Goal: Task Accomplishment & Management: Manage account settings

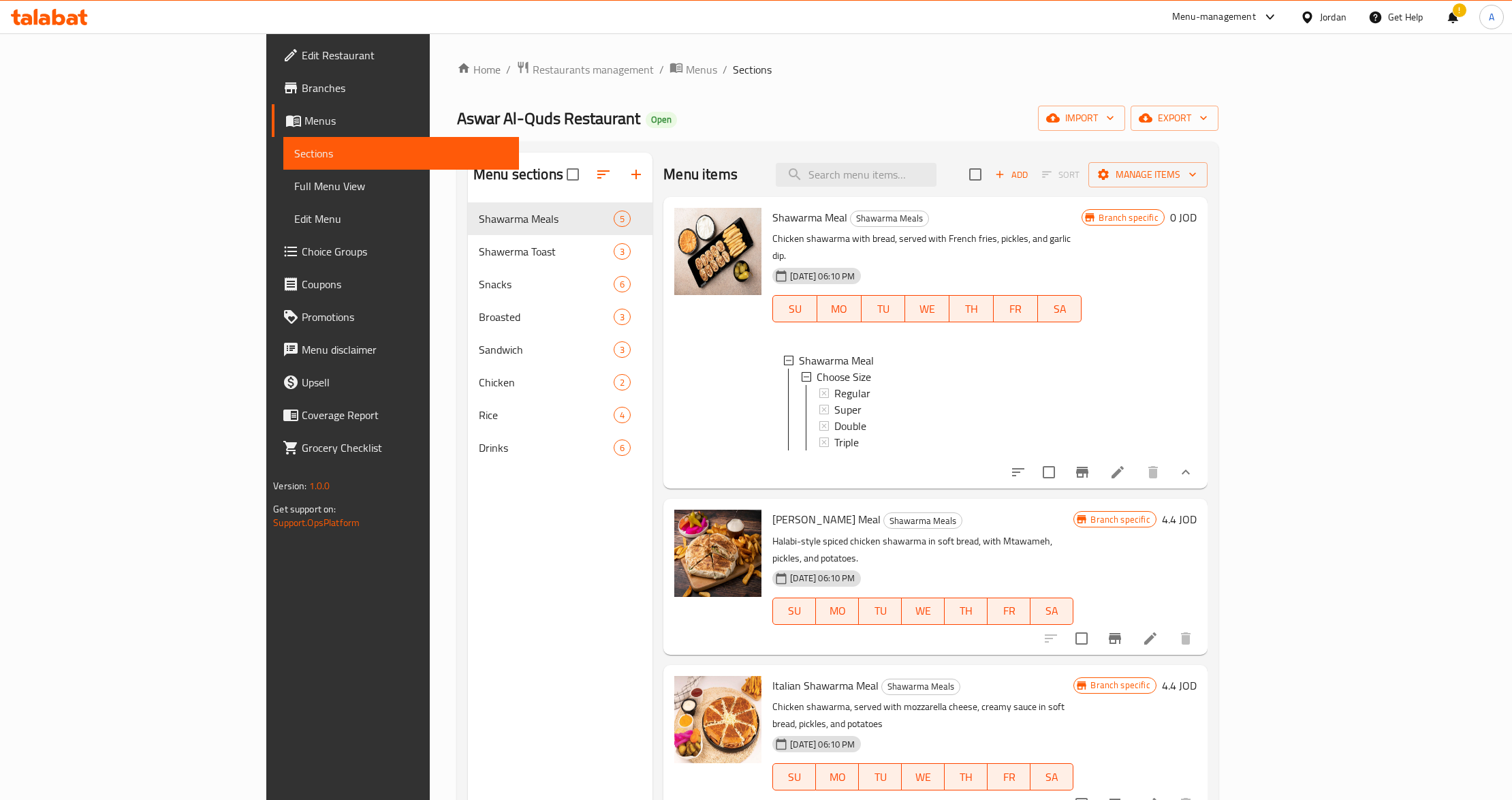
click at [1325, 20] on div "Jordan" at bounding box center [1333, 17] width 26 height 15
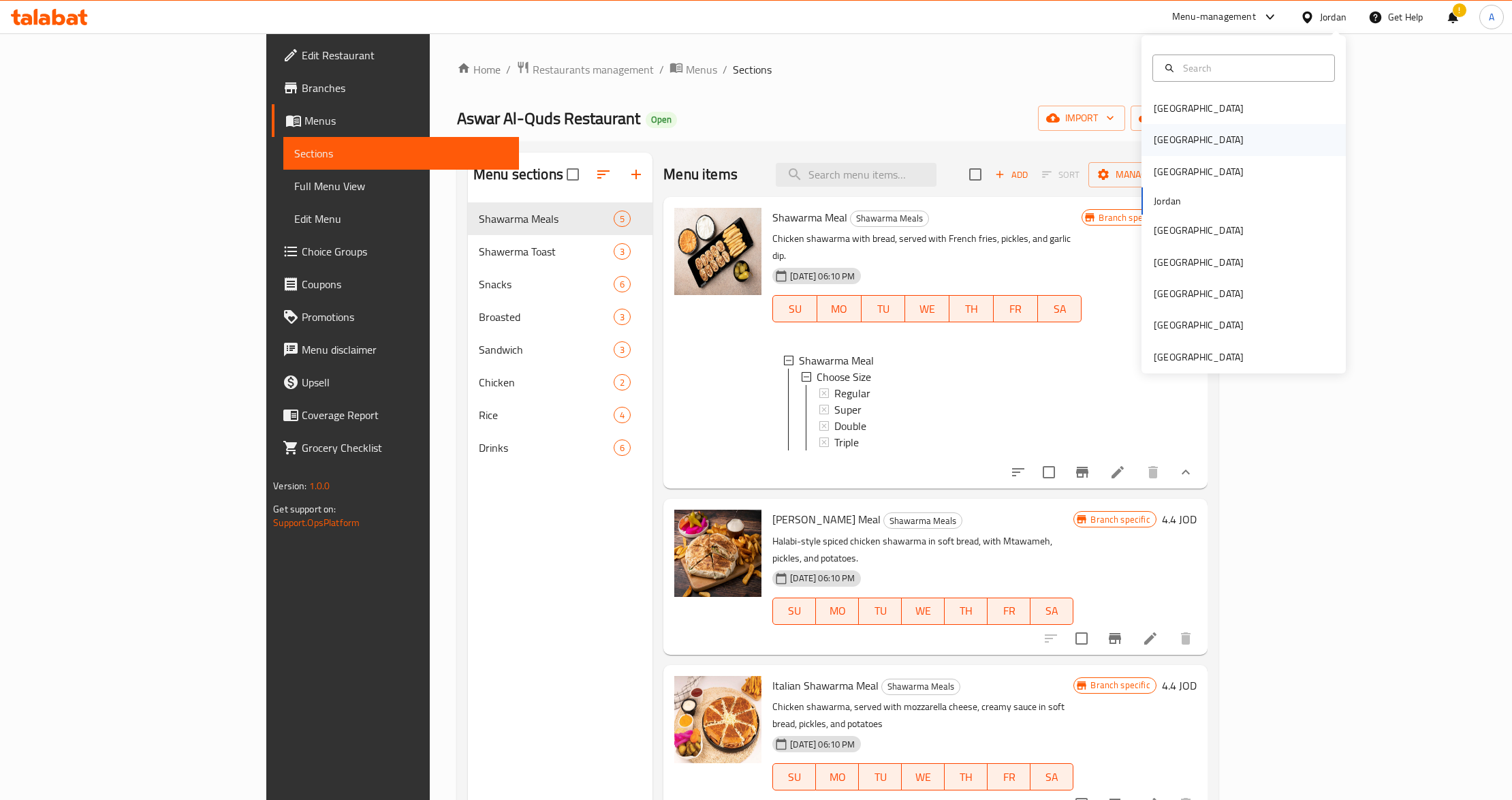
click at [1195, 137] on div "[GEOGRAPHIC_DATA]" at bounding box center [1244, 140] width 204 height 32
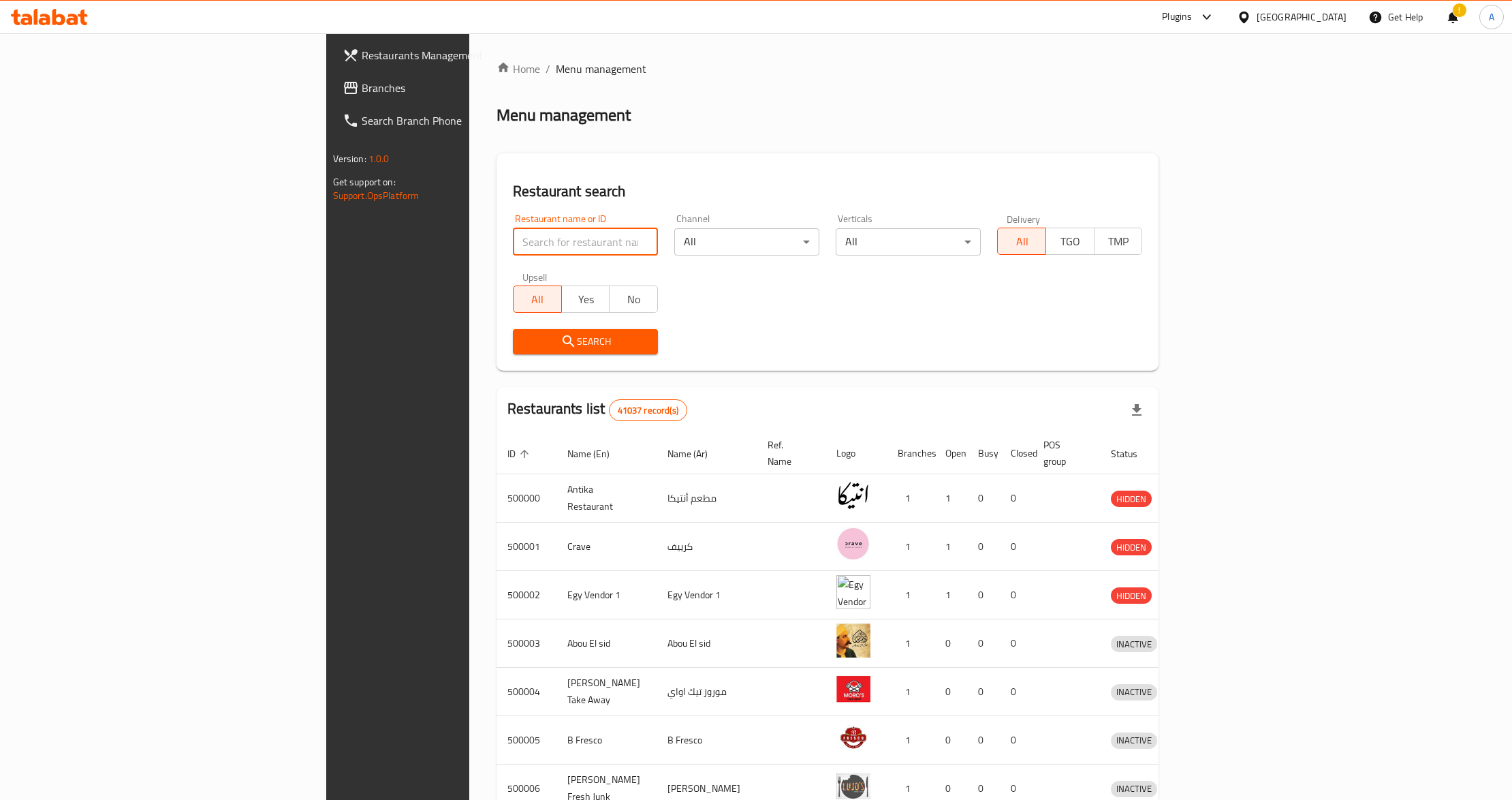
click at [513, 241] on input "search" at bounding box center [585, 242] width 145 height 27
paste input "502519"
type input "502519"
click at [524, 333] on span "Search" at bounding box center [585, 341] width 123 height 17
click at [352, 333] on div at bounding box center [756, 400] width 1512 height 800
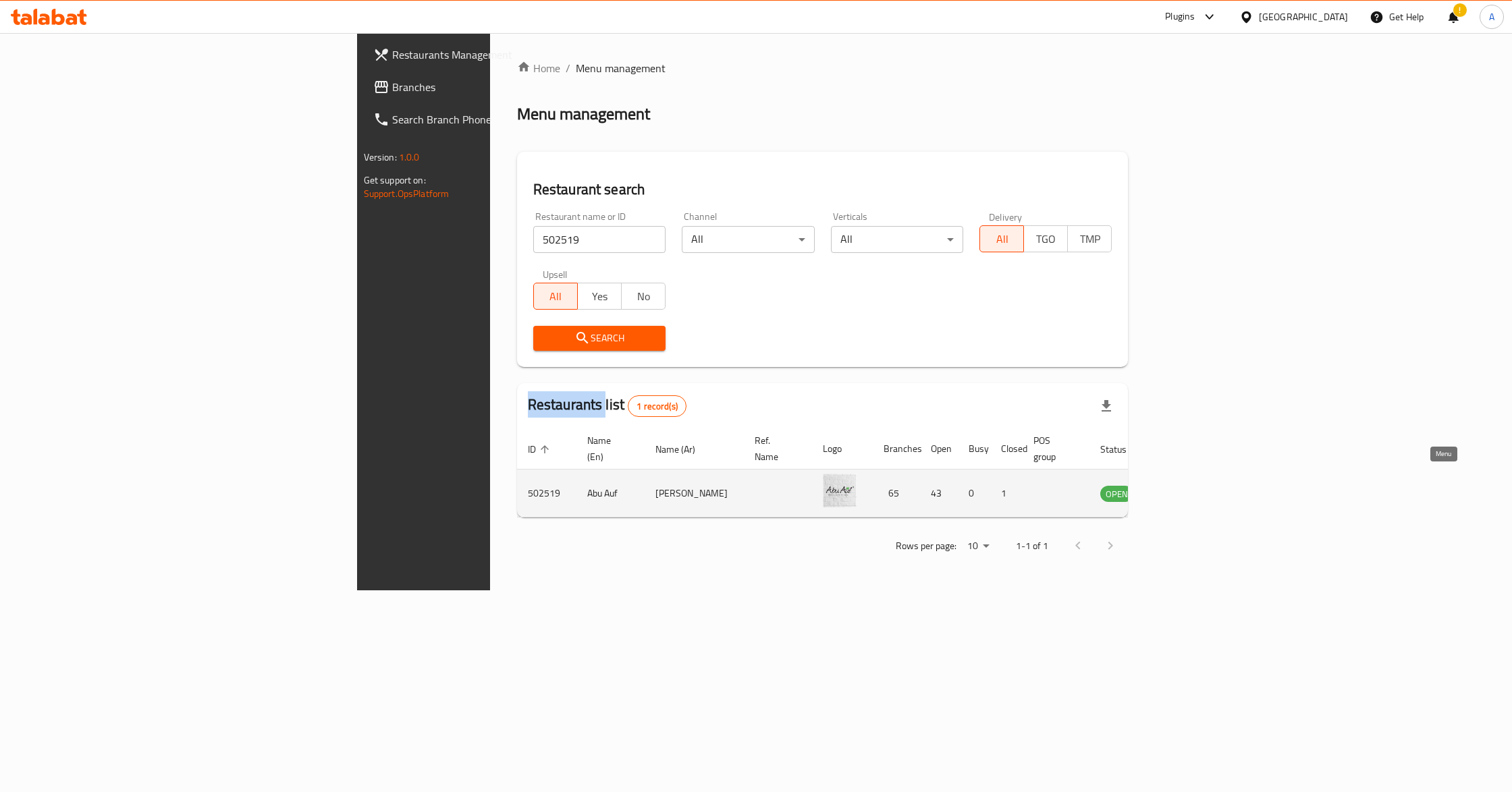
click at [1196, 486] on link "enhanced table" at bounding box center [1184, 493] width 25 height 16
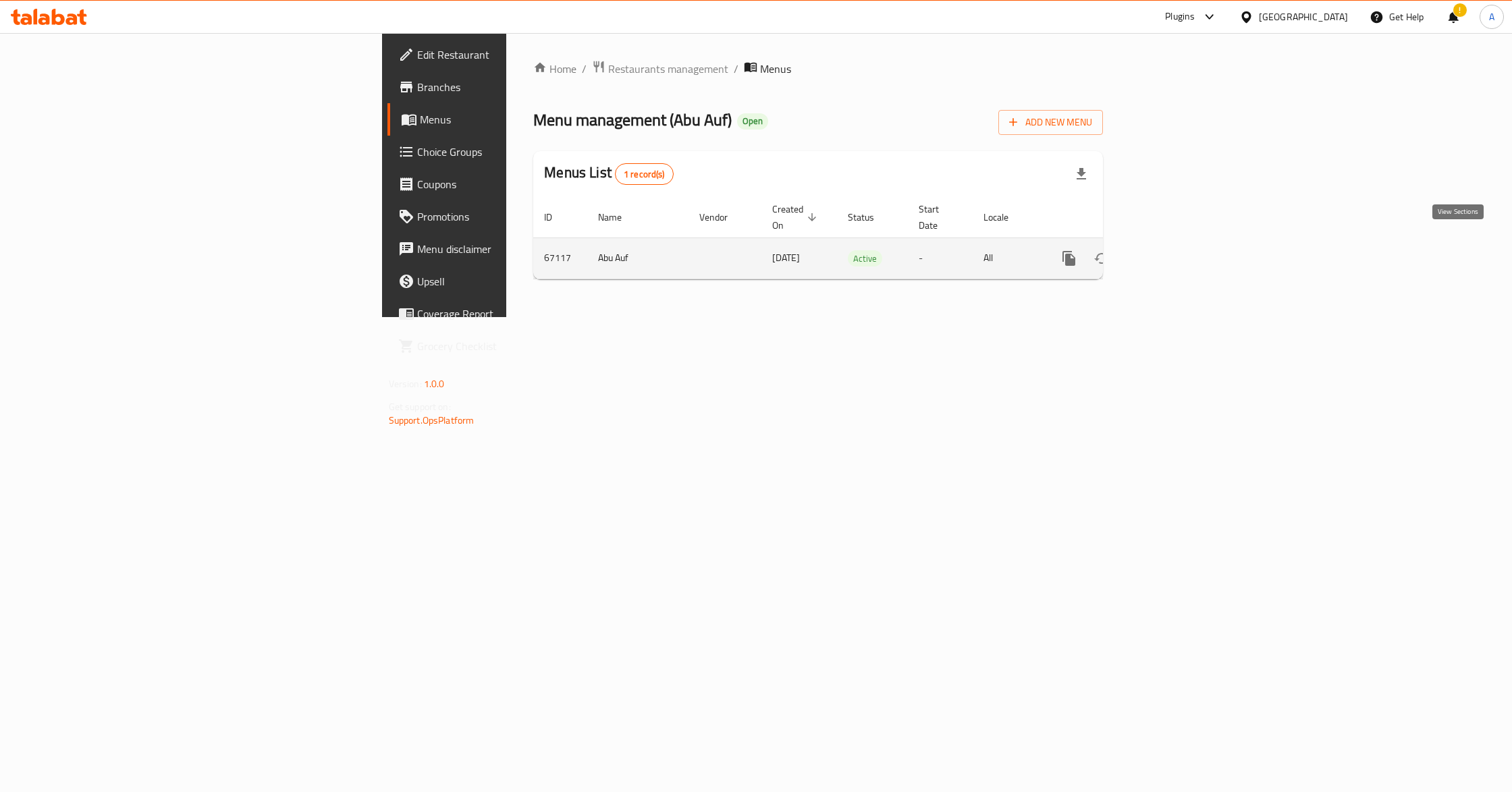
click at [1175, 250] on icon "enhanced table" at bounding box center [1166, 259] width 16 height 16
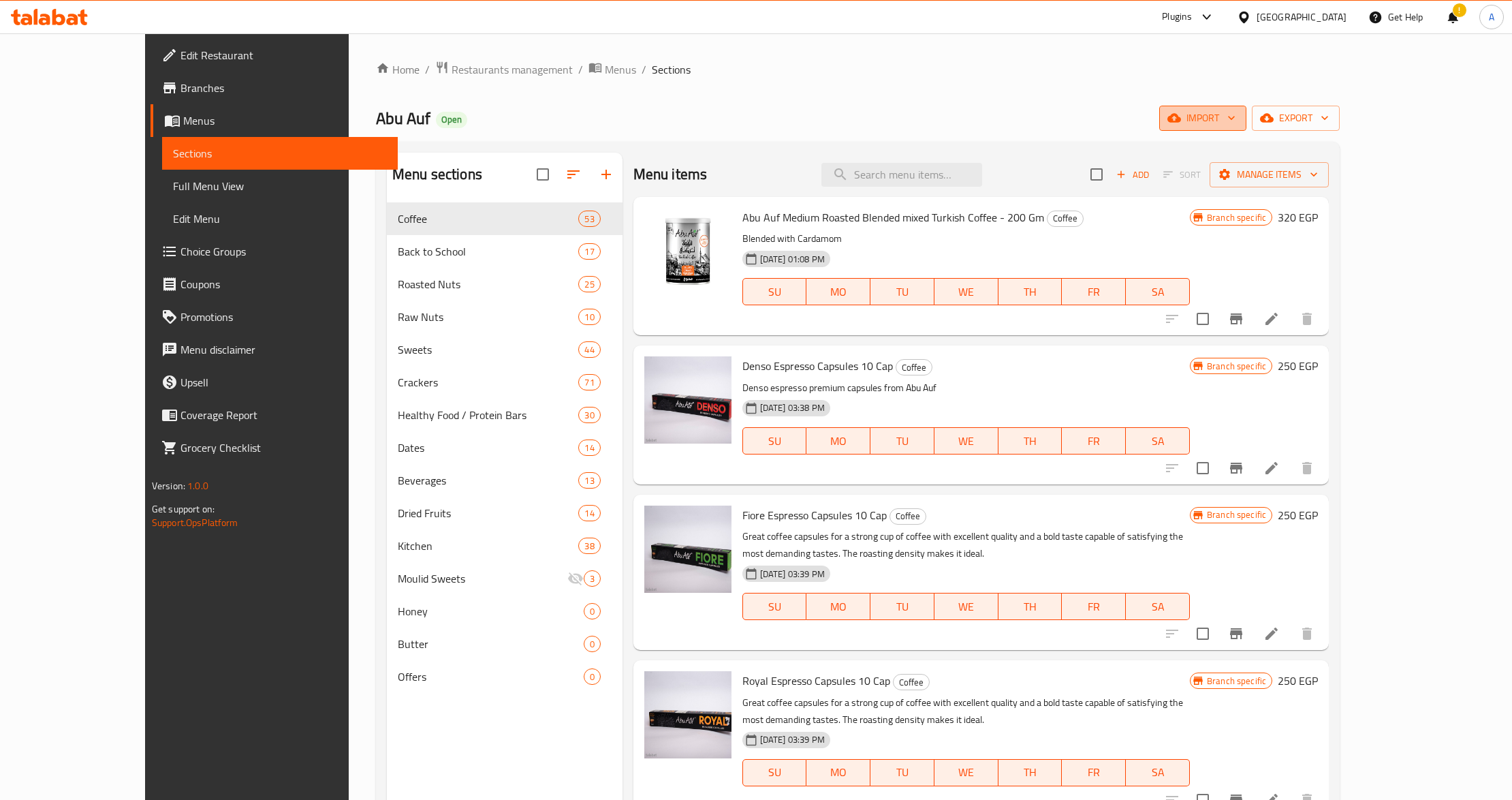
click at [1235, 121] on span "import" at bounding box center [1202, 118] width 65 height 17
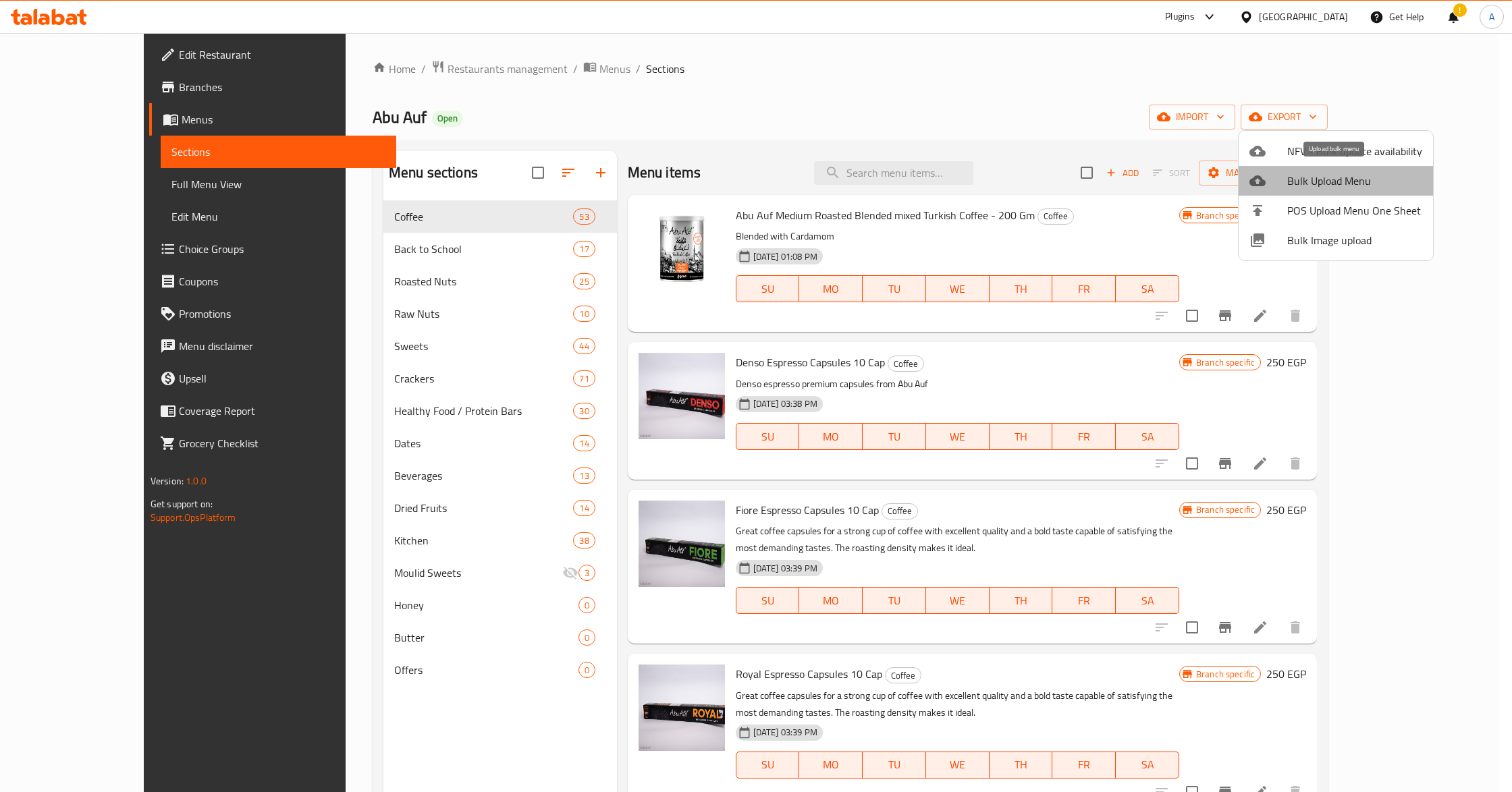
click at [1365, 181] on span "Bulk Upload Menu" at bounding box center [1355, 181] width 135 height 16
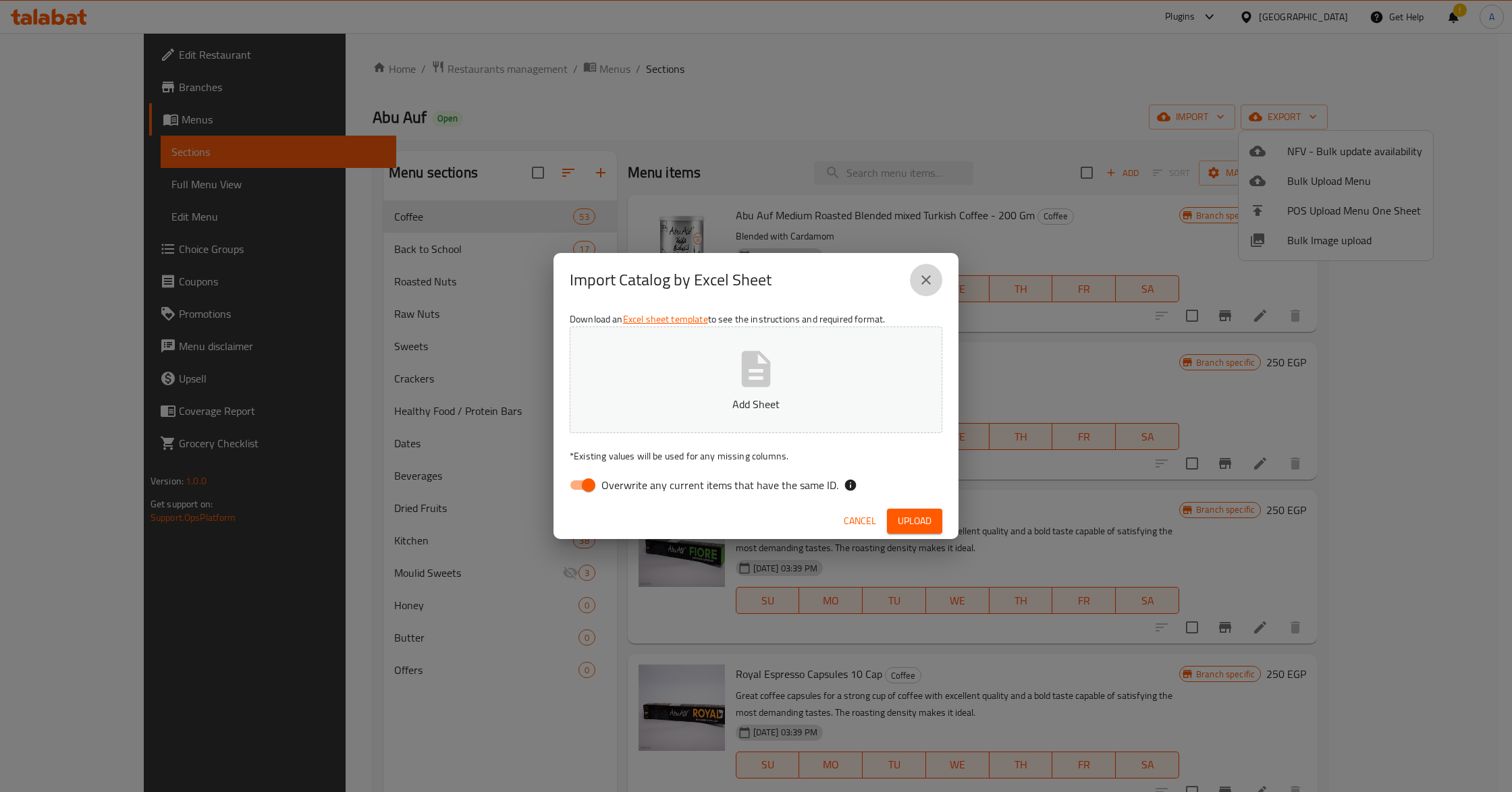
click at [929, 286] on icon "close" at bounding box center [926, 280] width 16 height 16
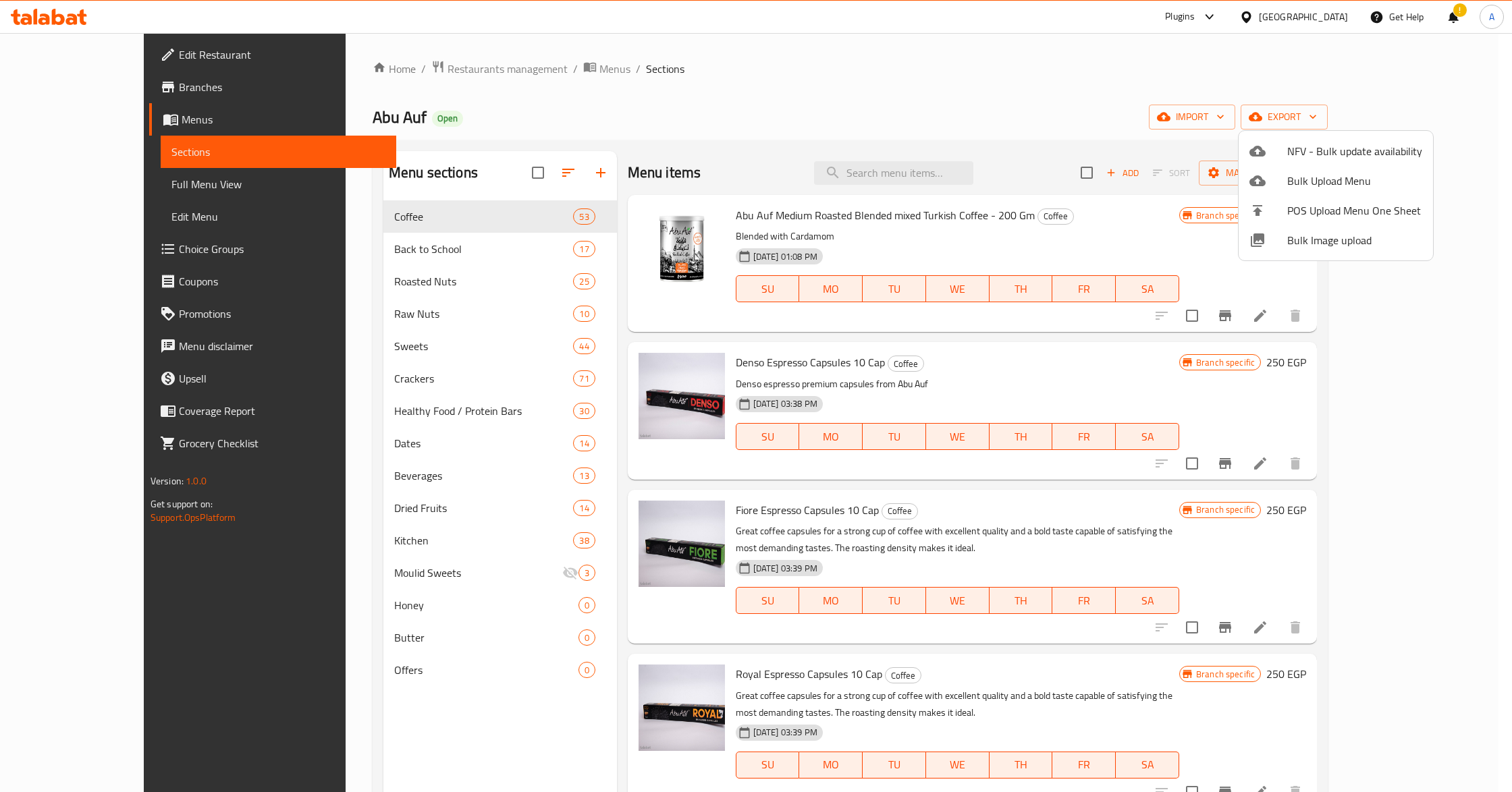
click at [1324, 238] on span "Bulk Image upload" at bounding box center [1355, 240] width 135 height 16
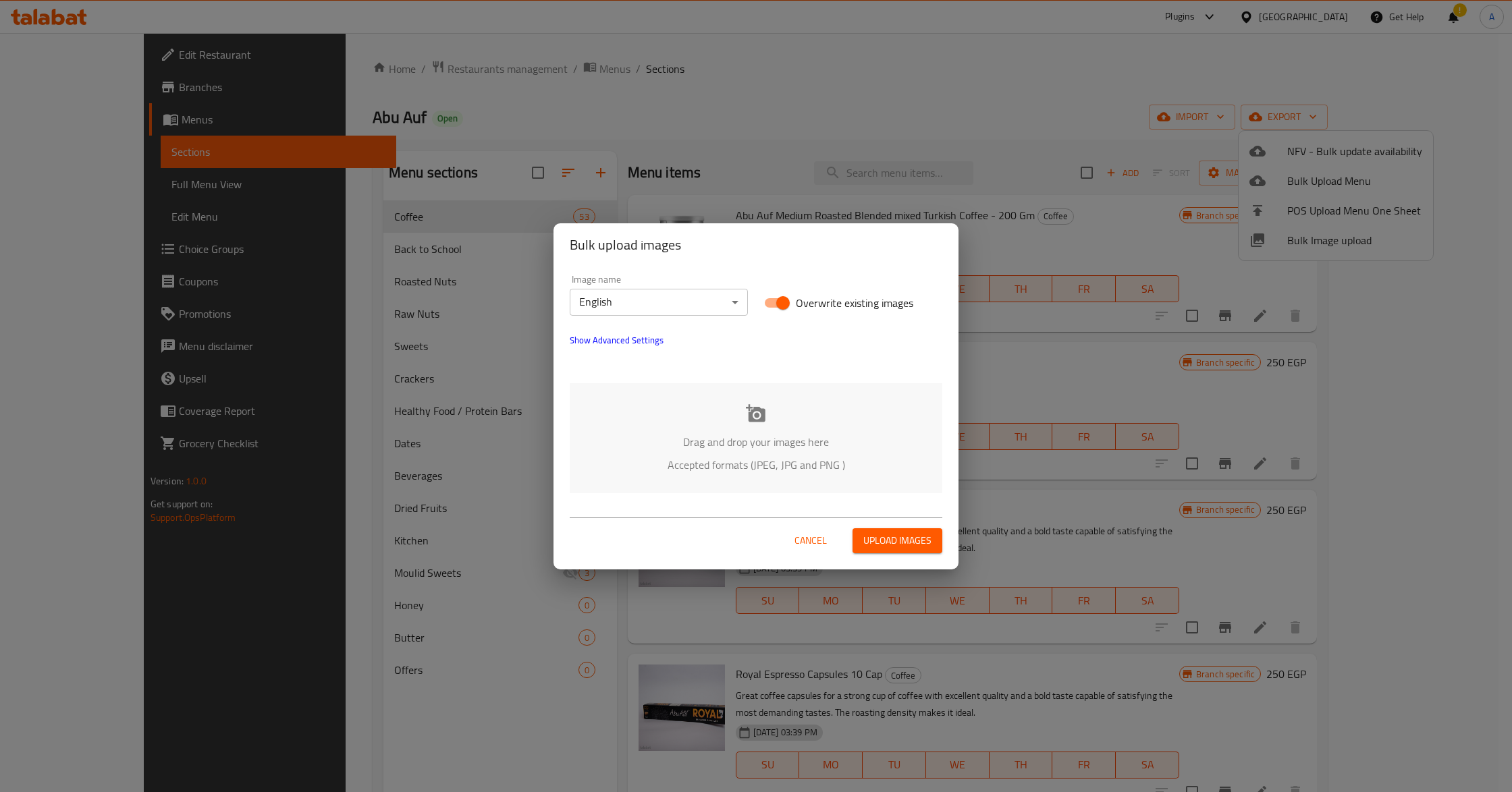
click at [757, 415] on icon at bounding box center [755, 413] width 19 height 18
click at [746, 435] on p "Drag and drop your images here" at bounding box center [756, 442] width 332 height 16
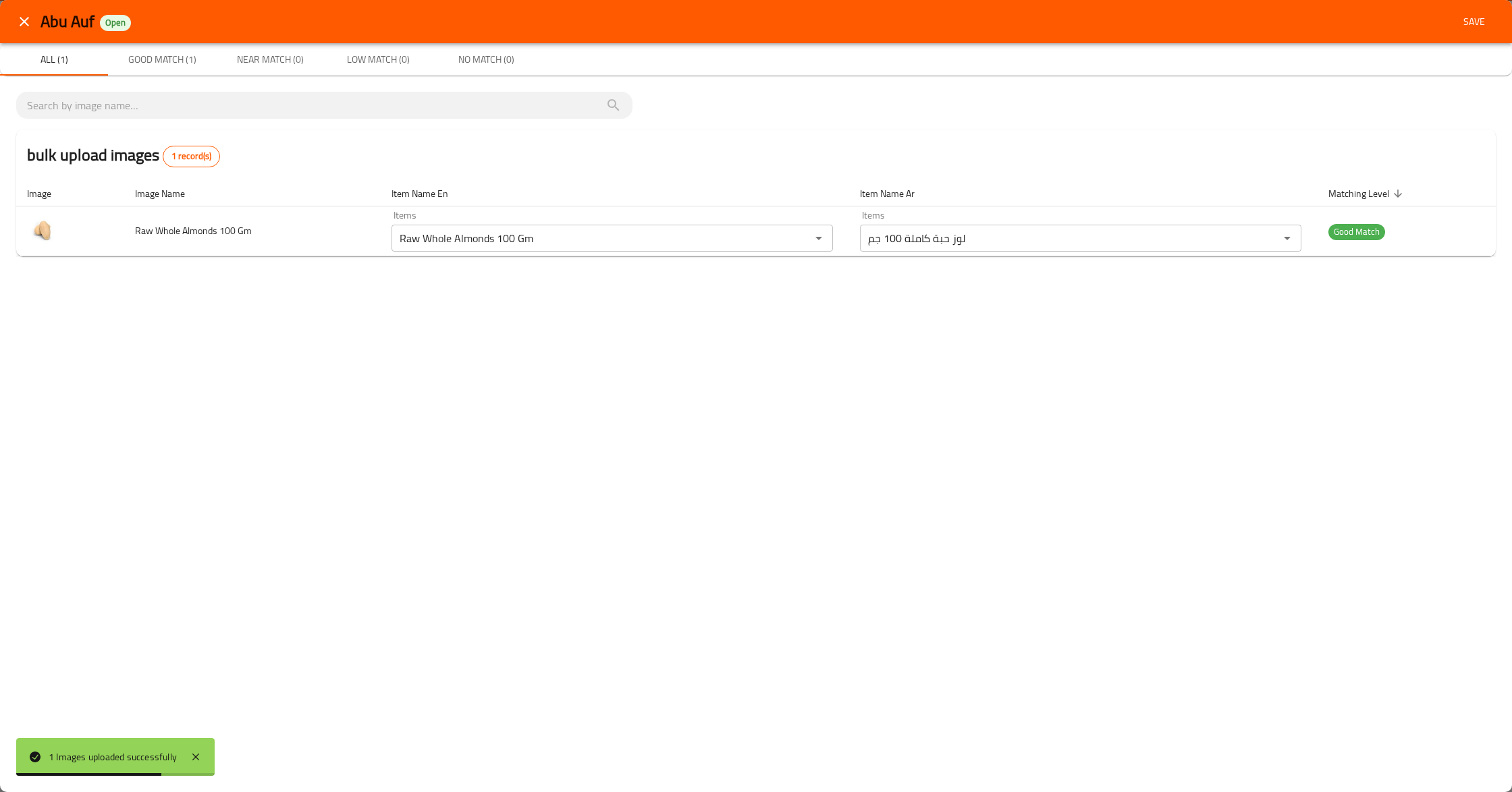
click at [26, 20] on icon "close" at bounding box center [24, 22] width 10 height 10
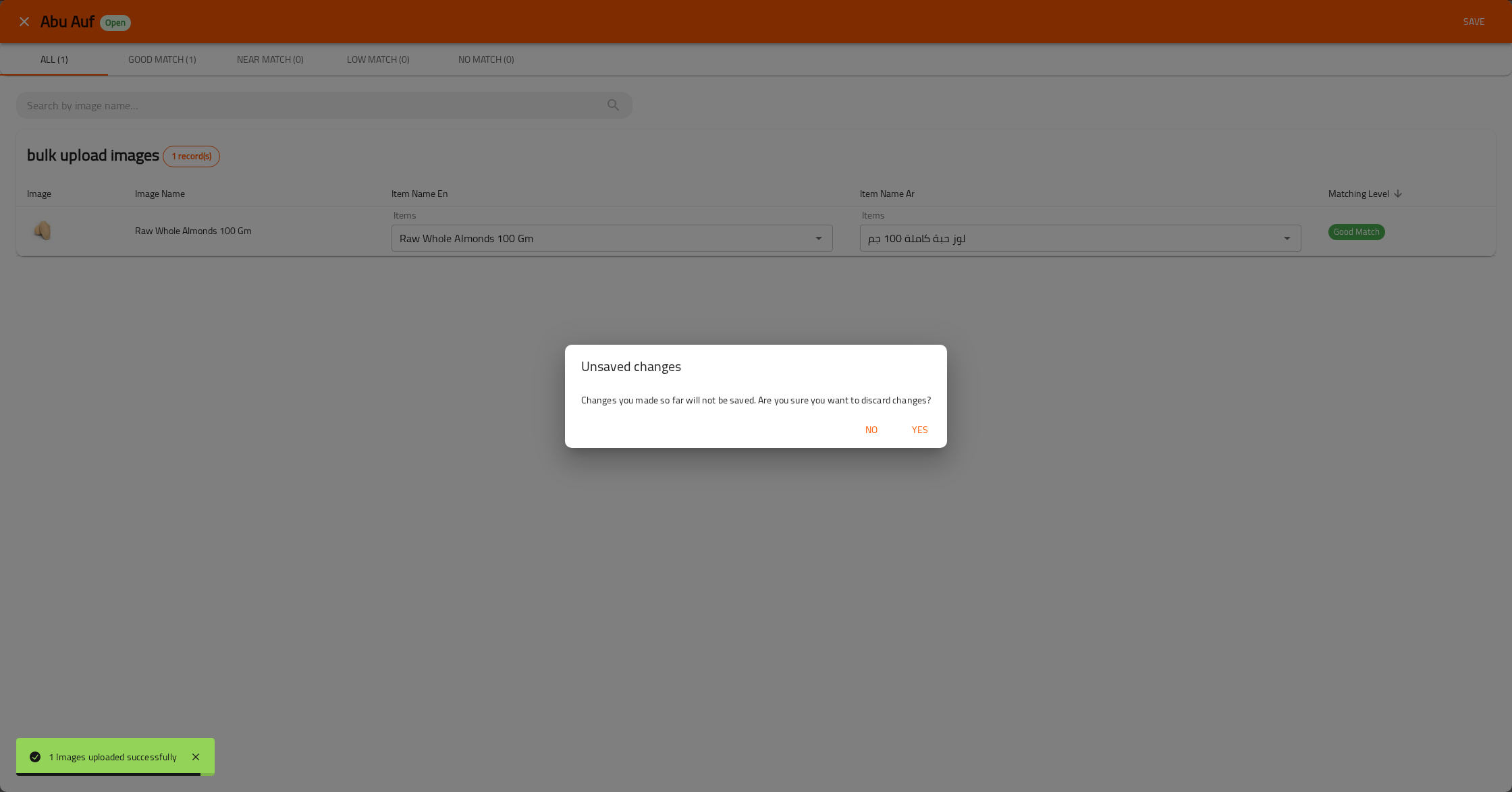
click at [918, 424] on span "Yes" at bounding box center [920, 430] width 33 height 17
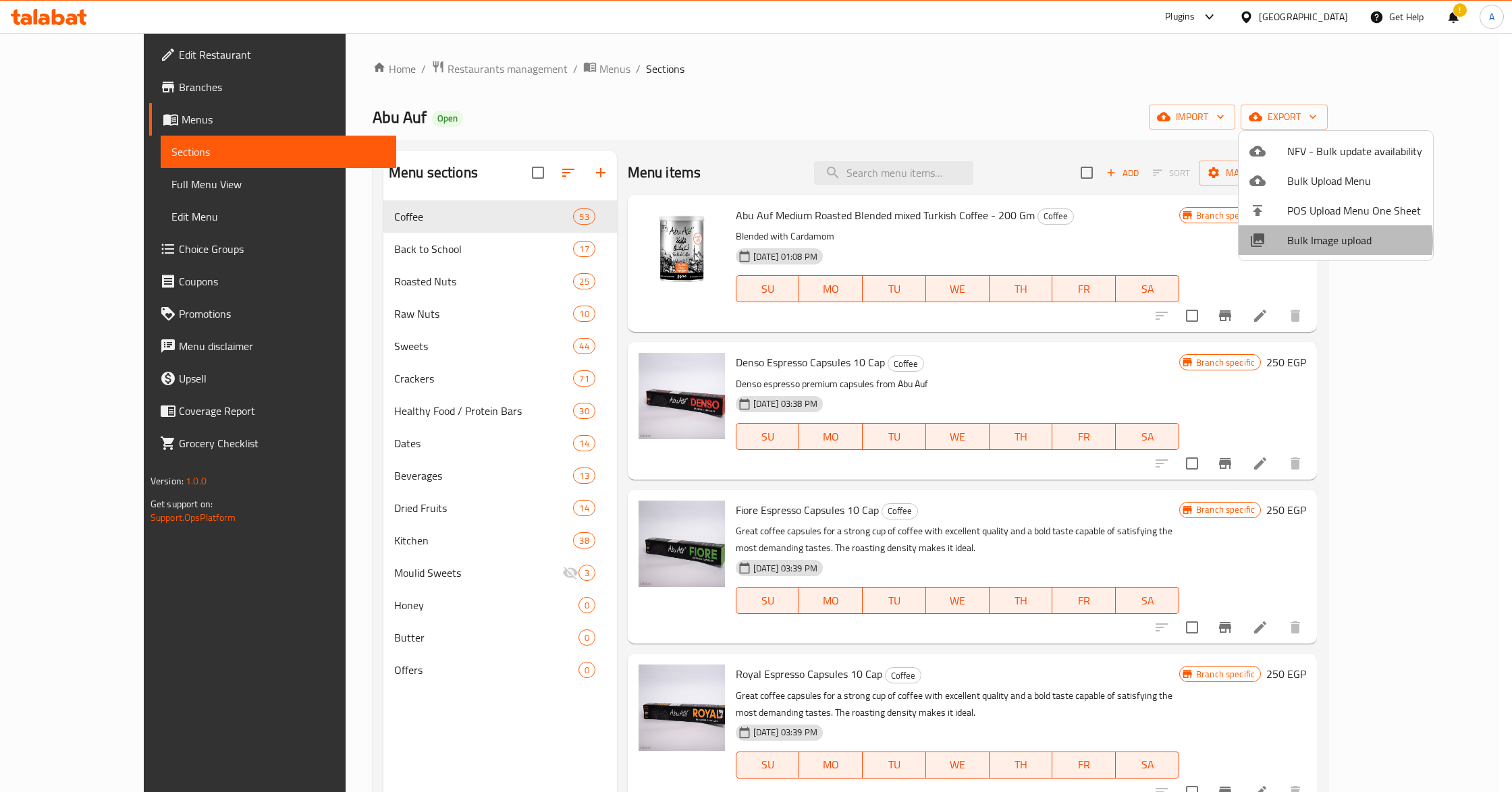
click at [1332, 241] on span "Bulk Image upload" at bounding box center [1355, 240] width 135 height 16
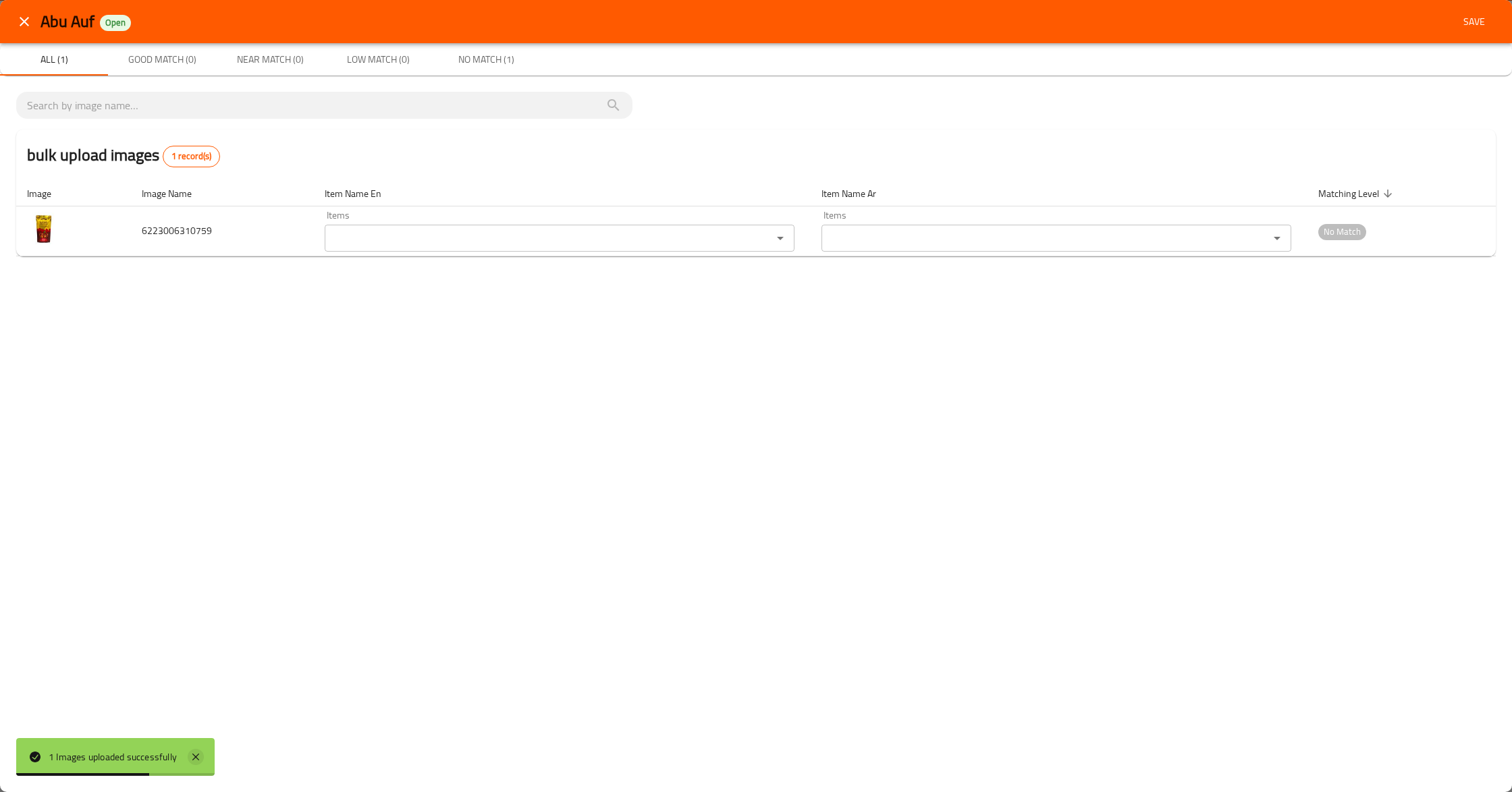
click at [195, 752] on icon at bounding box center [196, 757] width 16 height 16
click at [18, 19] on icon "close" at bounding box center [25, 22] width 16 height 16
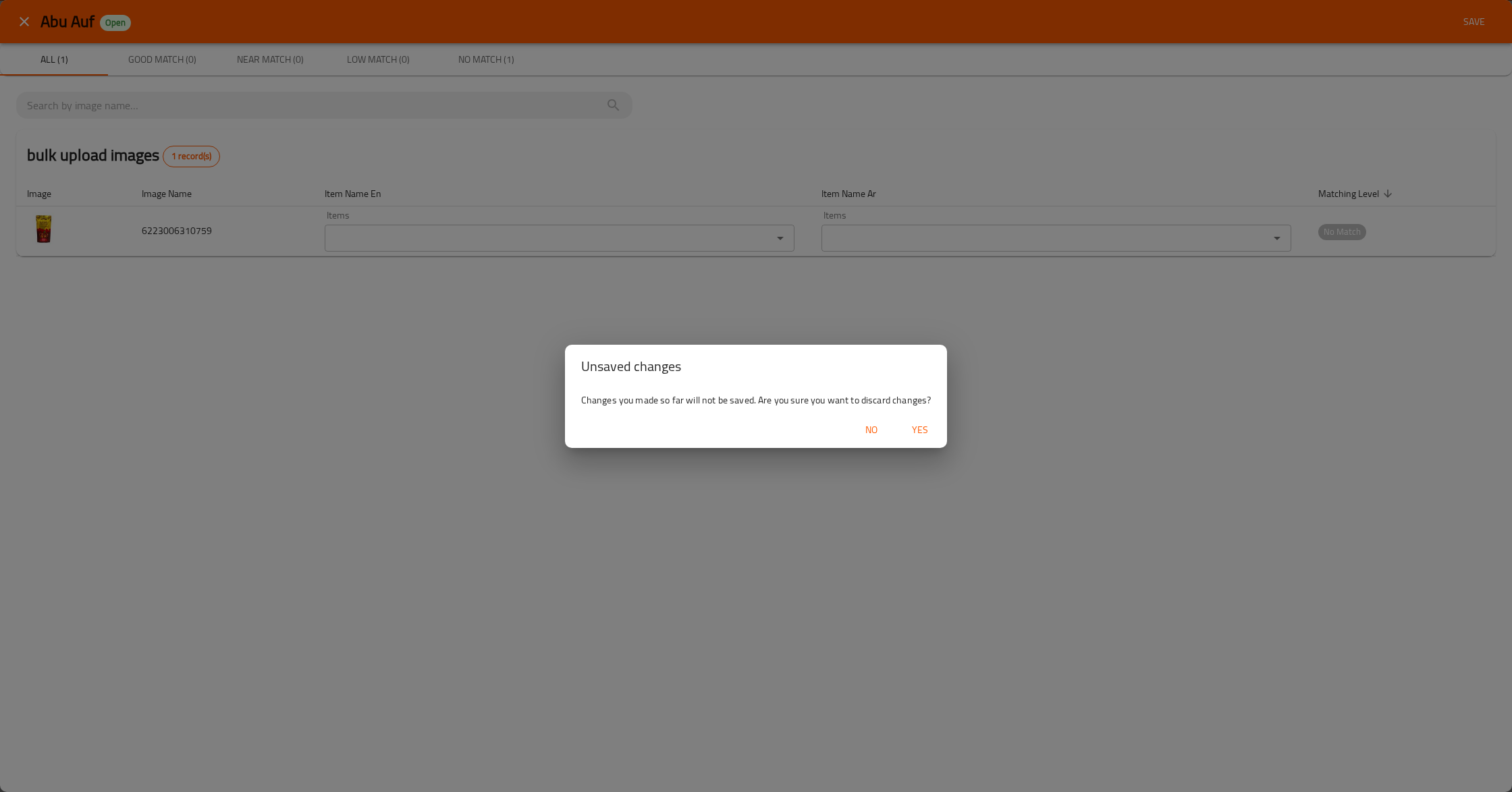
click at [926, 426] on span "Yes" at bounding box center [920, 430] width 33 height 17
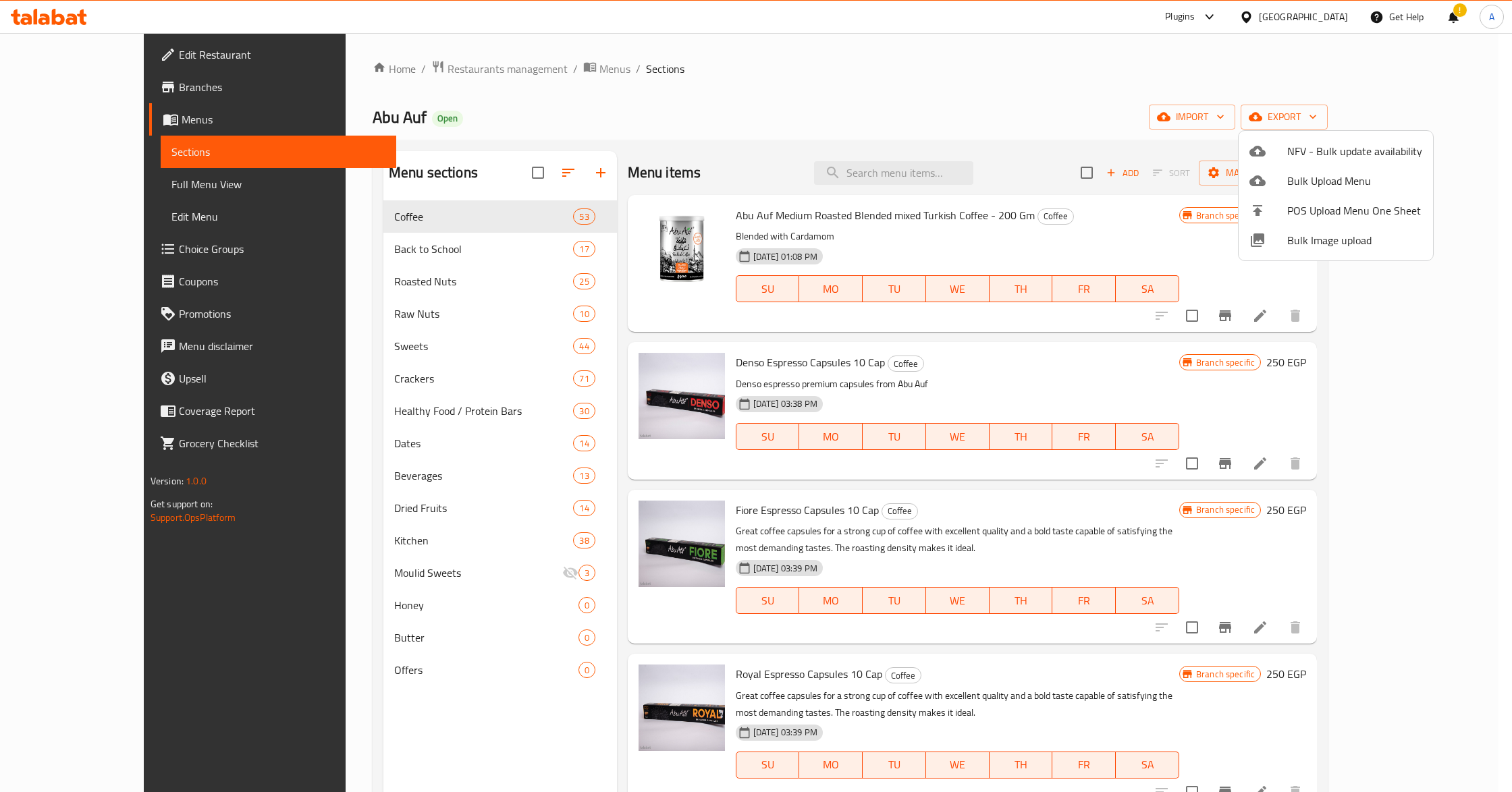
click at [1328, 120] on div at bounding box center [756, 396] width 1512 height 792
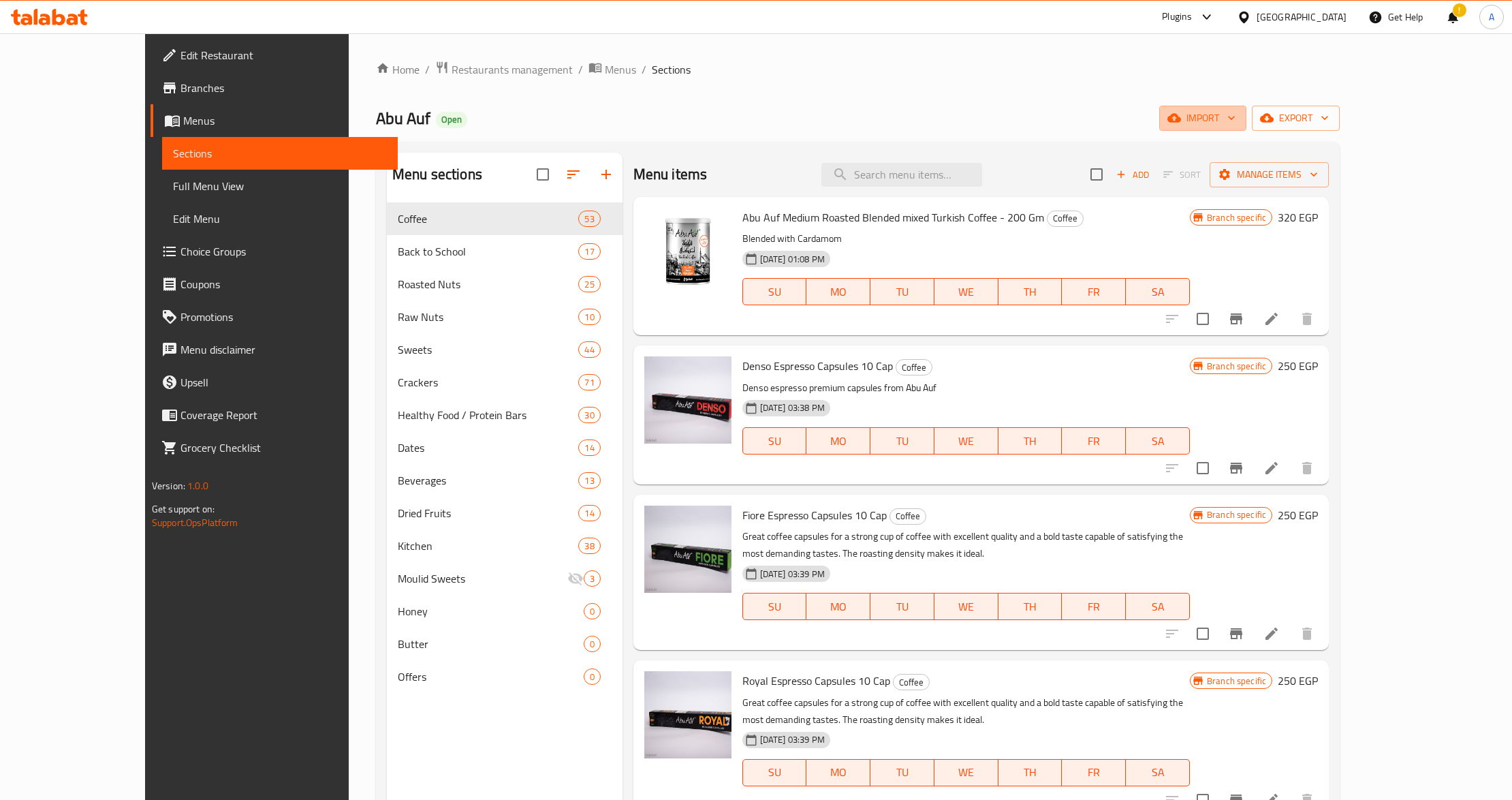
click at [1235, 121] on span "import" at bounding box center [1202, 118] width 65 height 17
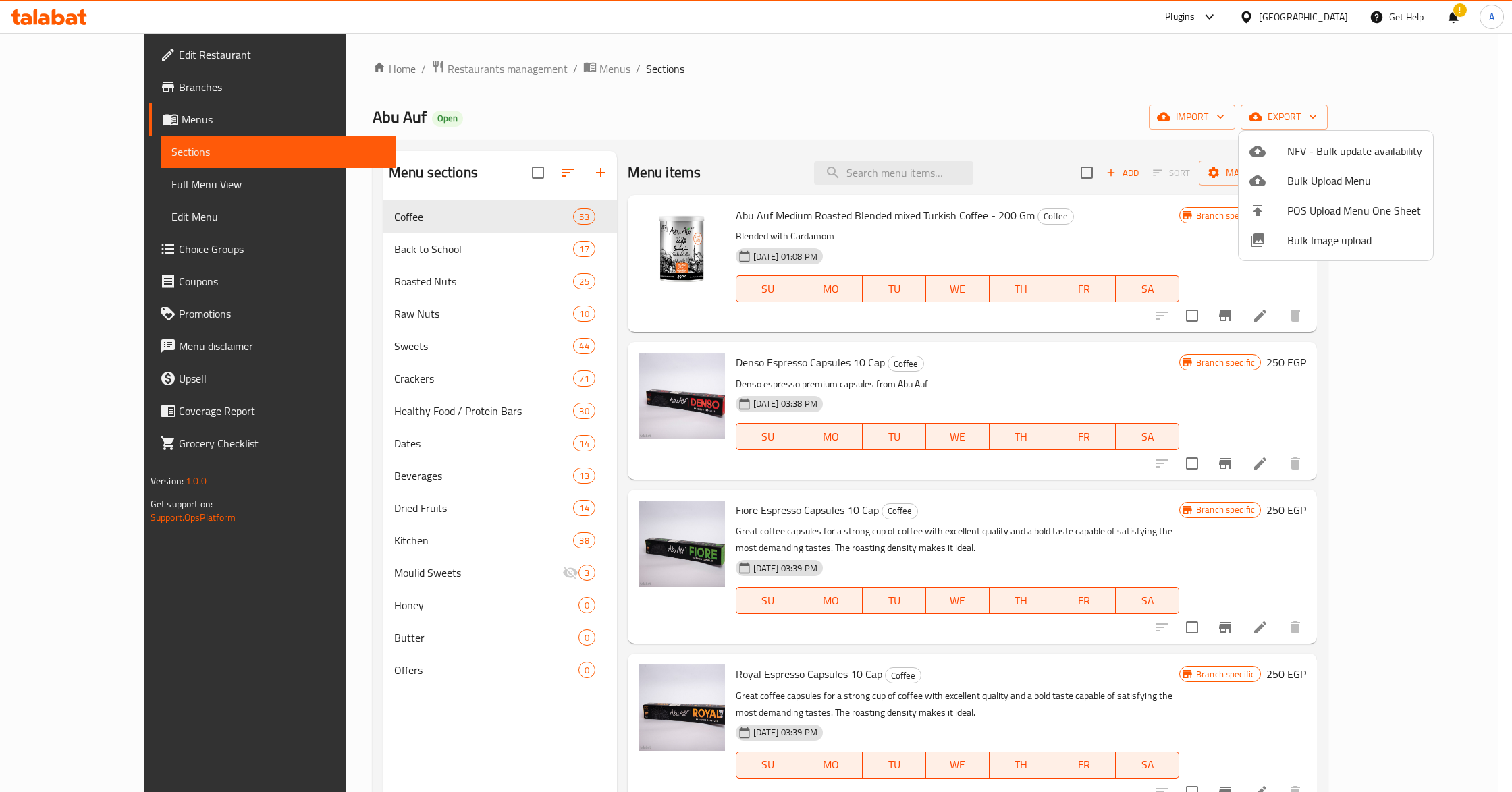
click at [1369, 233] on span "Bulk Image upload" at bounding box center [1355, 240] width 135 height 16
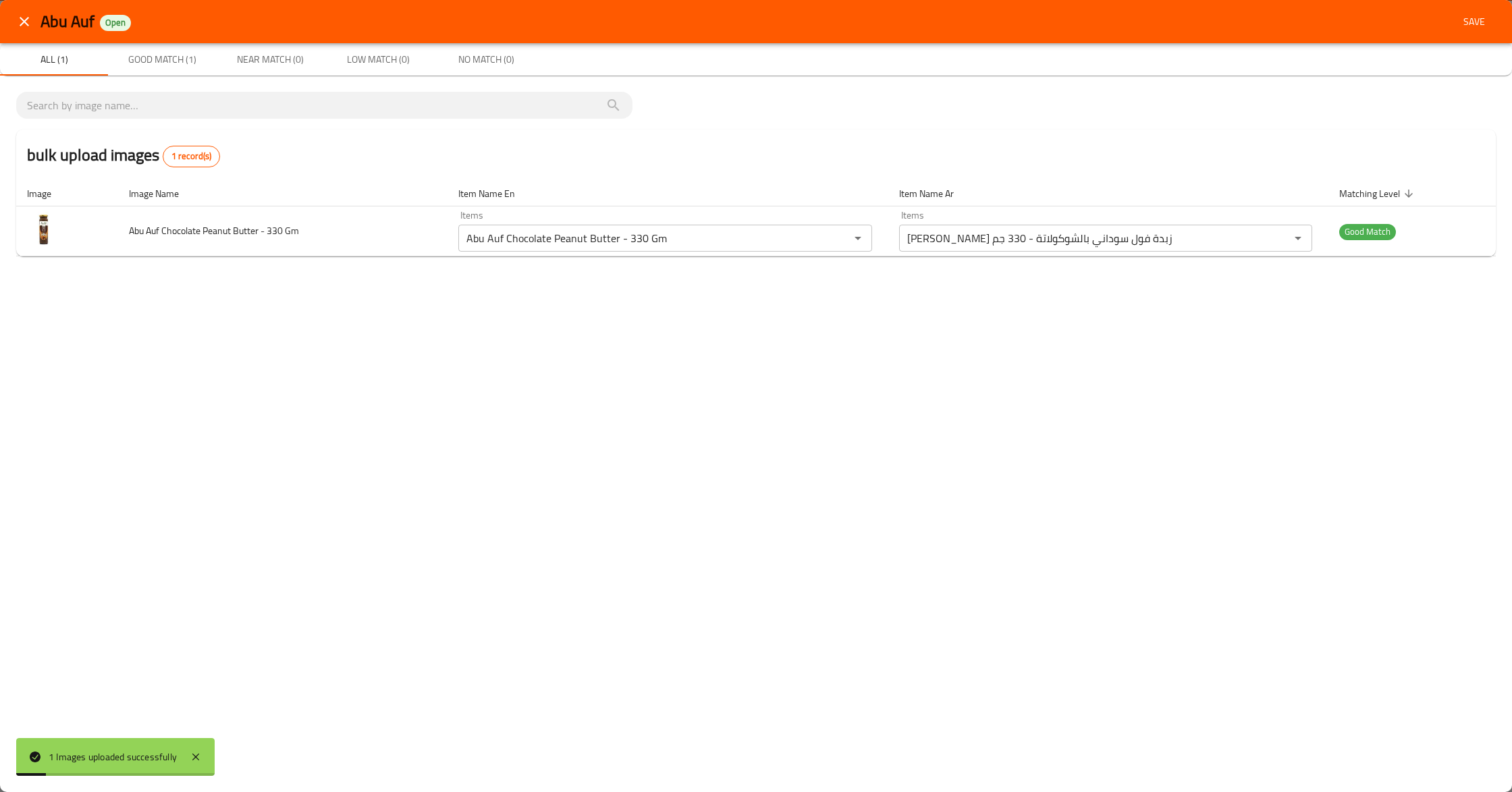
click at [27, 19] on icon "close" at bounding box center [24, 22] width 10 height 10
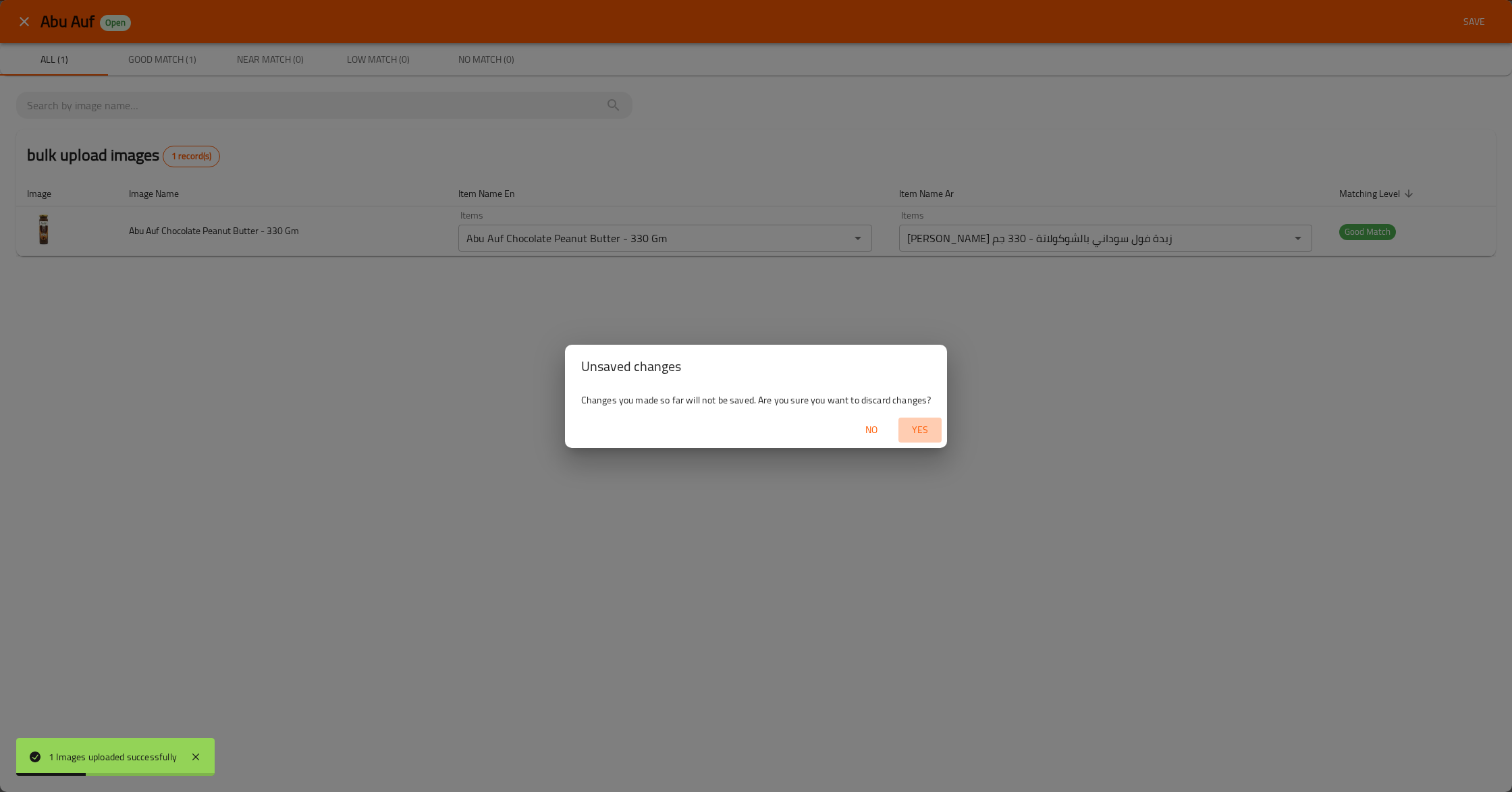
click at [926, 429] on span "Yes" at bounding box center [920, 430] width 33 height 17
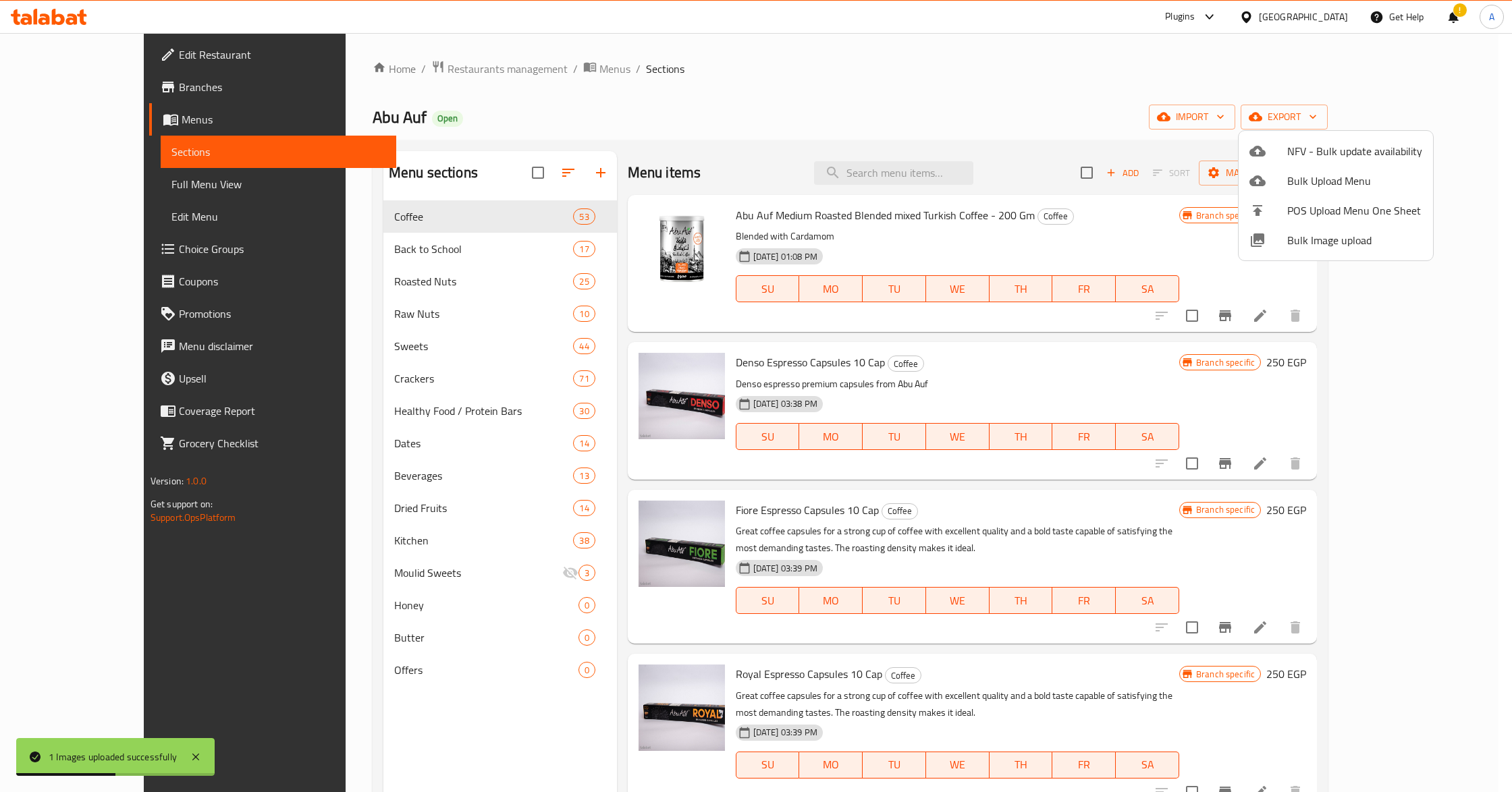
click at [1315, 248] on span "Bulk Image upload" at bounding box center [1355, 240] width 135 height 16
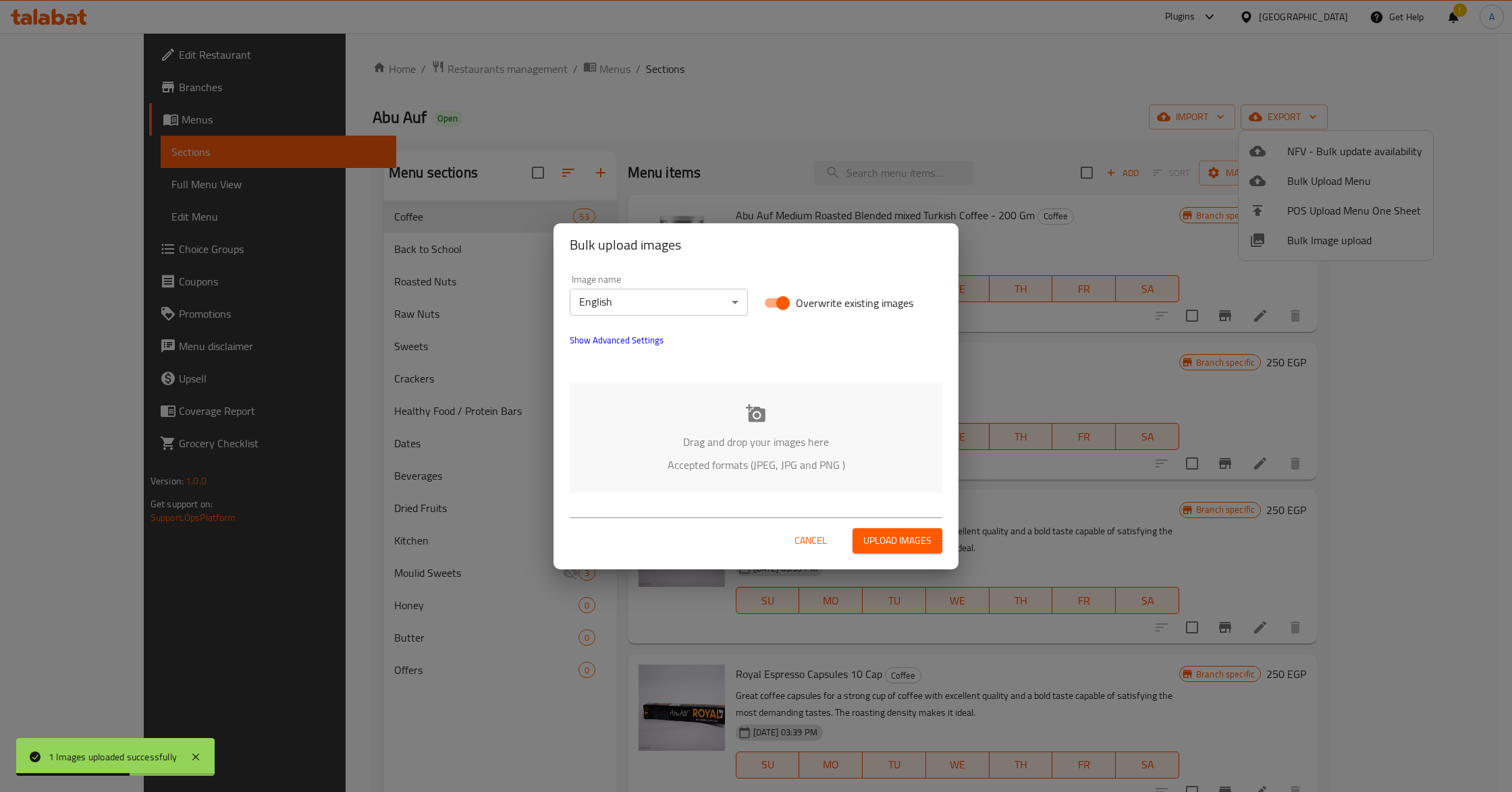
click at [775, 478] on div "Drag and drop your images here Accepted formats (JPEG, JPG and PNG )" at bounding box center [755, 438] width 372 height 110
click at [746, 427] on div "Drag and drop your images here Accepted formats (JPEG, JPG and PNG )" at bounding box center [755, 438] width 372 height 110
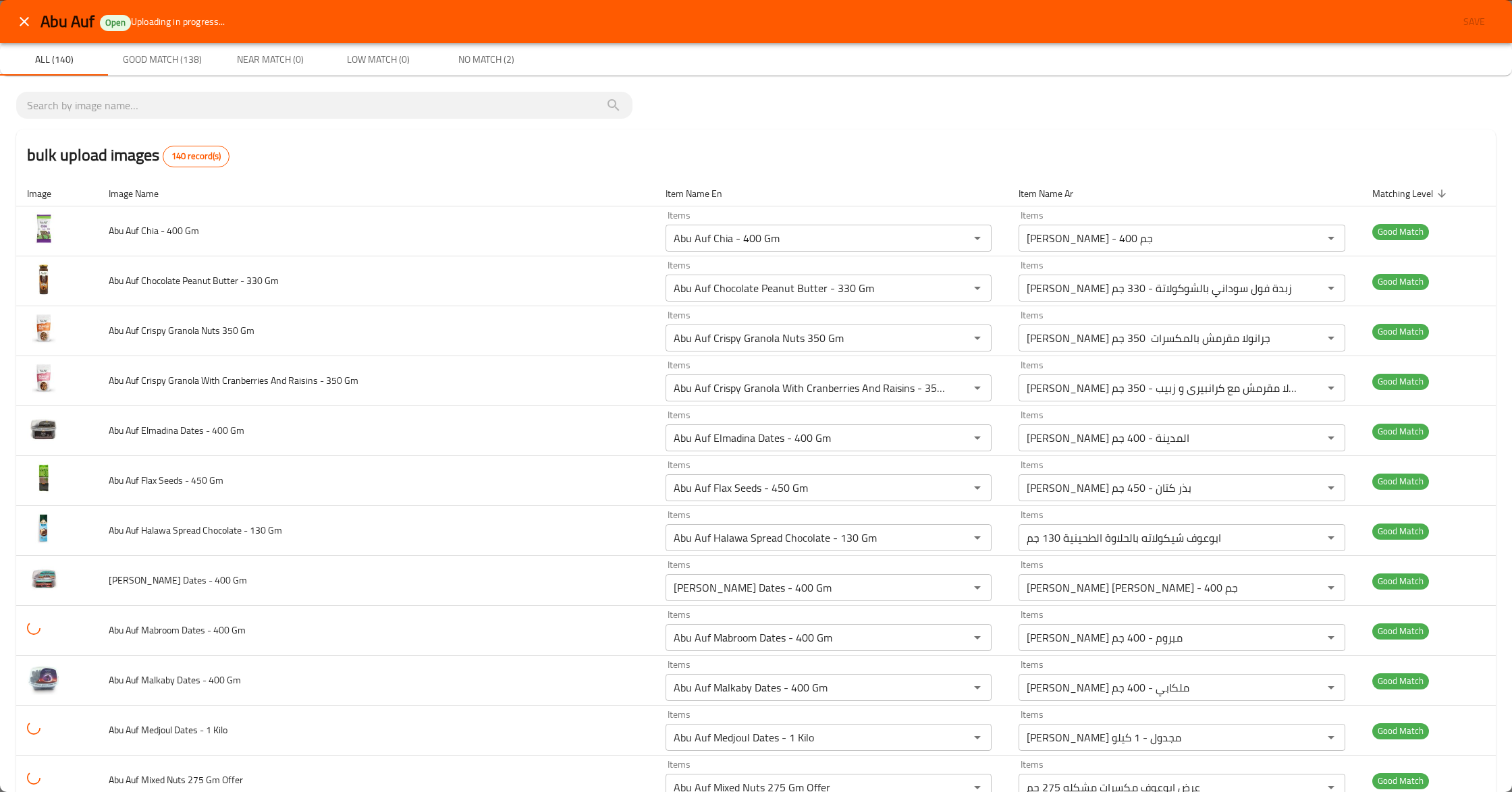
click at [479, 54] on span "No Match (2)" at bounding box center [485, 59] width 91 height 17
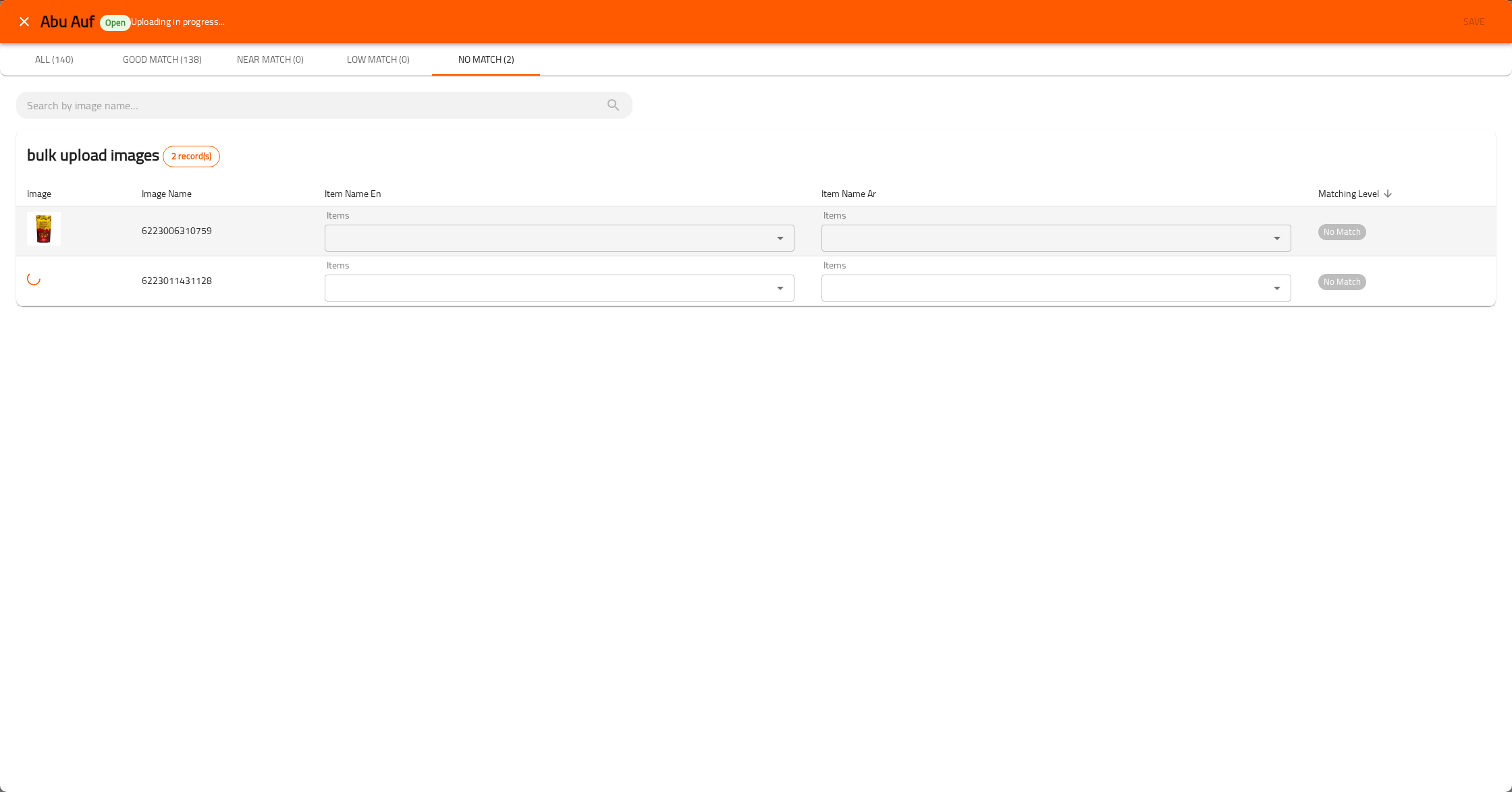
click at [708, 238] on input "Items" at bounding box center [540, 238] width 422 height 19
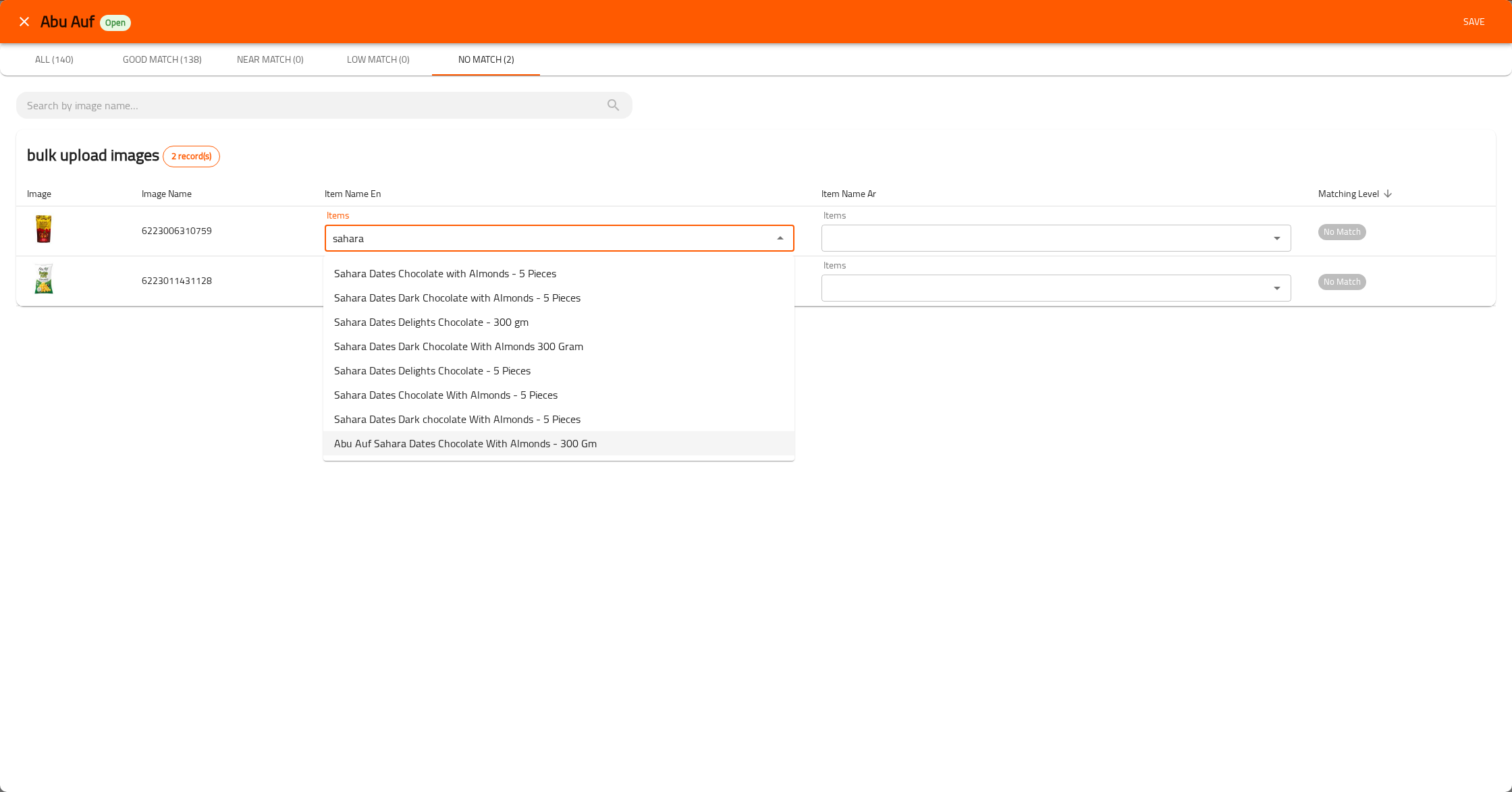
type input "sahara"
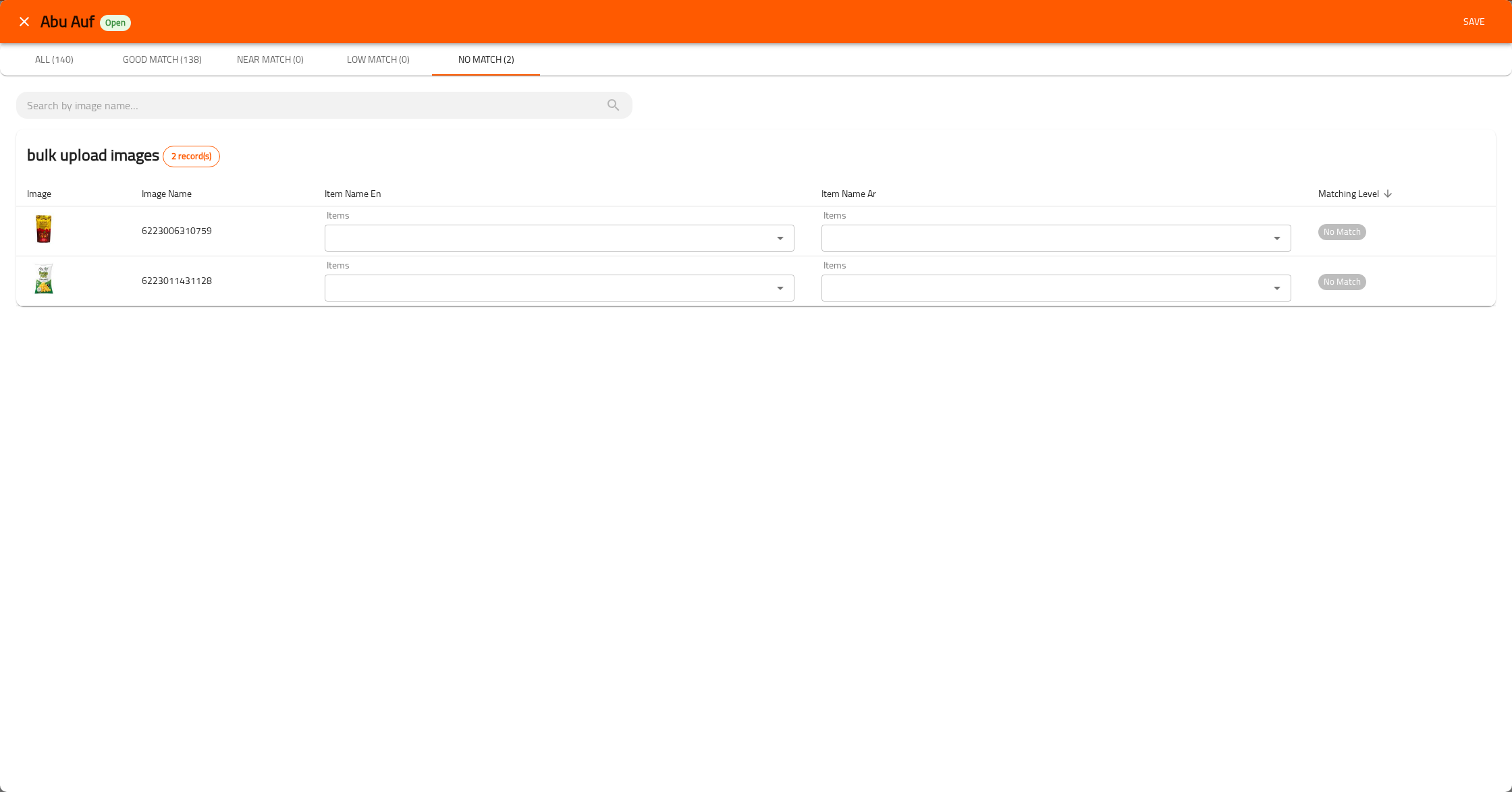
click at [339, 486] on div "Abu Auf Open Save All (140) Good Match (138) Near Match (0) Low Match (0) No Ma…" at bounding box center [756, 396] width 1512 height 792
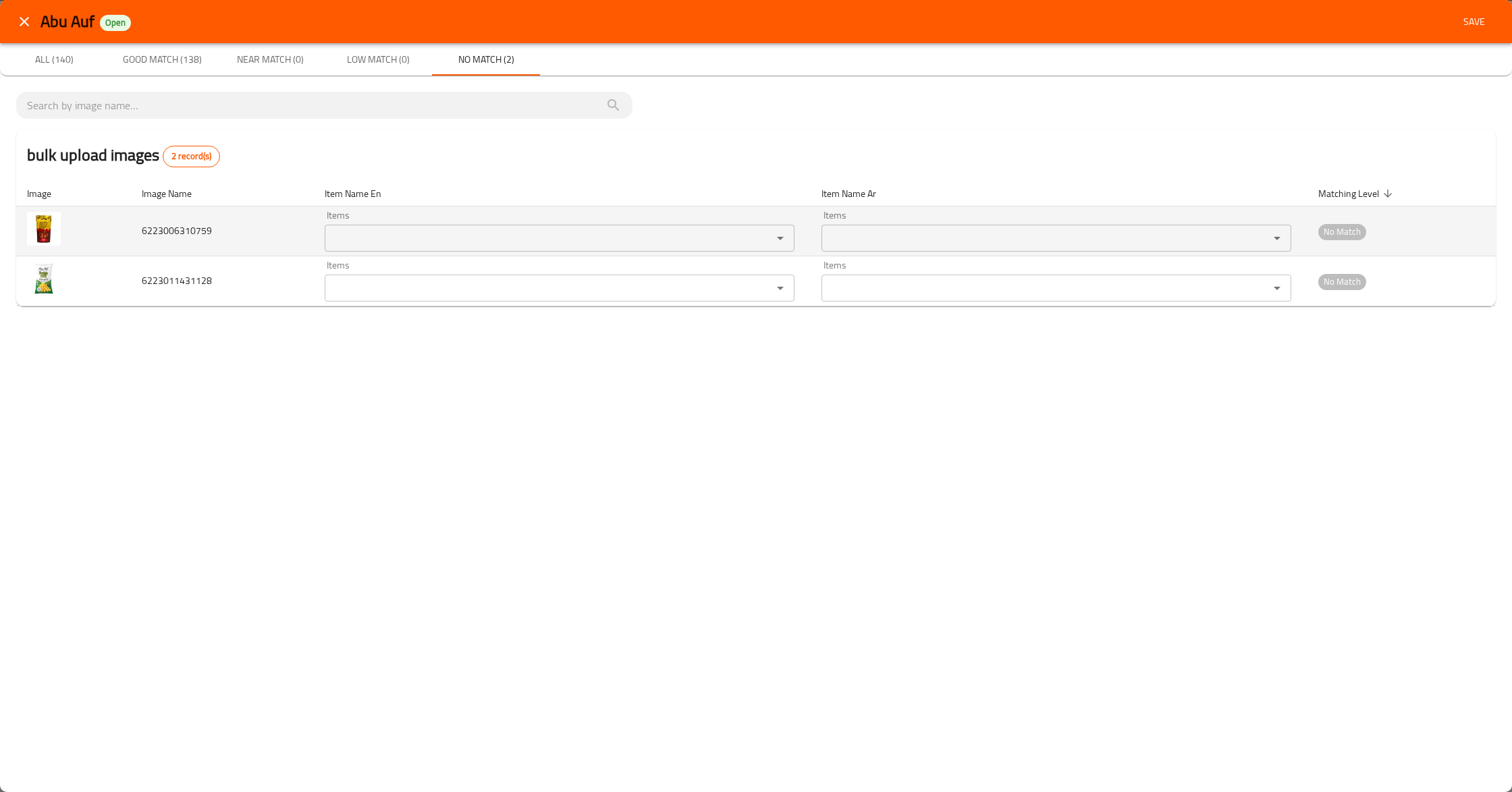
click at [459, 238] on input "Items" at bounding box center [540, 238] width 422 height 19
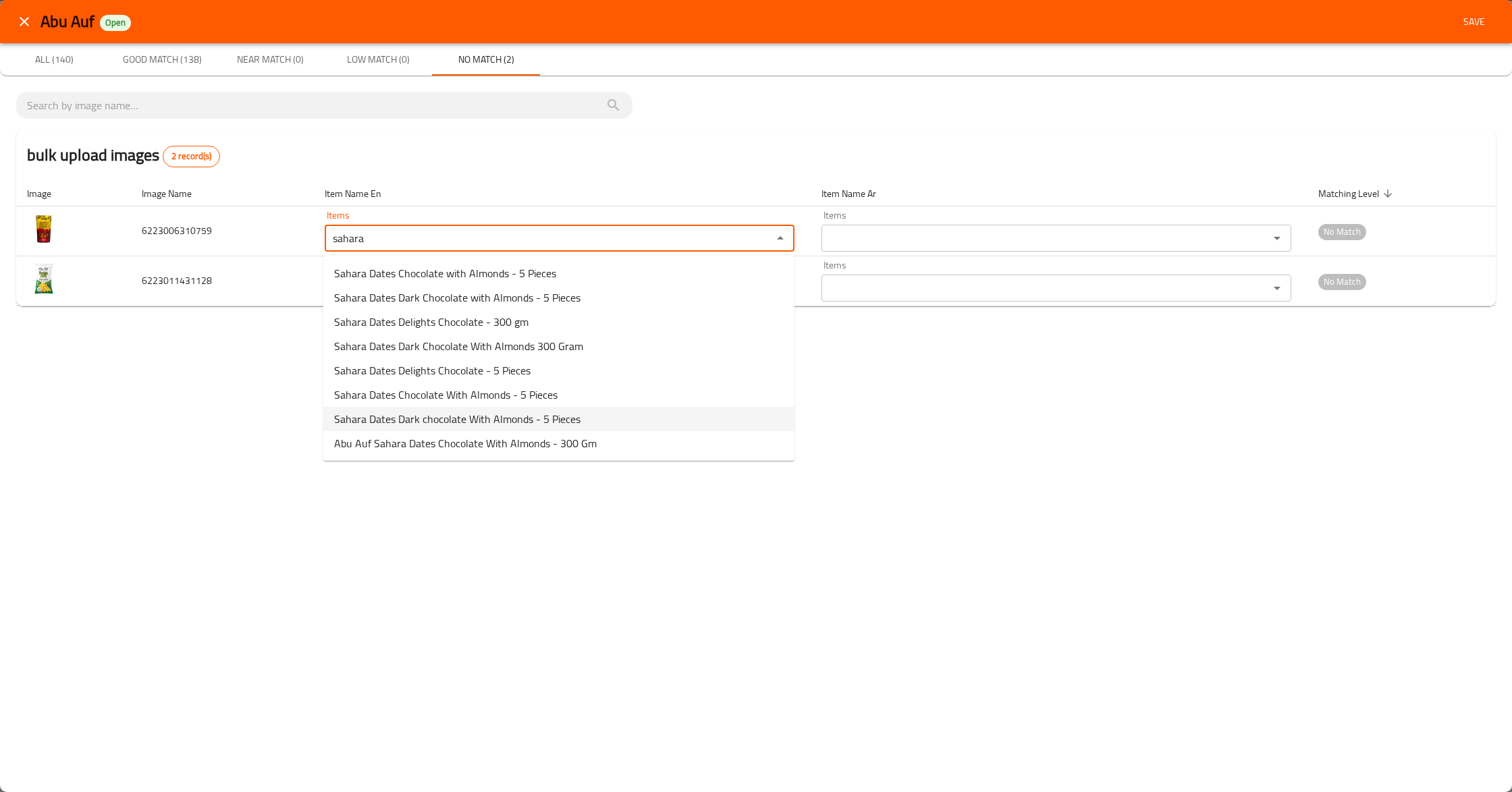
type input "sahara"
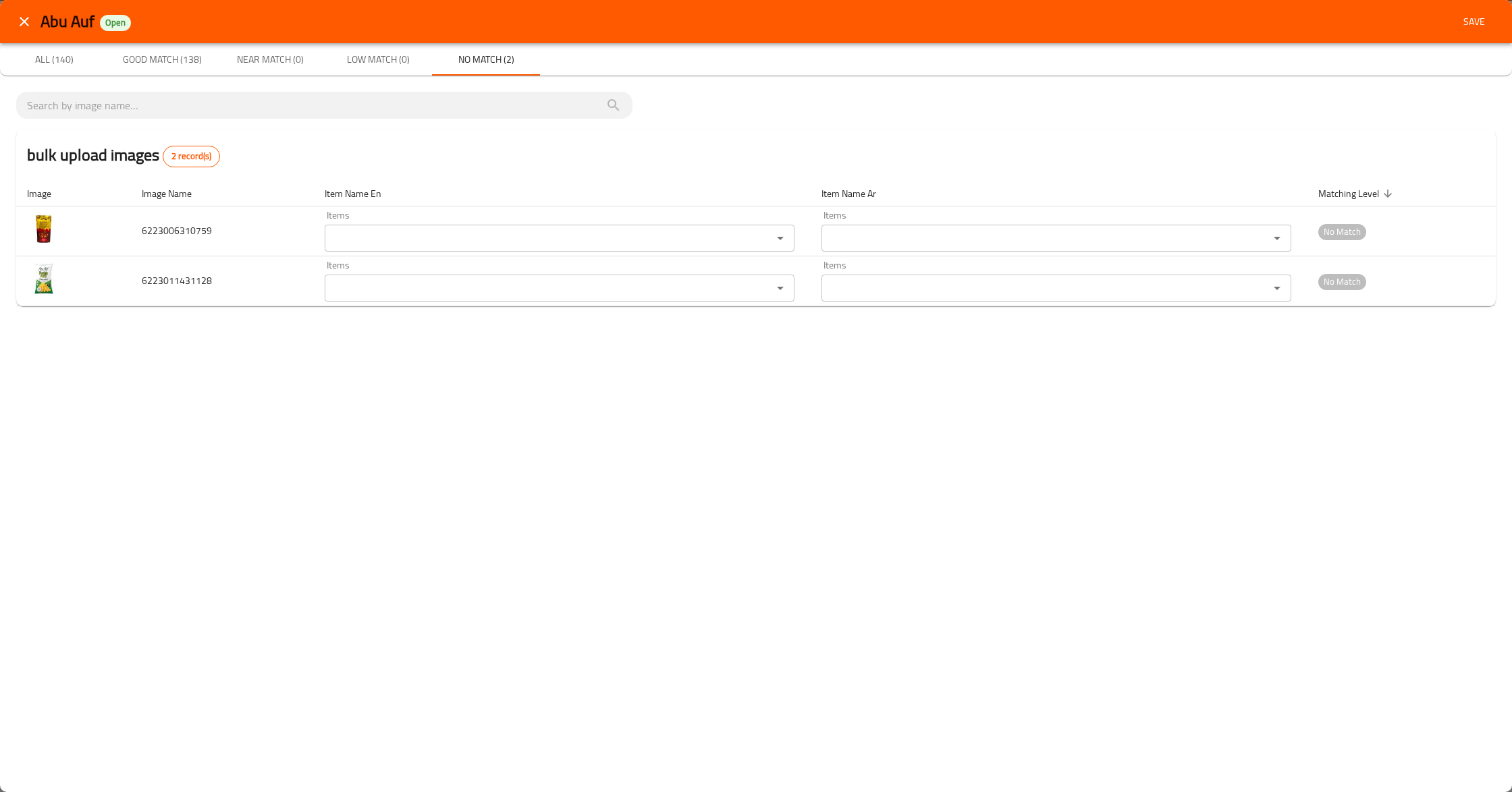
click at [494, 406] on div "Abu Auf Open Save All (140) Good Match (138) Near Match (0) Low Match (0) No Ma…" at bounding box center [756, 396] width 1512 height 792
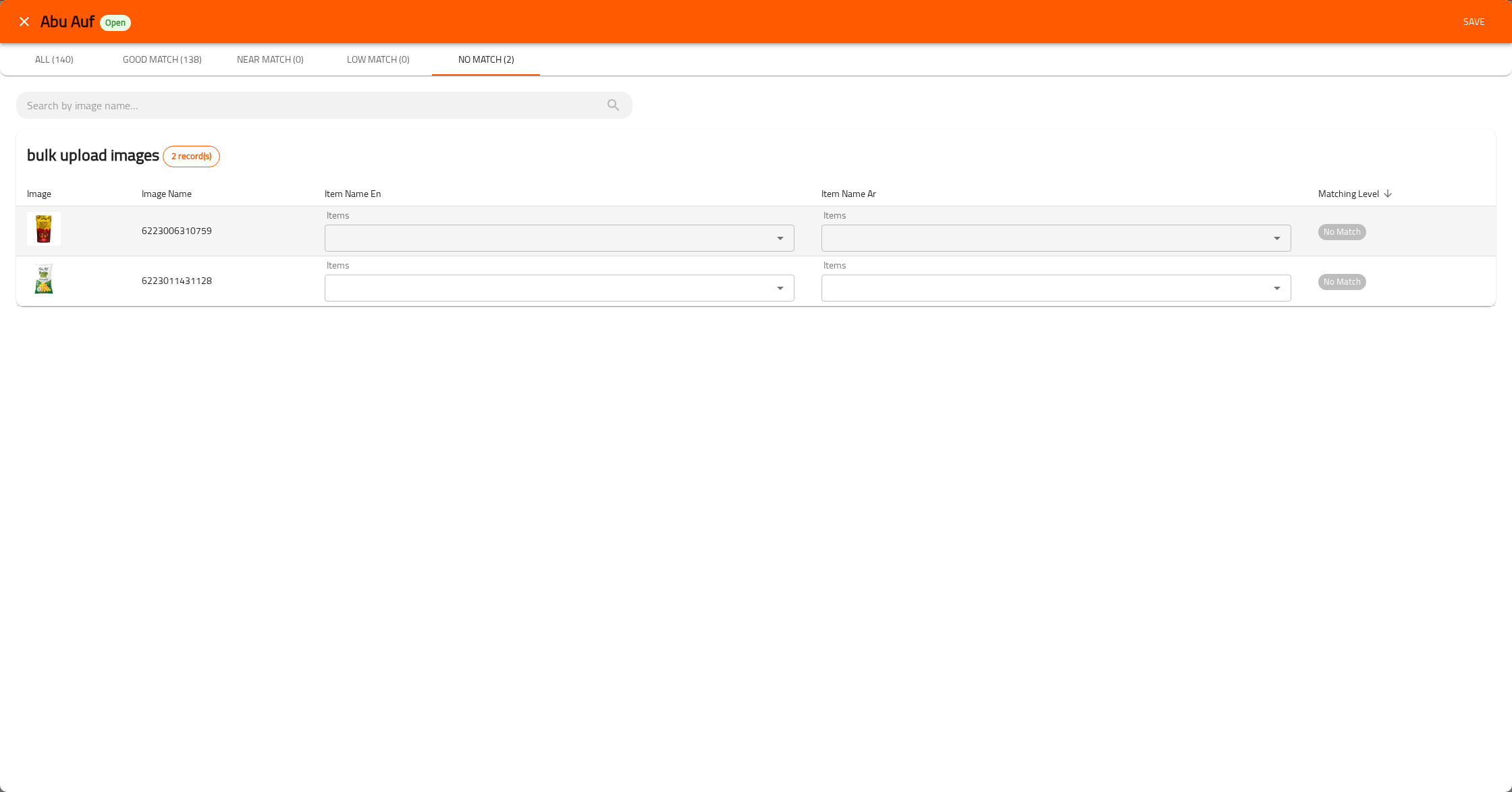
click at [554, 247] on input "Items" at bounding box center [540, 238] width 422 height 19
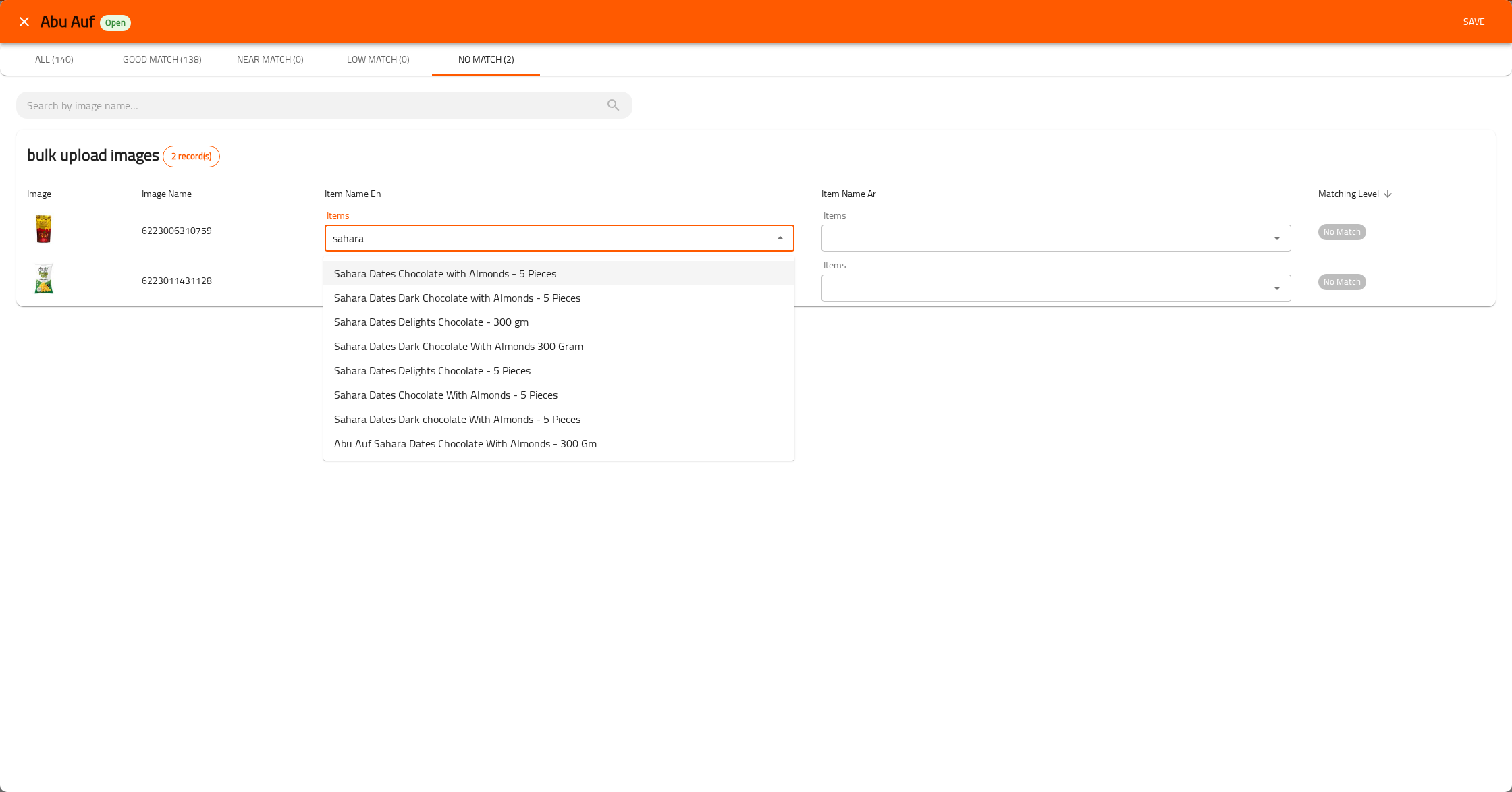
click at [559, 270] on li "Sahara Dates Chocolate with Almonds - 5 Pieces" at bounding box center [559, 273] width 471 height 25
type input "Sahara Dates Chocolate with Almonds - 5 Pieces"
type input "تمر صحاري بالشيكولاته و اللوز - 5 قطع"
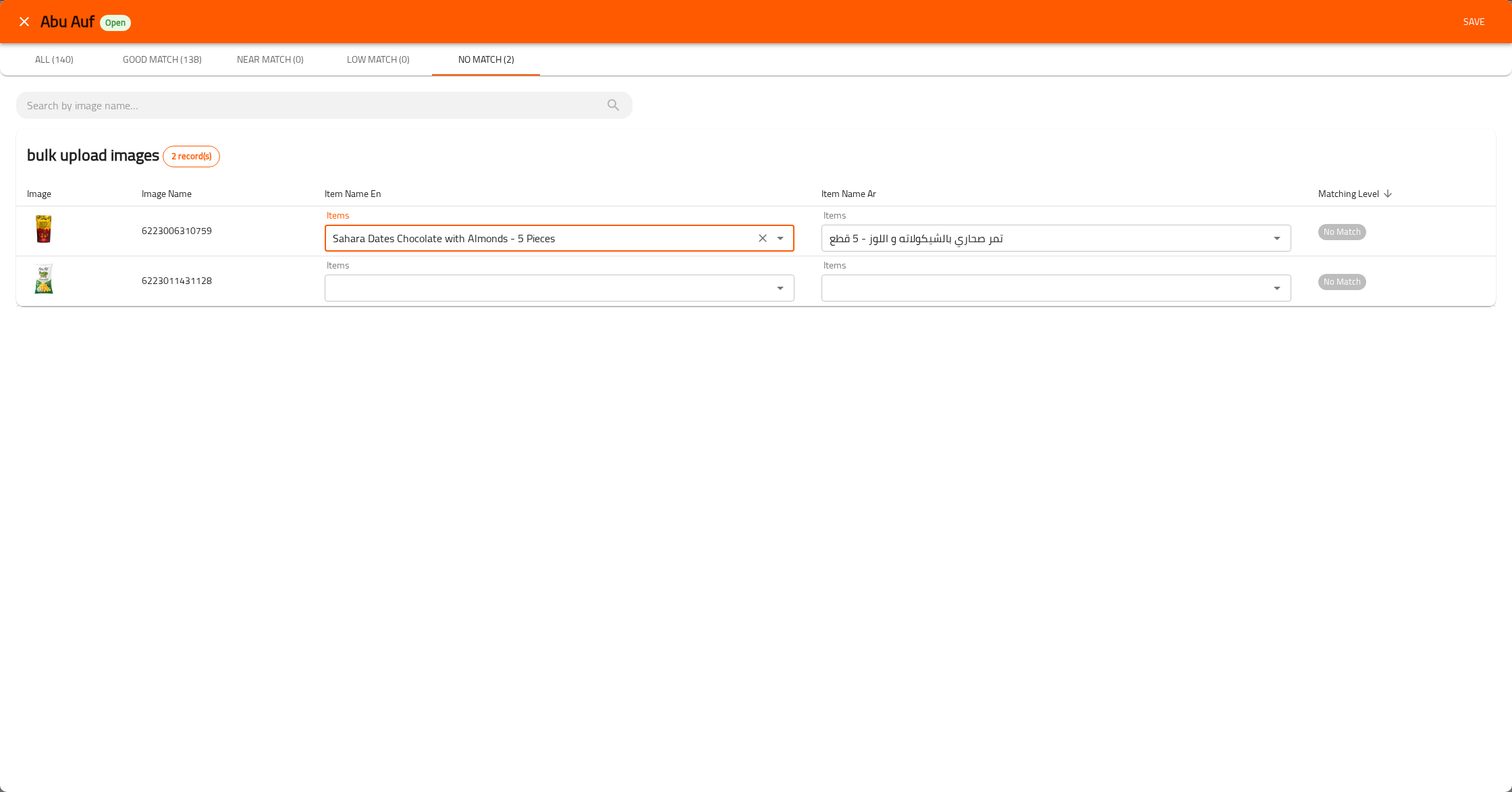
type input "Sahara Dates Chocolate with Almonds - 5 Pieces"
click at [437, 415] on div "Abu Auf Open Save All (140) Good Match (138) Near Match (0) Low Match (0) No Ma…" at bounding box center [756, 396] width 1512 height 792
drag, startPoint x: 1406, startPoint y: 354, endPoint x: 1394, endPoint y: 341, distance: 17.7
click at [1399, 348] on div "Abu Auf Open Save All (140) Good Match (138) Near Match (0) Low Match (0) No Ma…" at bounding box center [756, 396] width 1512 height 792
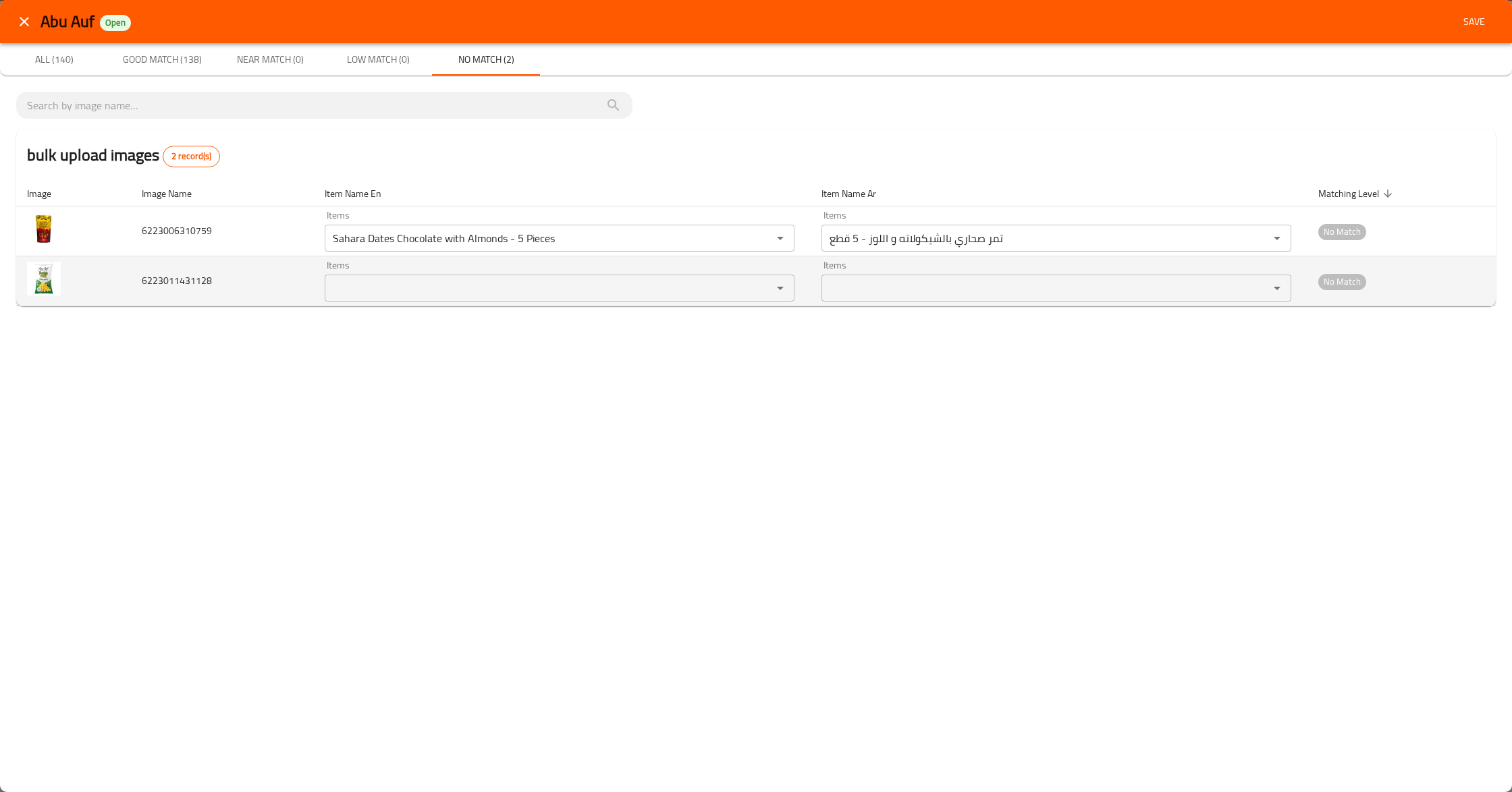
click at [633, 290] on input "Items" at bounding box center [540, 288] width 422 height 19
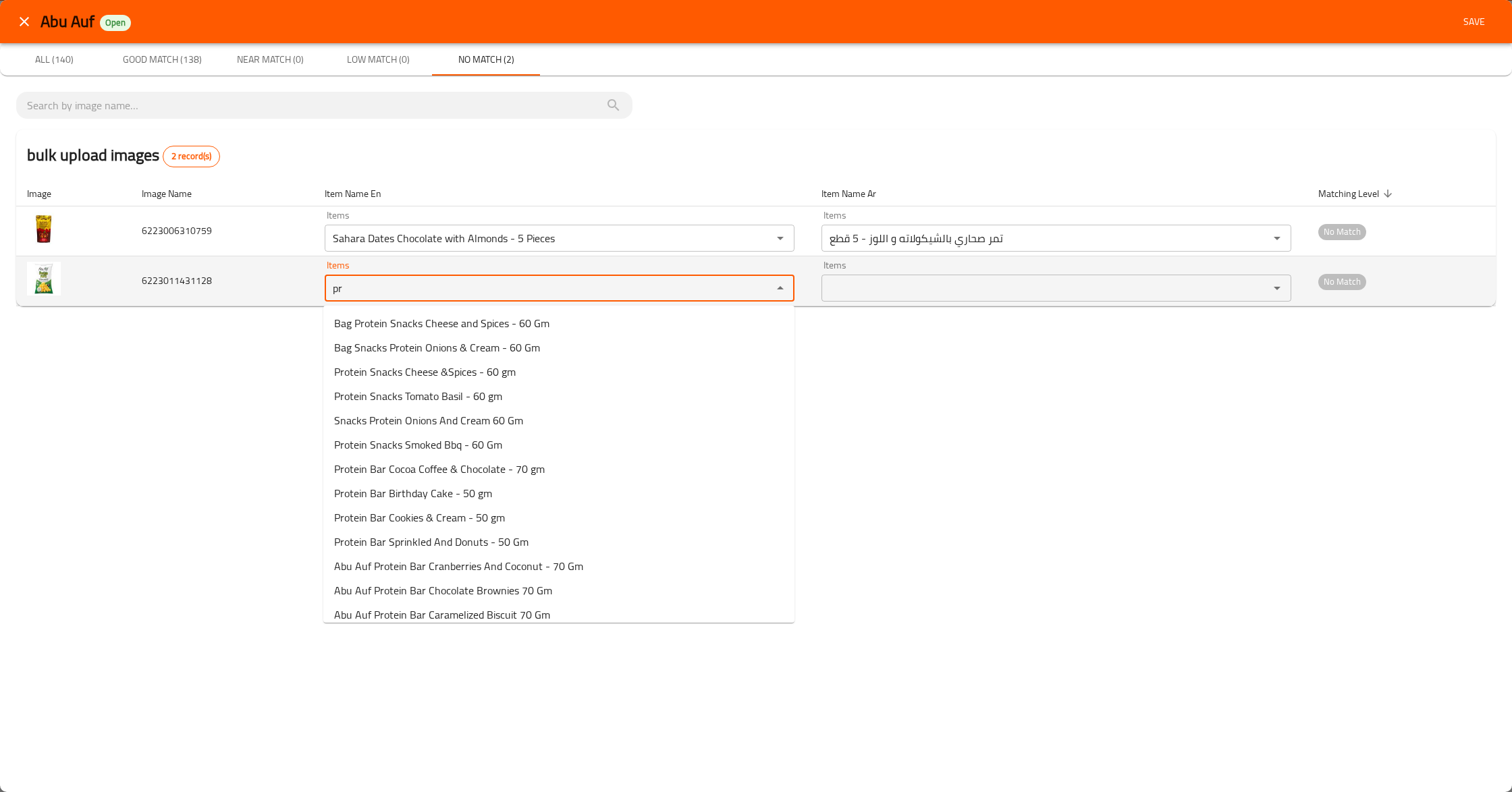
type input "p"
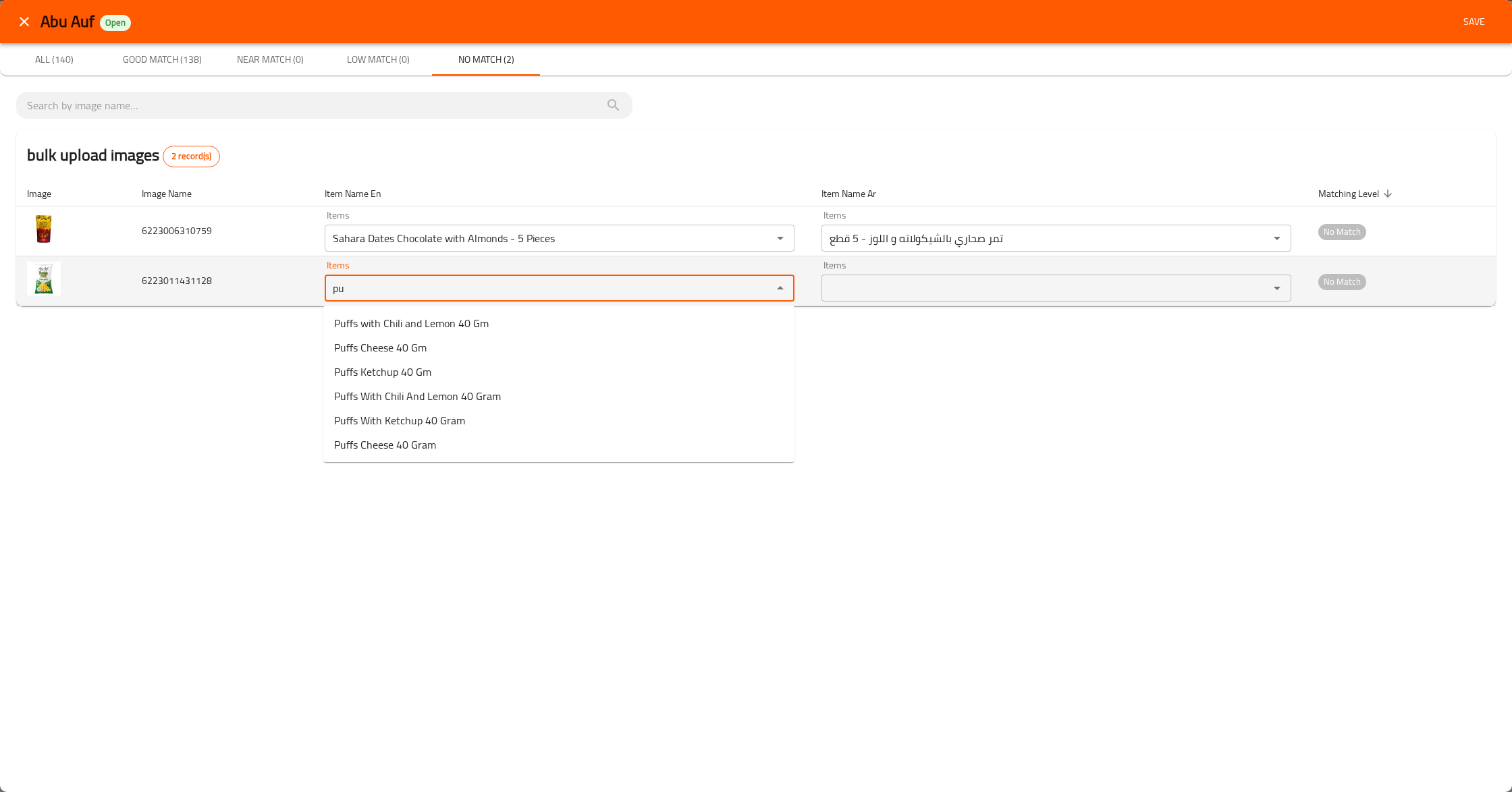
type input "p"
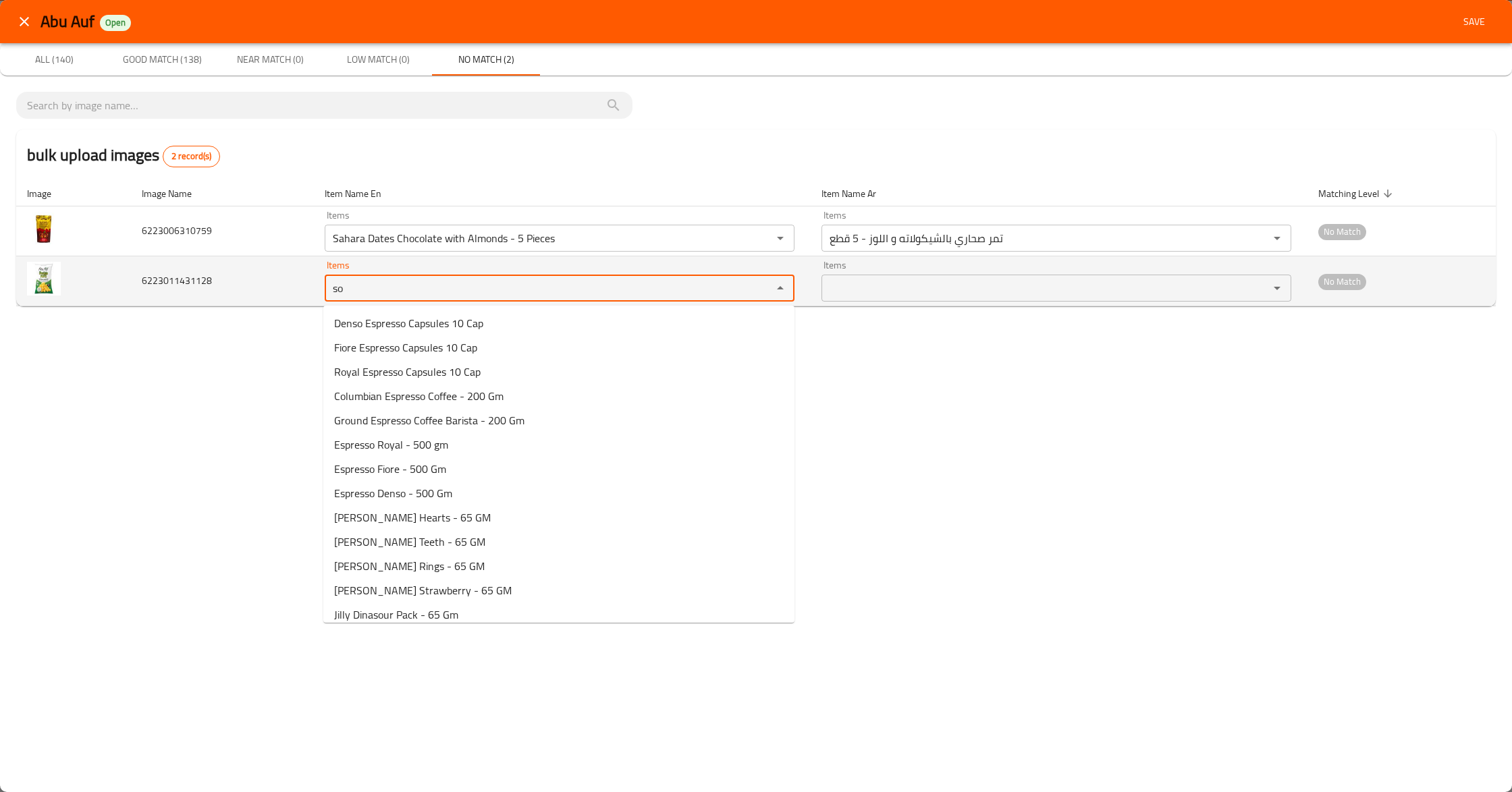
type input "s"
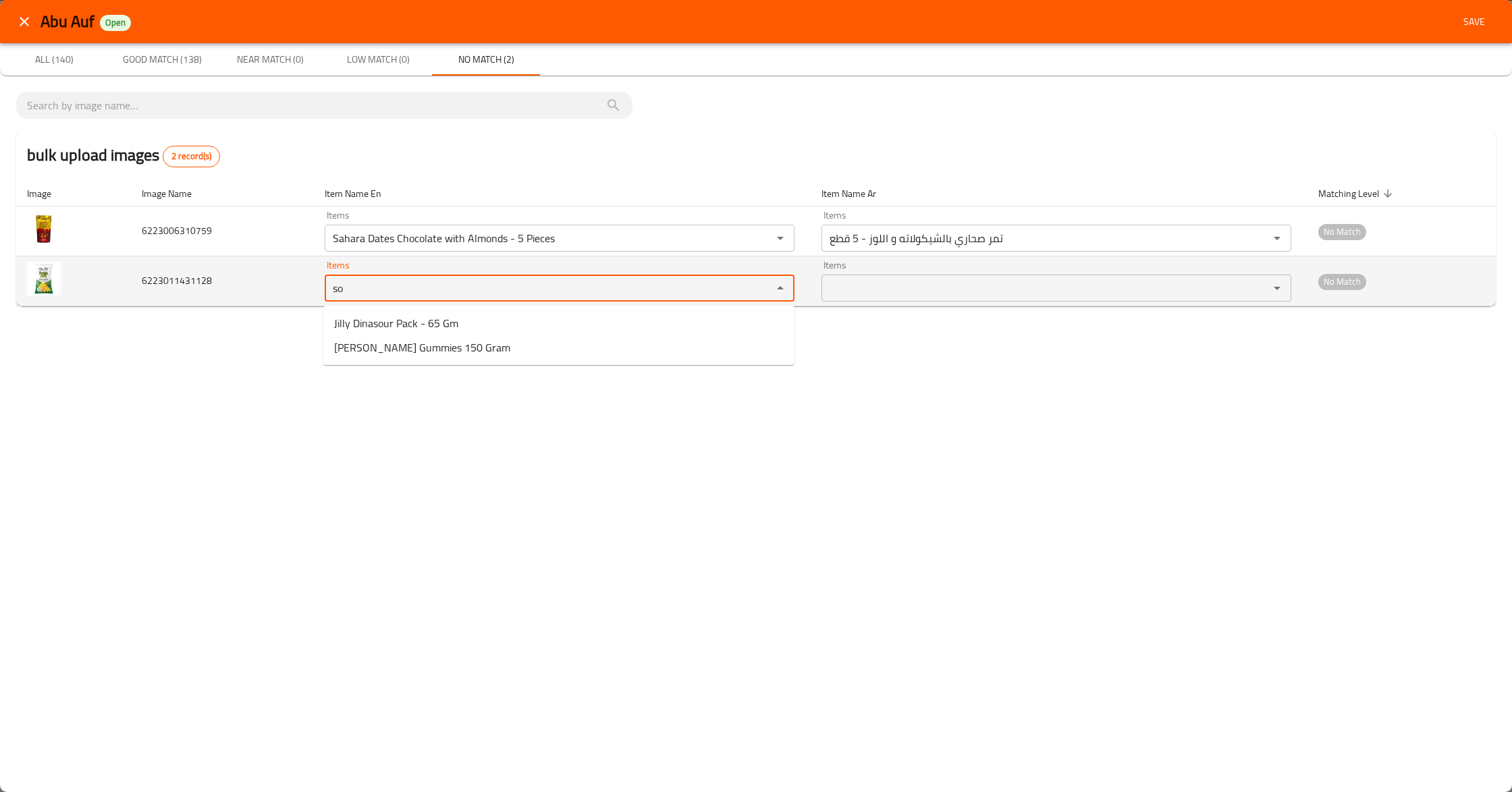
type input "s"
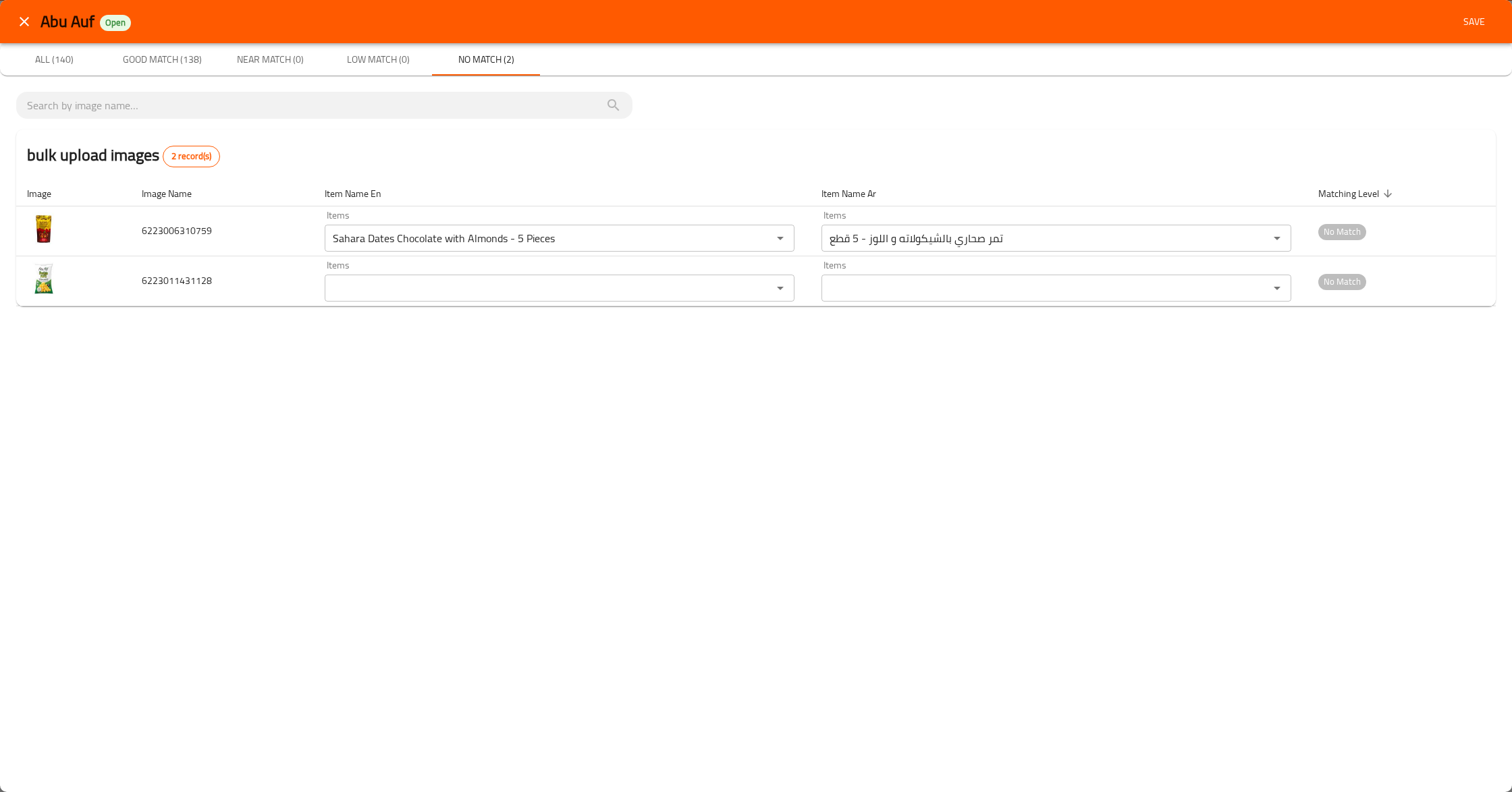
click at [978, 398] on div "Abu Auf Open Save All (140) Good Match (138) Near Match (0) Low Match (0) No Ma…" at bounding box center [756, 396] width 1512 height 792
click at [139, 59] on span "Good Match (138)" at bounding box center [161, 59] width 91 height 17
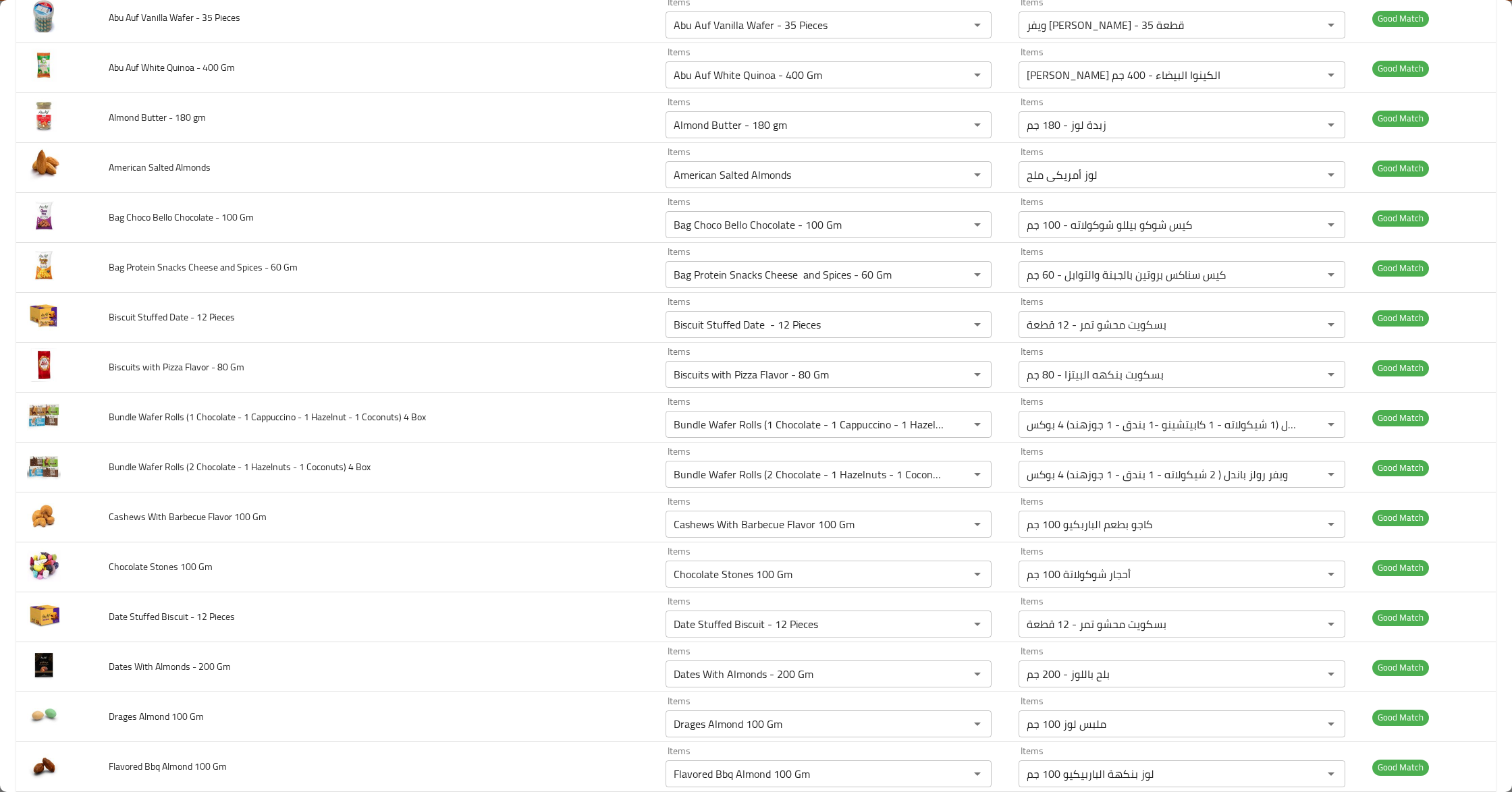
scroll to position [1655, 0]
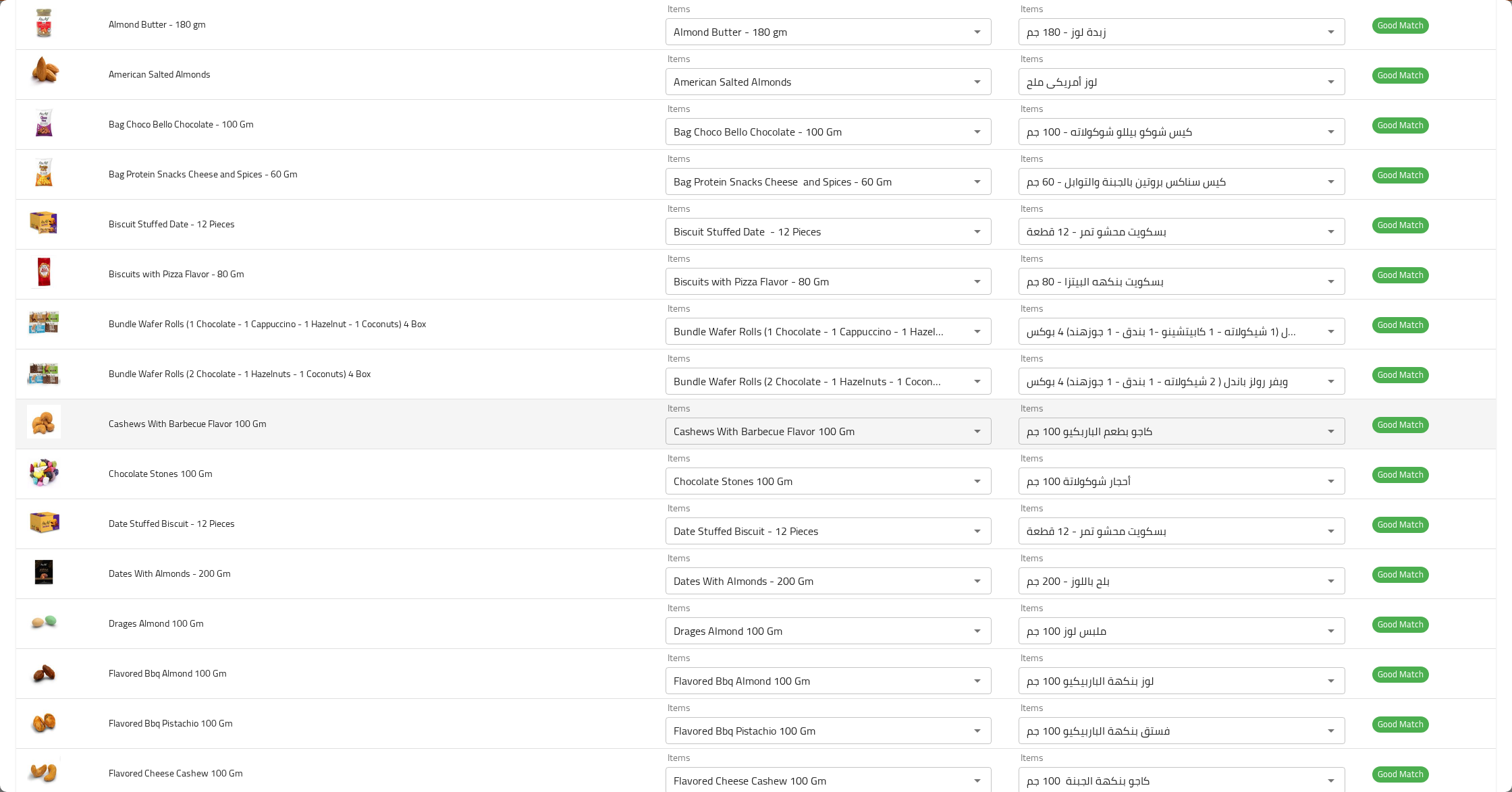
click at [184, 432] on span "Cashews With Barbecue Flavor 100 Gm" at bounding box center [187, 423] width 158 height 18
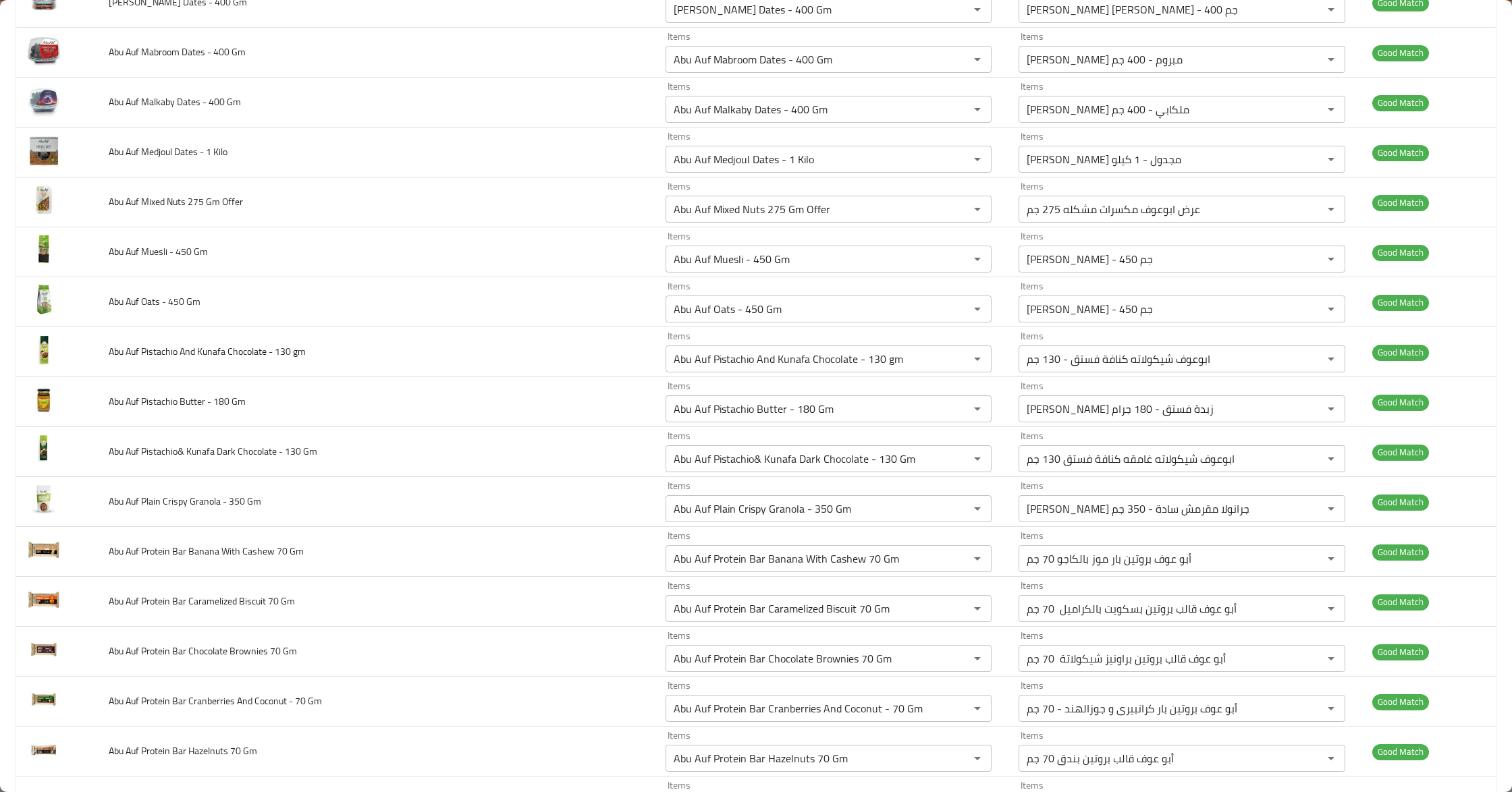
scroll to position [0, 0]
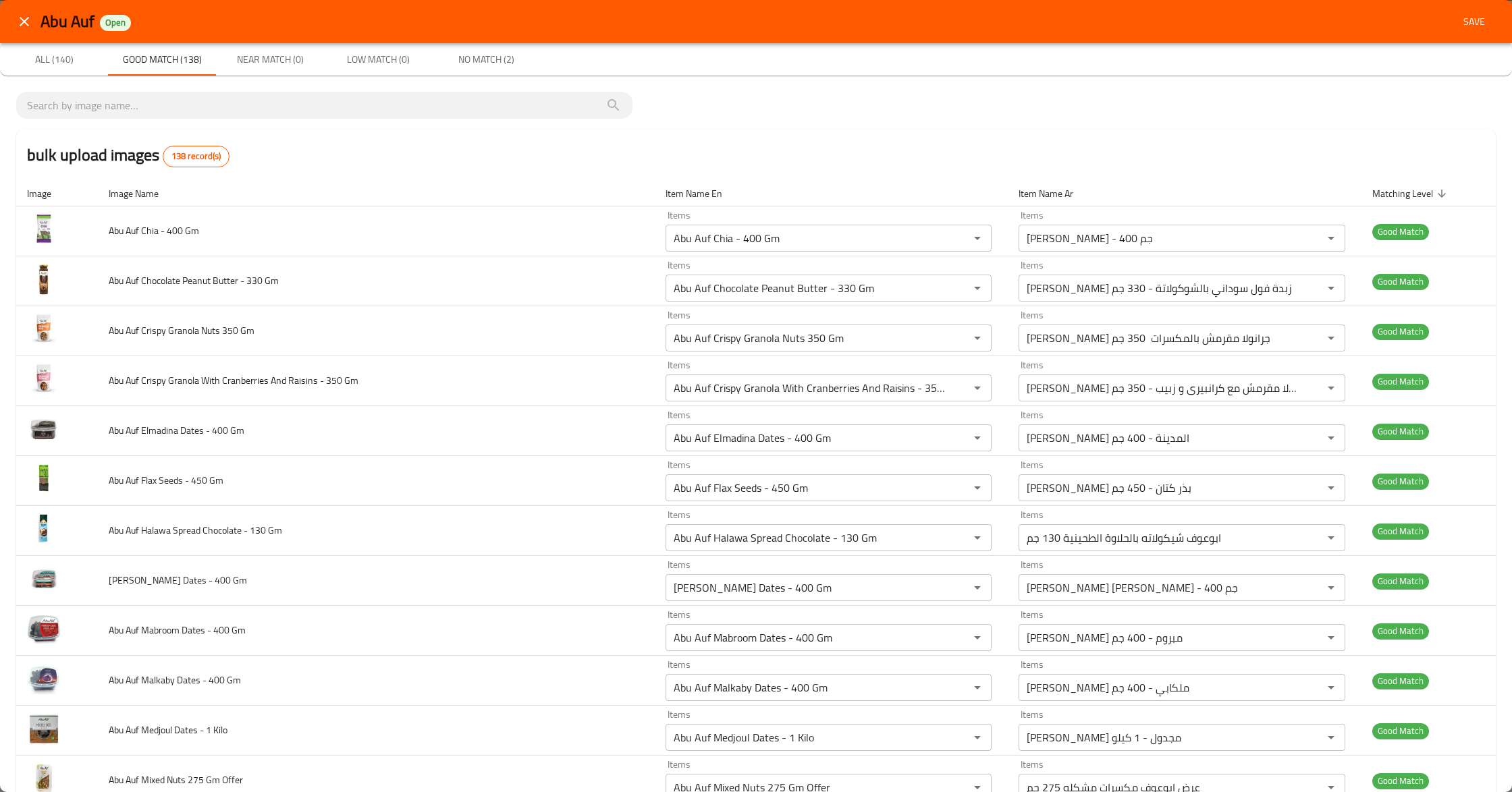
click at [258, 65] on span "Near Match (0)" at bounding box center [269, 59] width 91 height 17
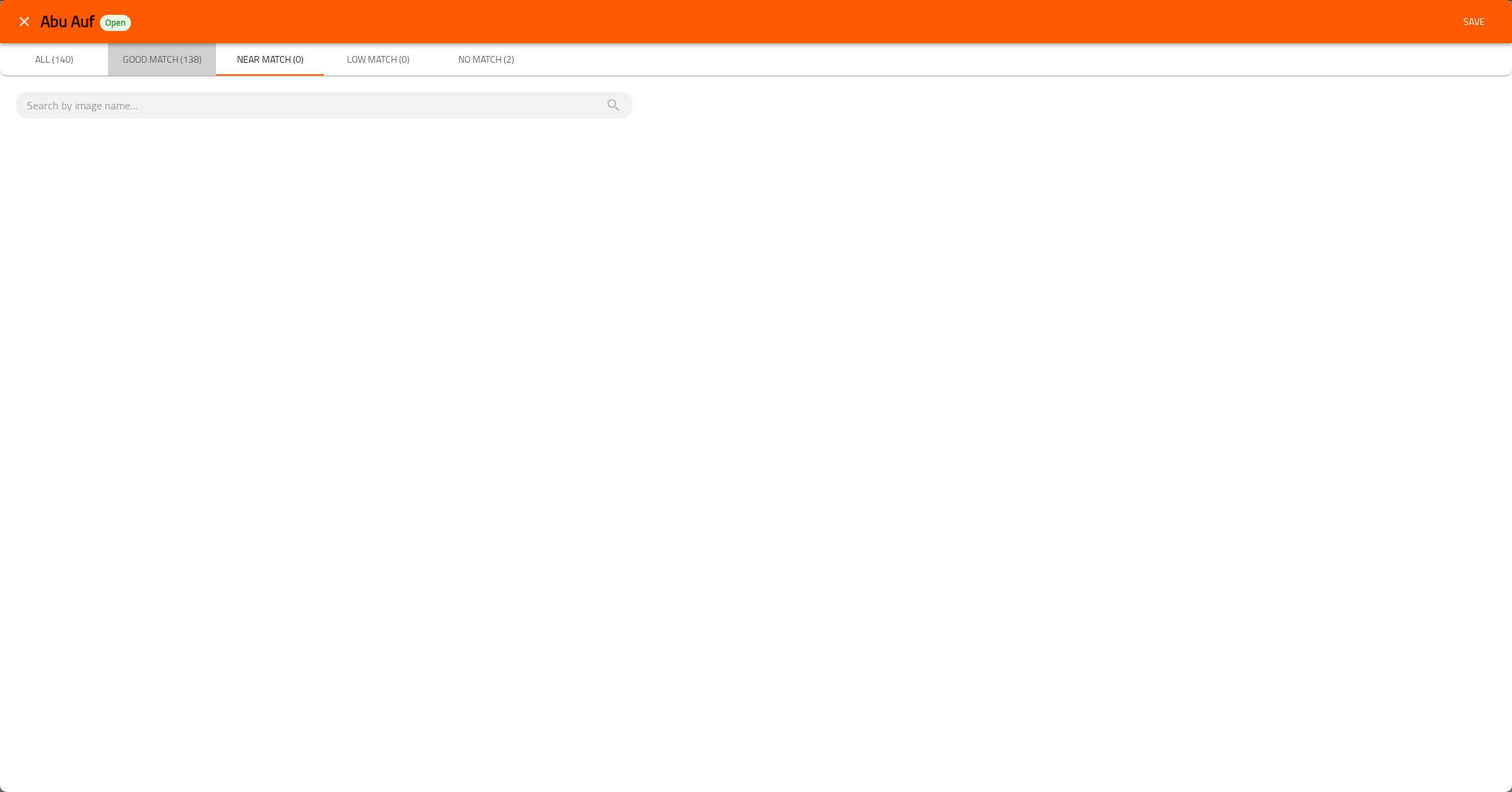
click at [187, 59] on span "Good Match (138)" at bounding box center [161, 59] width 91 height 17
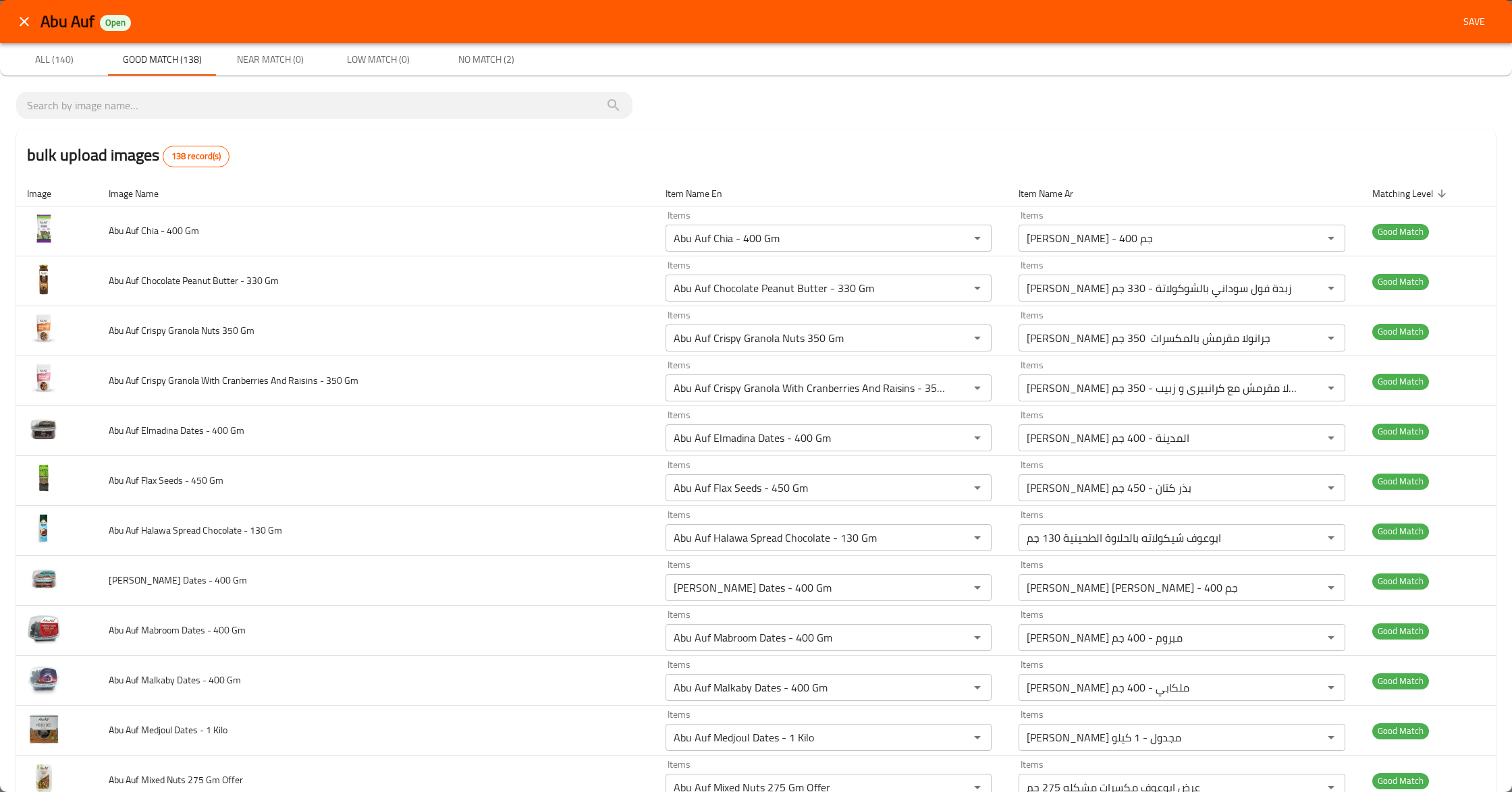
click at [498, 66] on span "No Match (2)" at bounding box center [485, 59] width 91 height 17
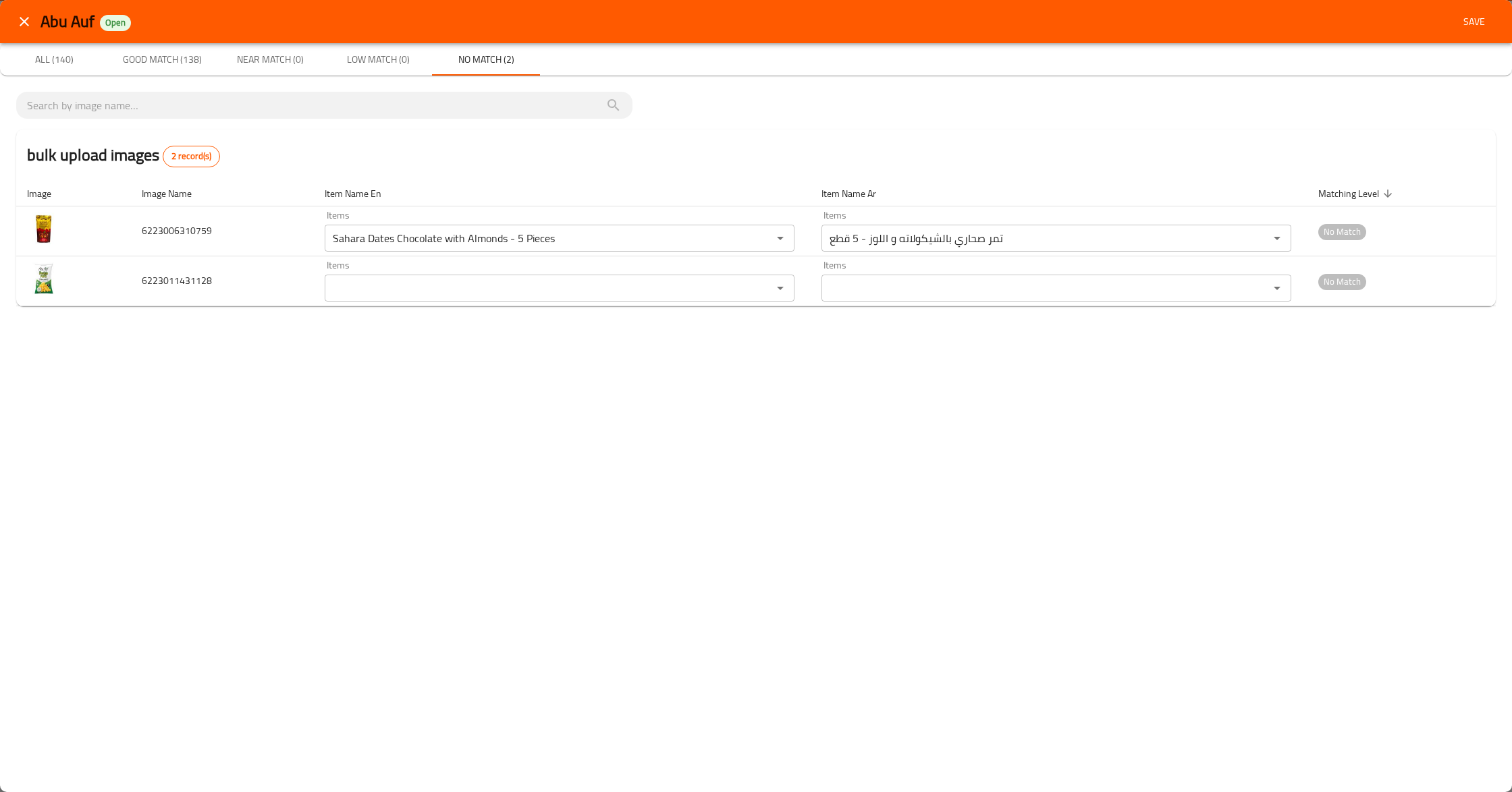
click at [848, 421] on div "Abu Auf Open Save All (140) Good Match (138) Near Match (0) Low Match (0) No Ma…" at bounding box center [756, 396] width 1512 height 792
click at [398, 348] on div "Abu Auf Open Save All (140) Good Match (138) Near Match (0) Low Match (0) No Ma…" at bounding box center [756, 396] width 1512 height 792
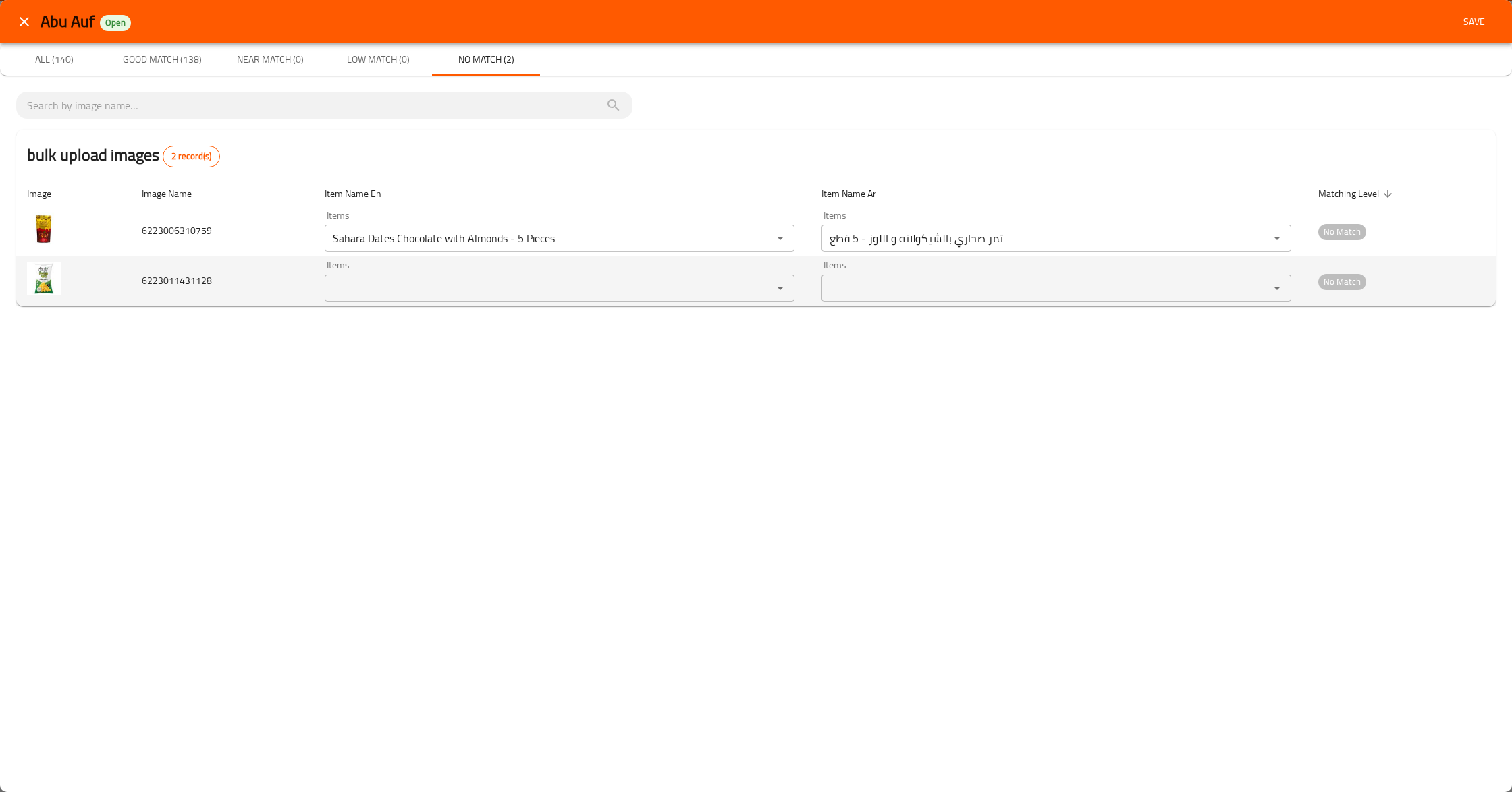
click at [36, 279] on img "enhanced table" at bounding box center [43, 278] width 33 height 33
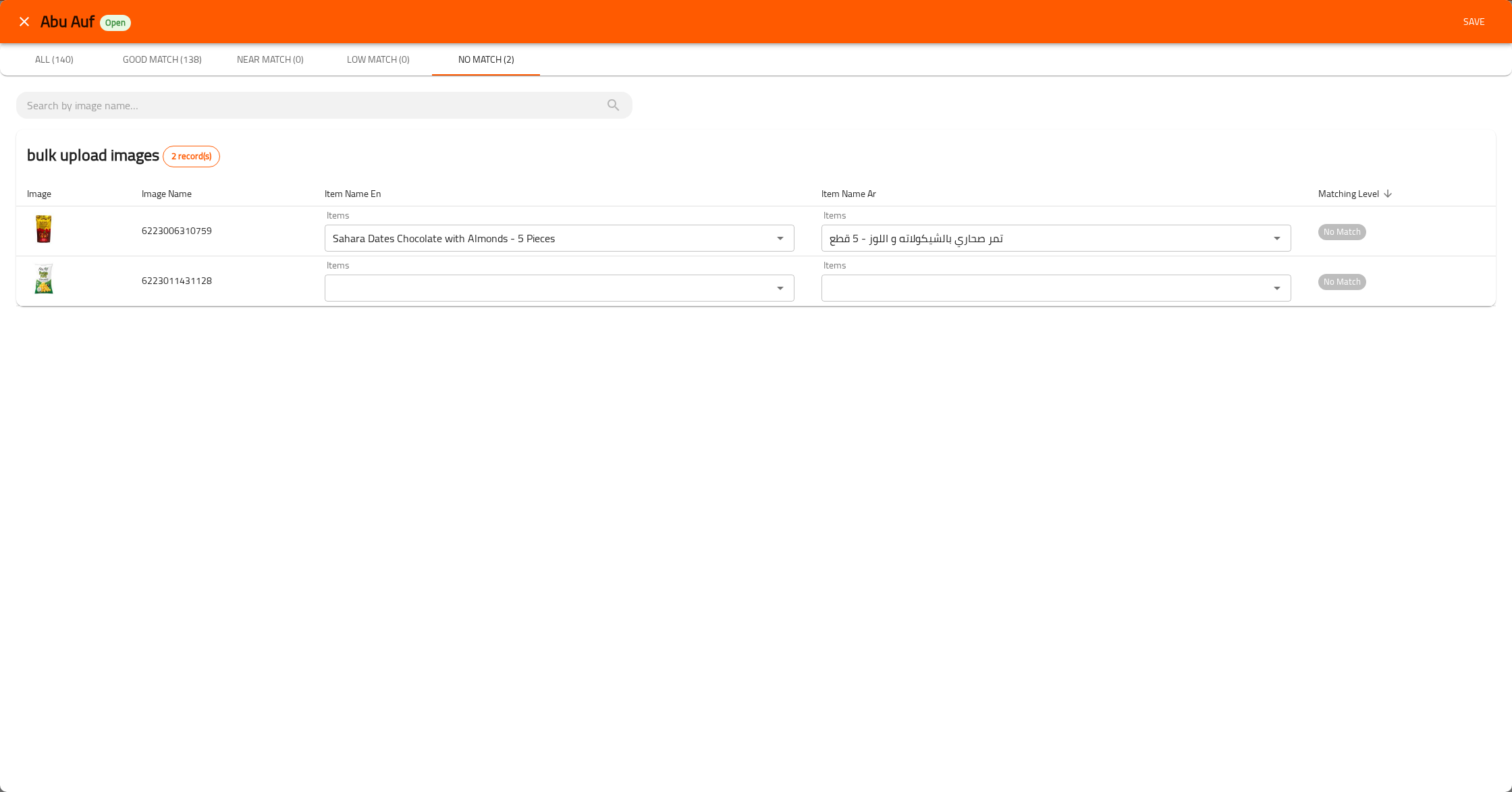
click at [723, 470] on div "Abu Auf Open Save All (140) Good Match (138) Near Match (0) Low Match (0) No Ma…" at bounding box center [756, 396] width 1512 height 792
click at [138, 63] on span "Good Match (138)" at bounding box center [161, 59] width 91 height 17
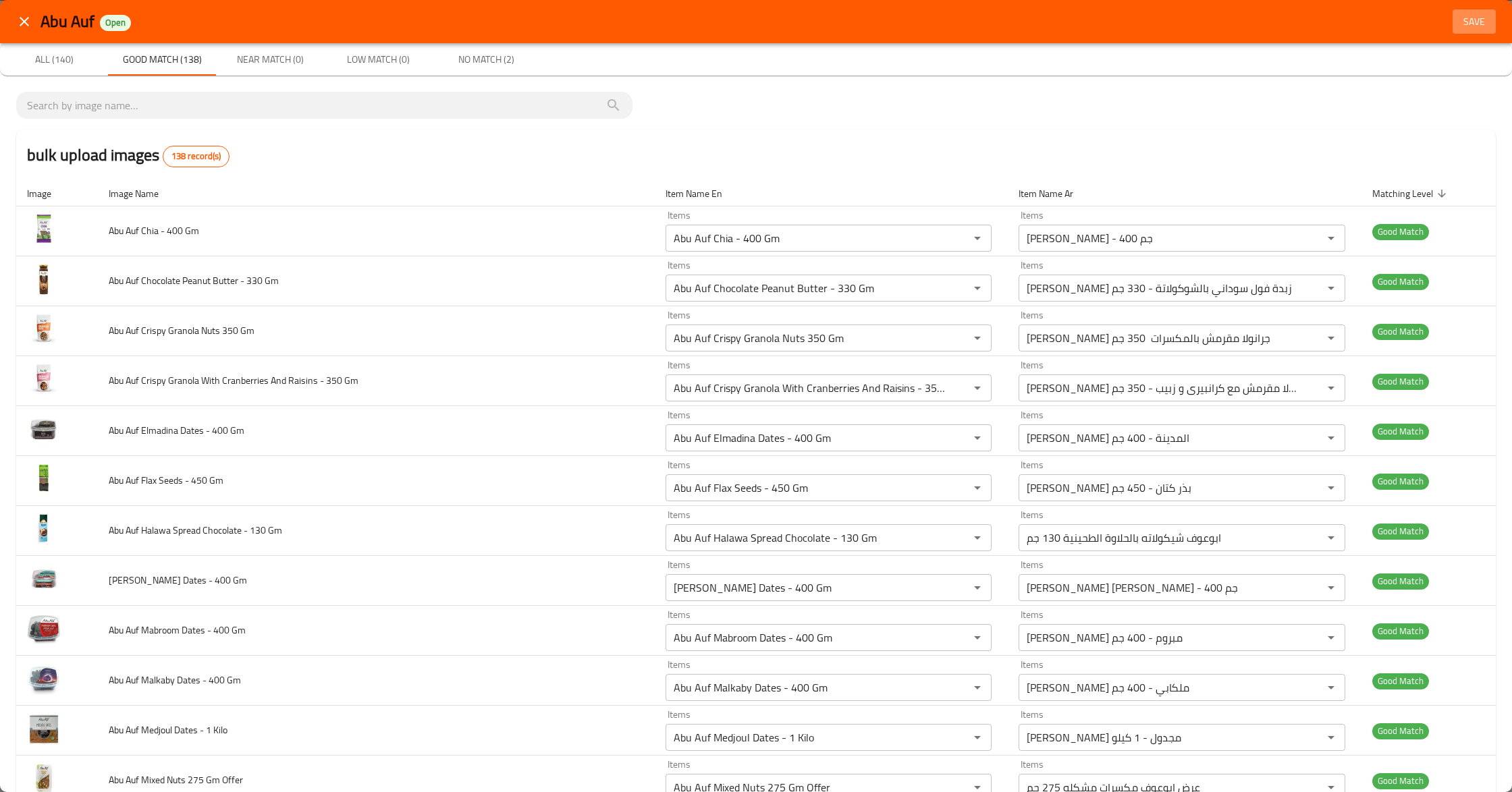
click at [1464, 13] on span "Save" at bounding box center [1474, 22] width 33 height 17
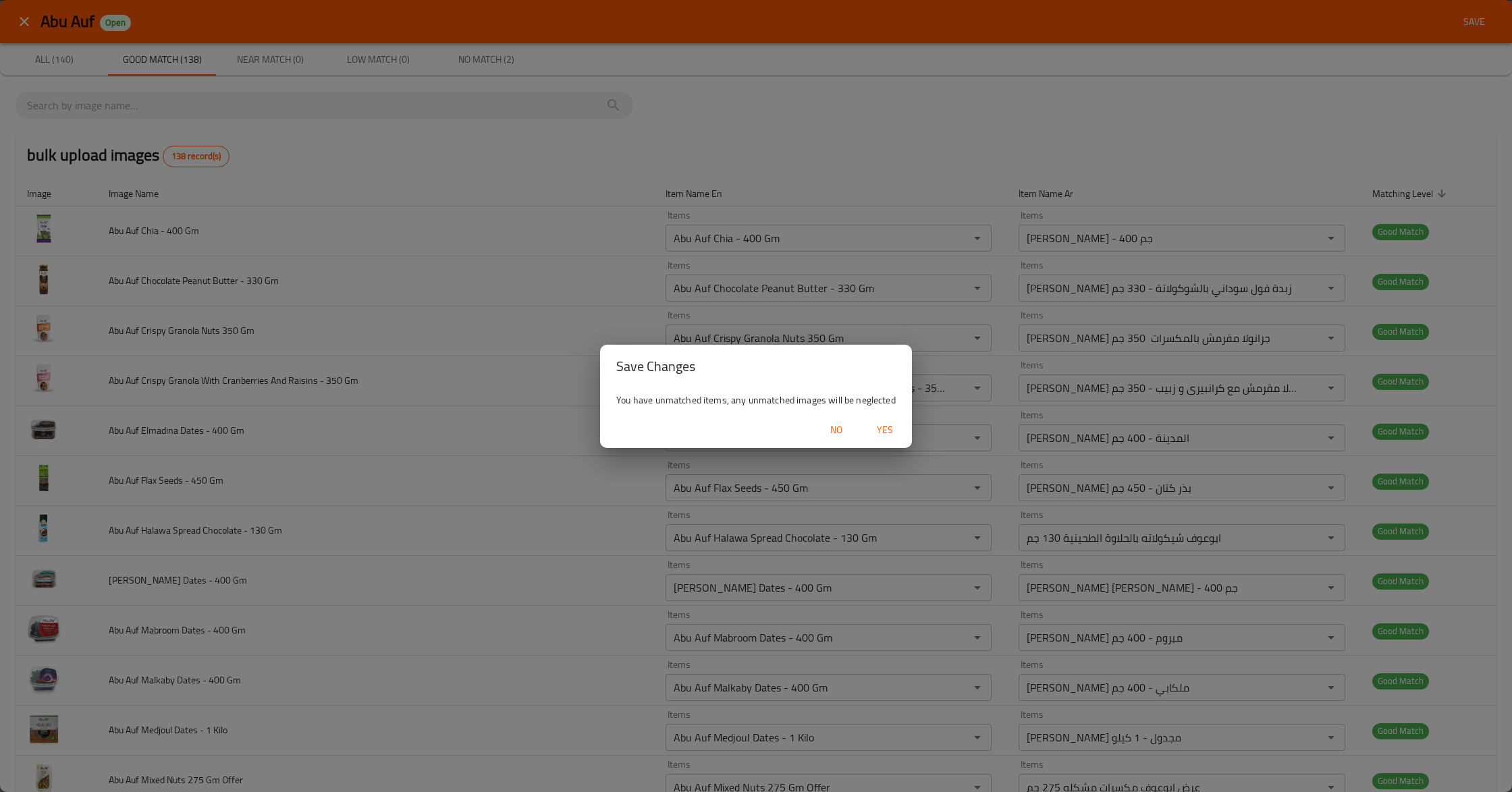
click at [888, 433] on span "Yes" at bounding box center [885, 430] width 33 height 17
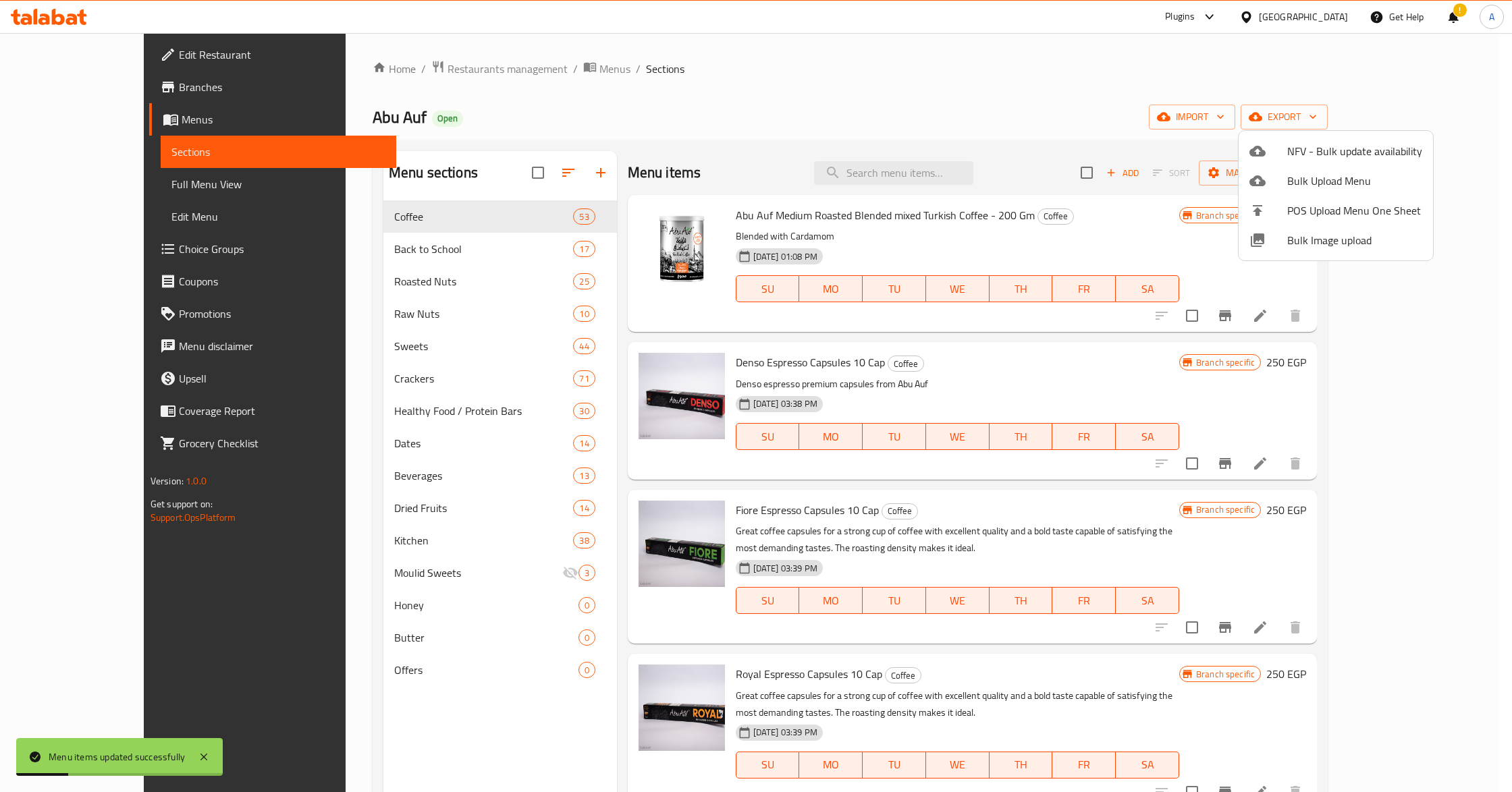
click at [407, 746] on div at bounding box center [756, 396] width 1512 height 792
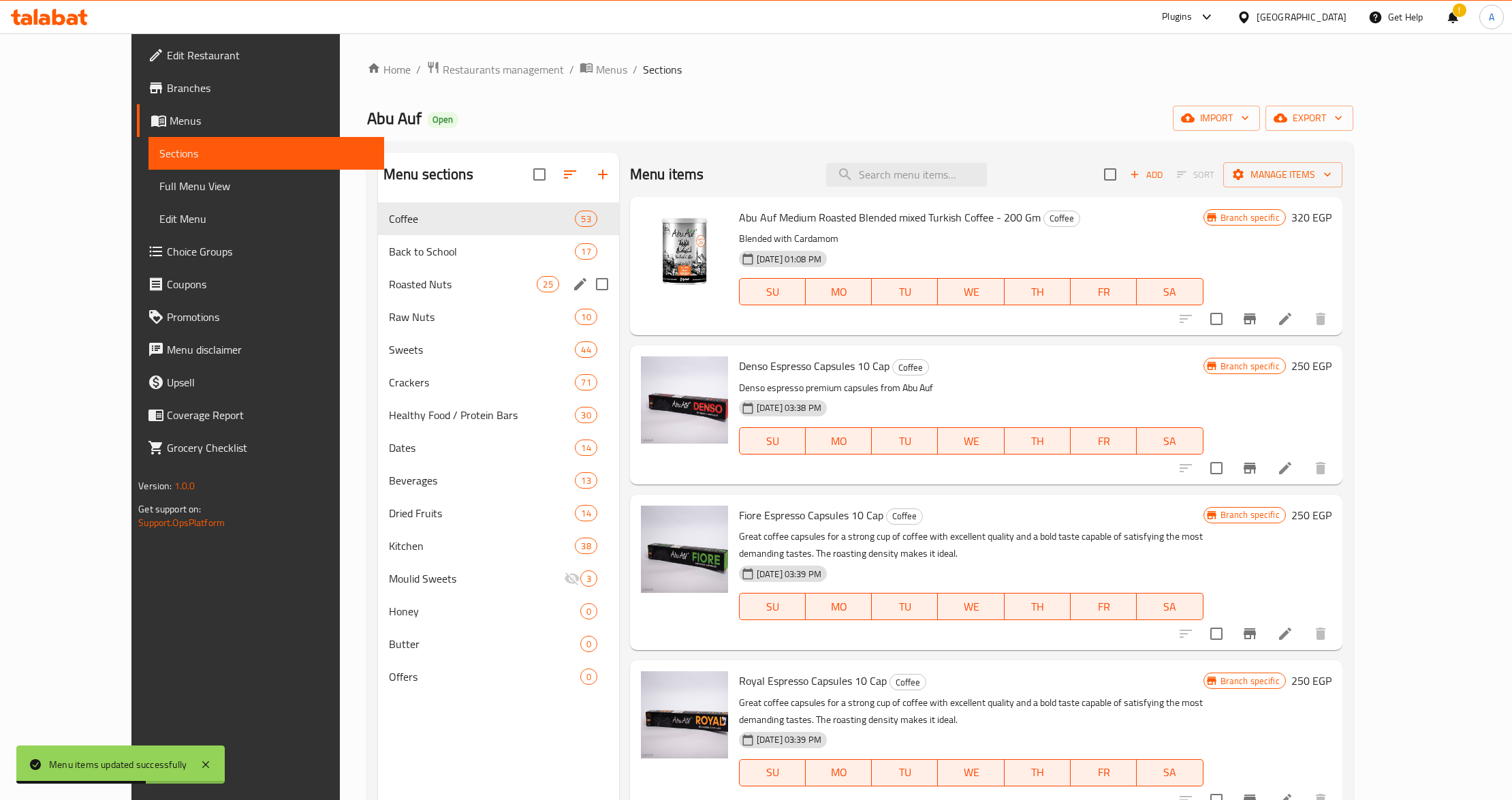
click at [378, 295] on div "Roasted Nuts 25" at bounding box center [498, 284] width 241 height 33
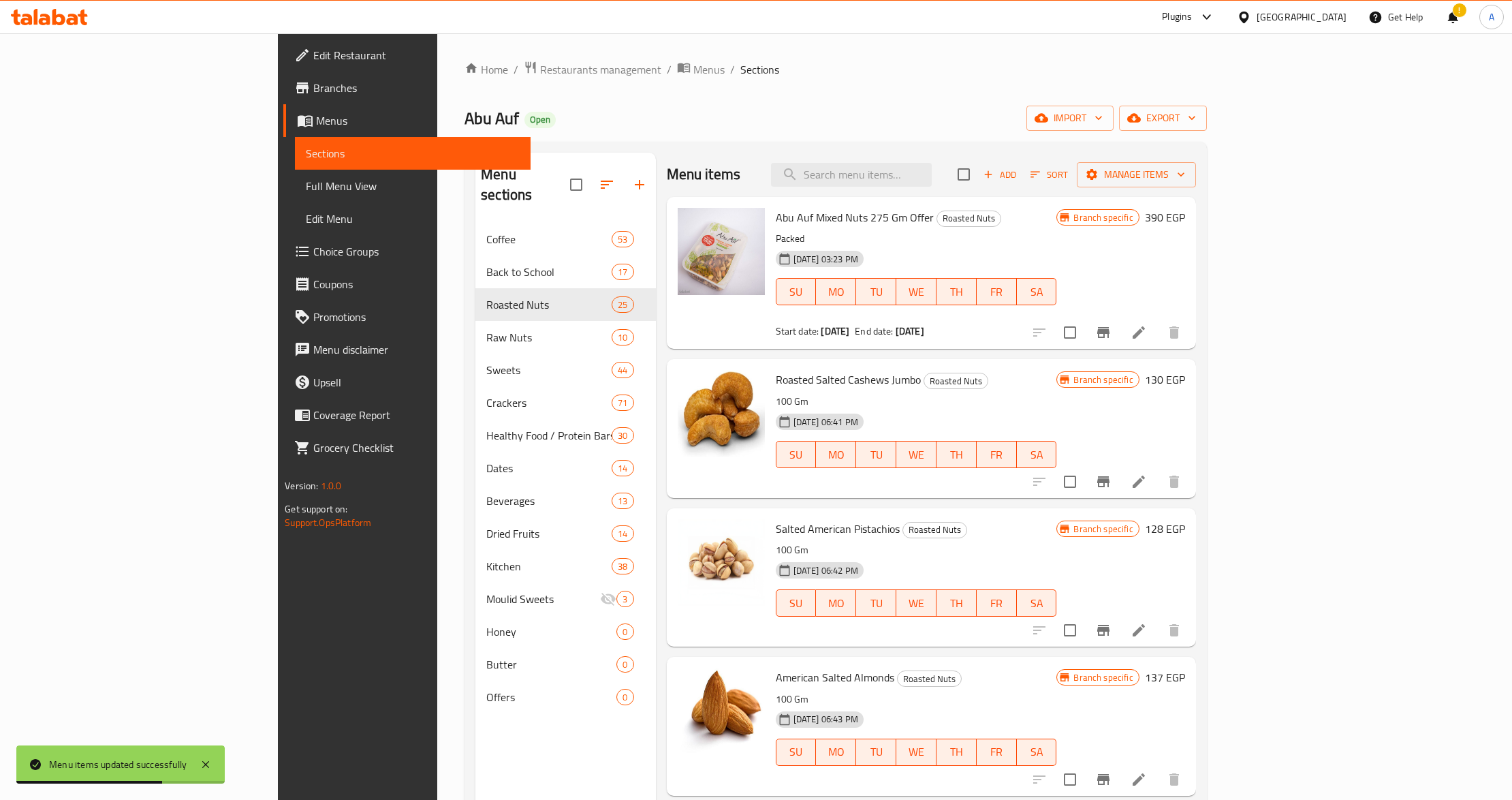
click at [870, 251] on div "17-04-2023 03:23 PM SU MO TU WE TH FR SA" at bounding box center [916, 282] width 292 height 74
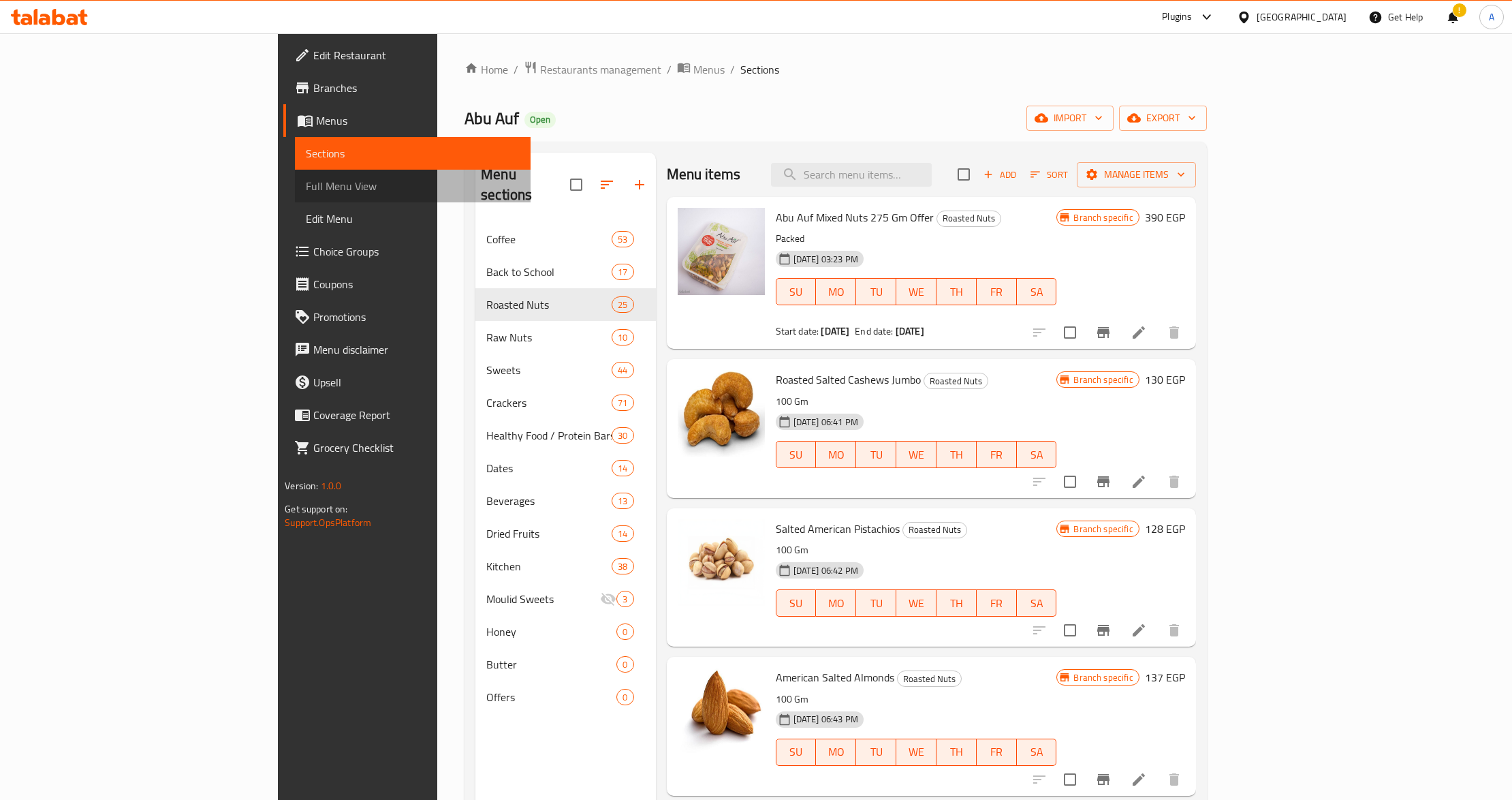
click at [295, 170] on link "Full Menu View" at bounding box center [412, 186] width 236 height 33
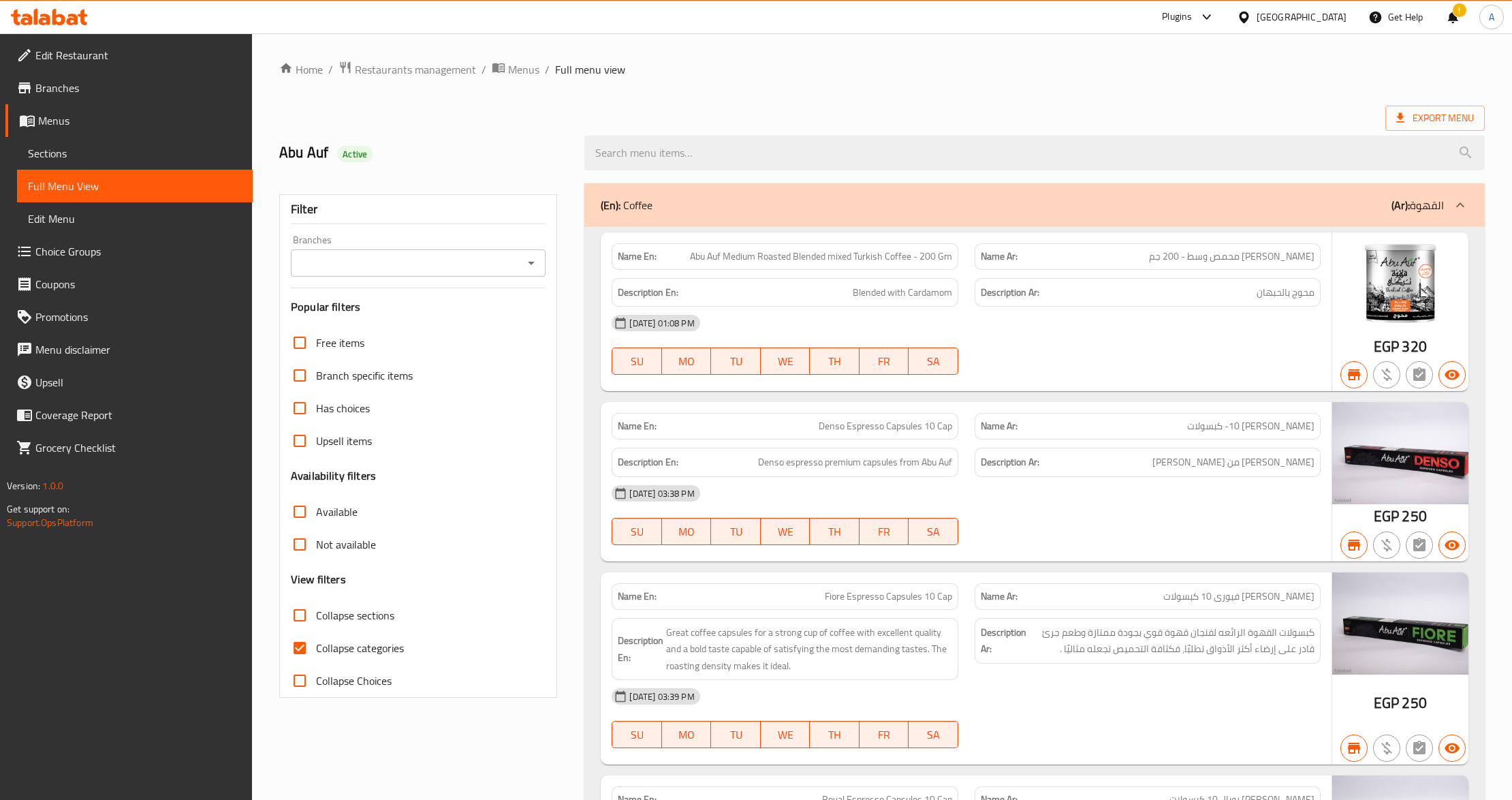
click at [532, 263] on icon "Open" at bounding box center [531, 263] width 7 height 4
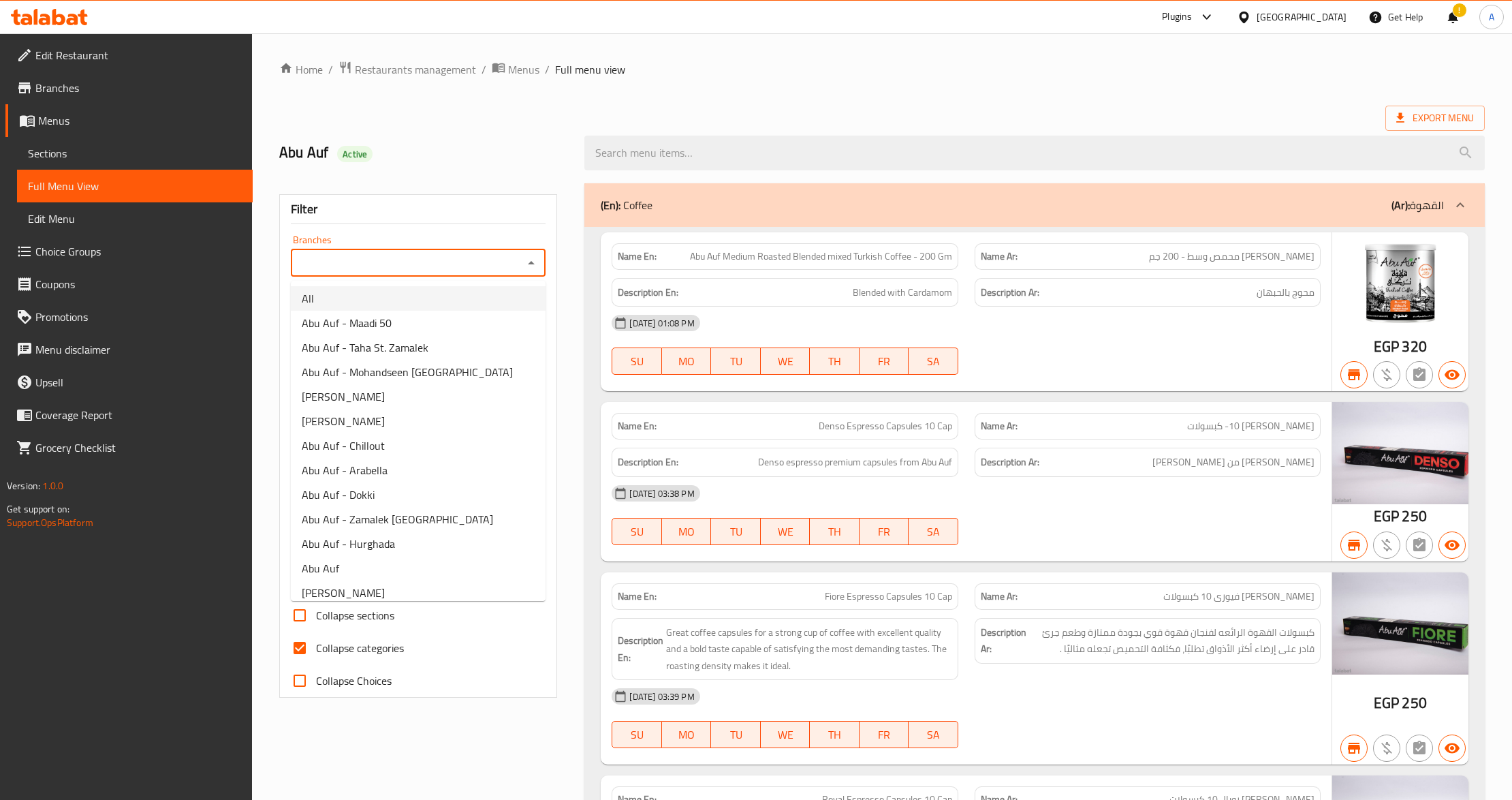
click at [428, 302] on li "All" at bounding box center [418, 298] width 255 height 25
type input "All"
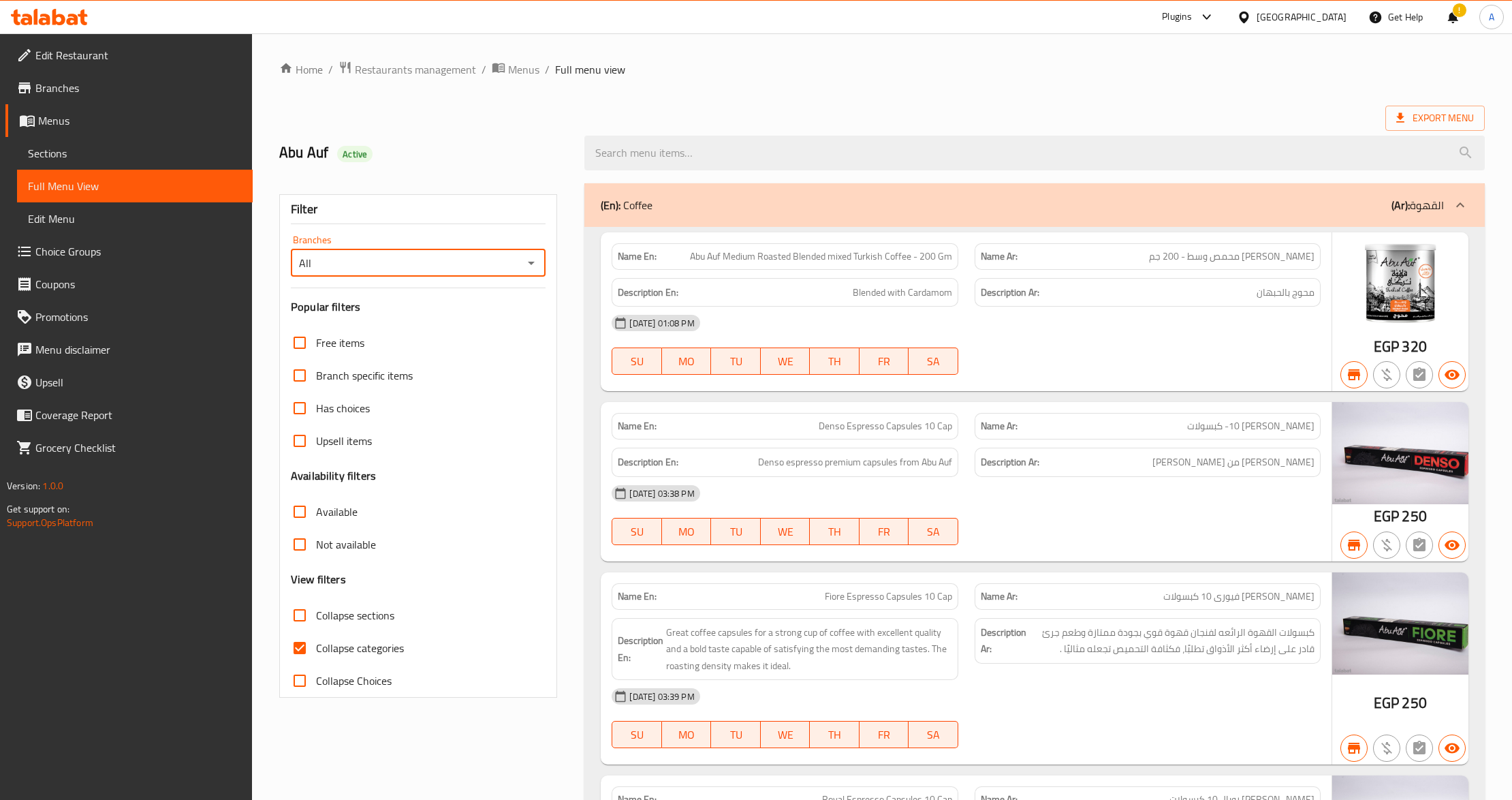
click at [1410, 127] on span "Export Menu" at bounding box center [1436, 118] width 78 height 17
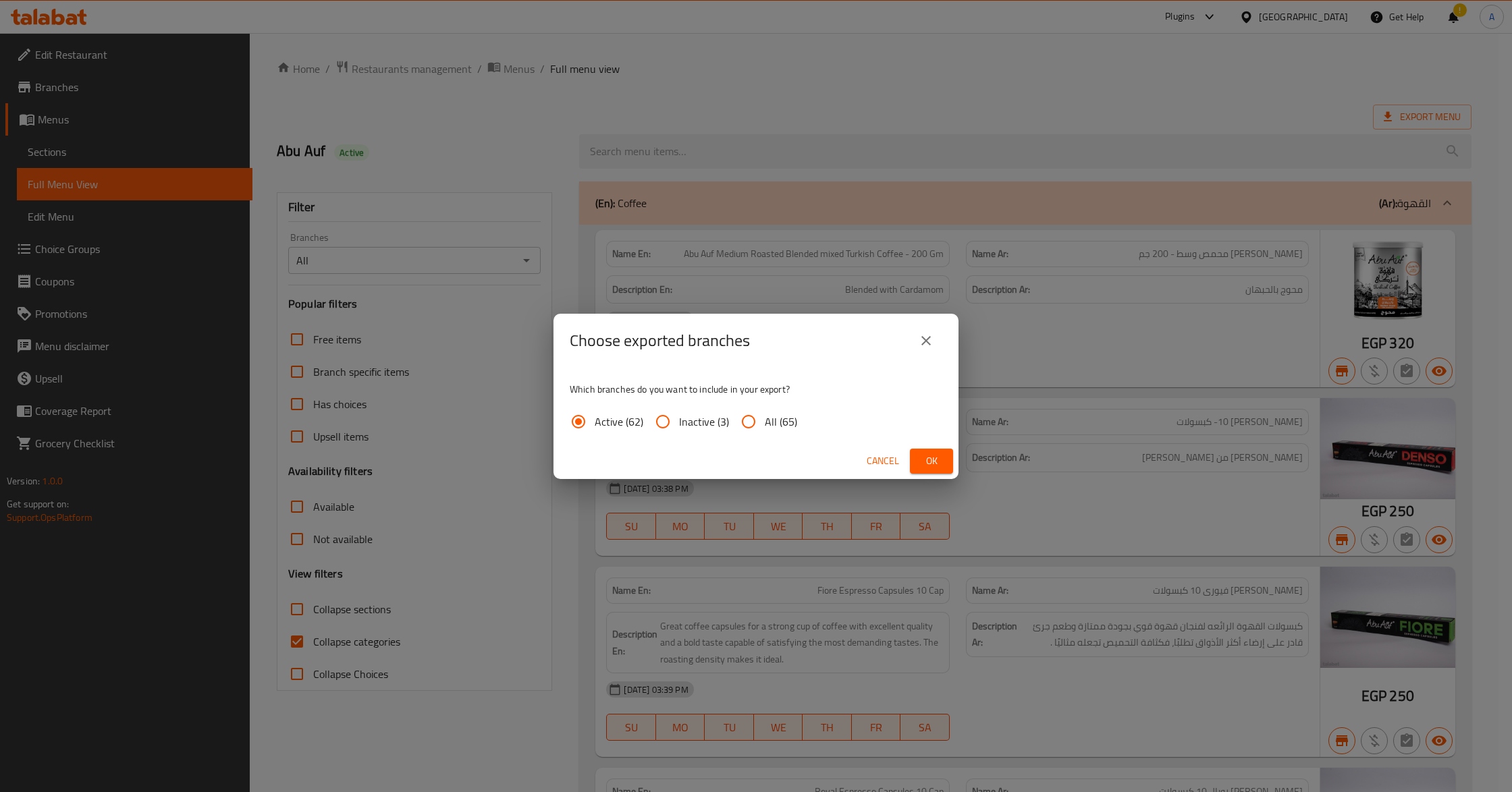
click at [855, 95] on div "Choose exported branches Which branches do you want to include in your export? …" at bounding box center [756, 396] width 1512 height 792
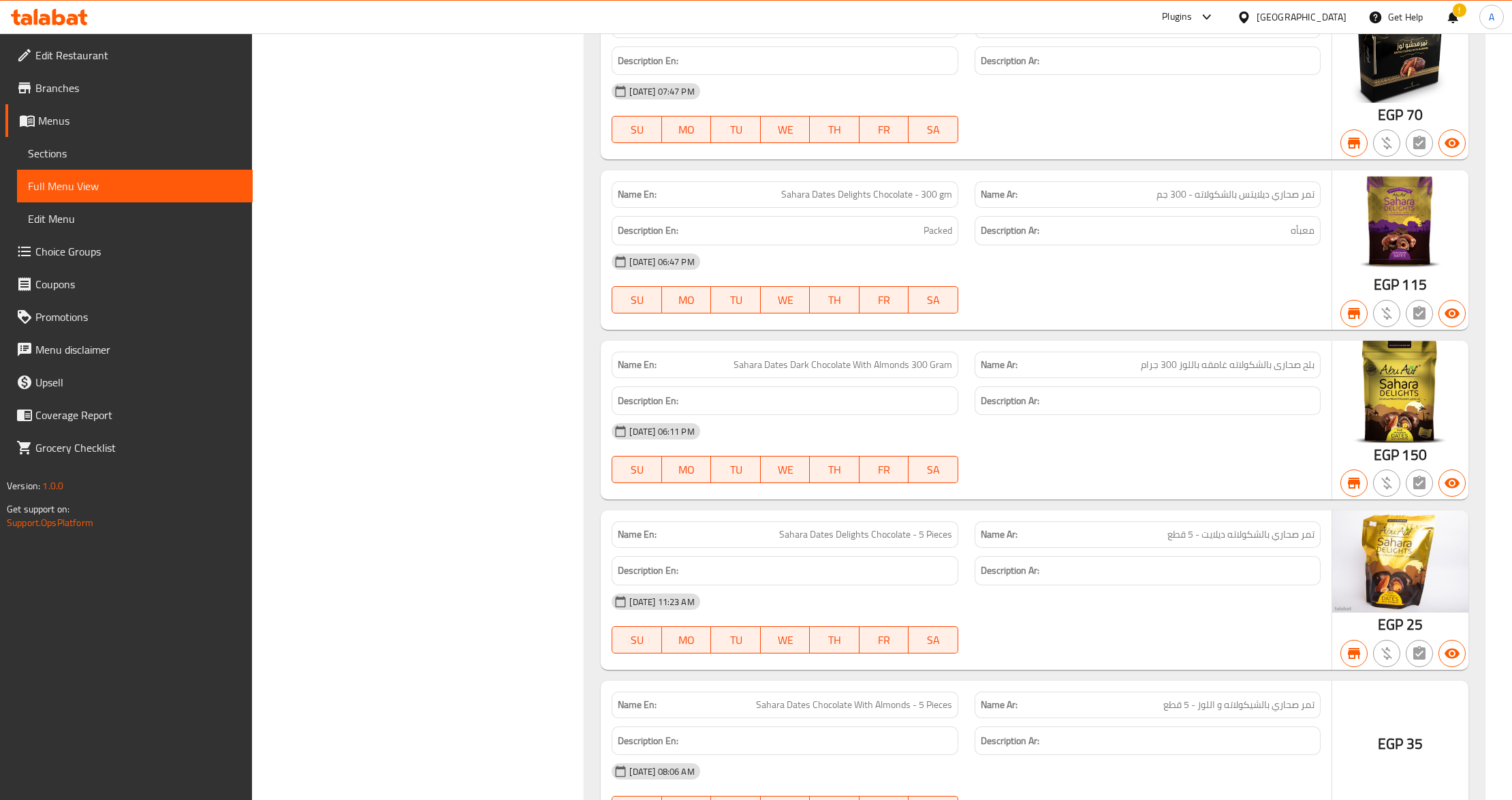
scroll to position [44450, 0]
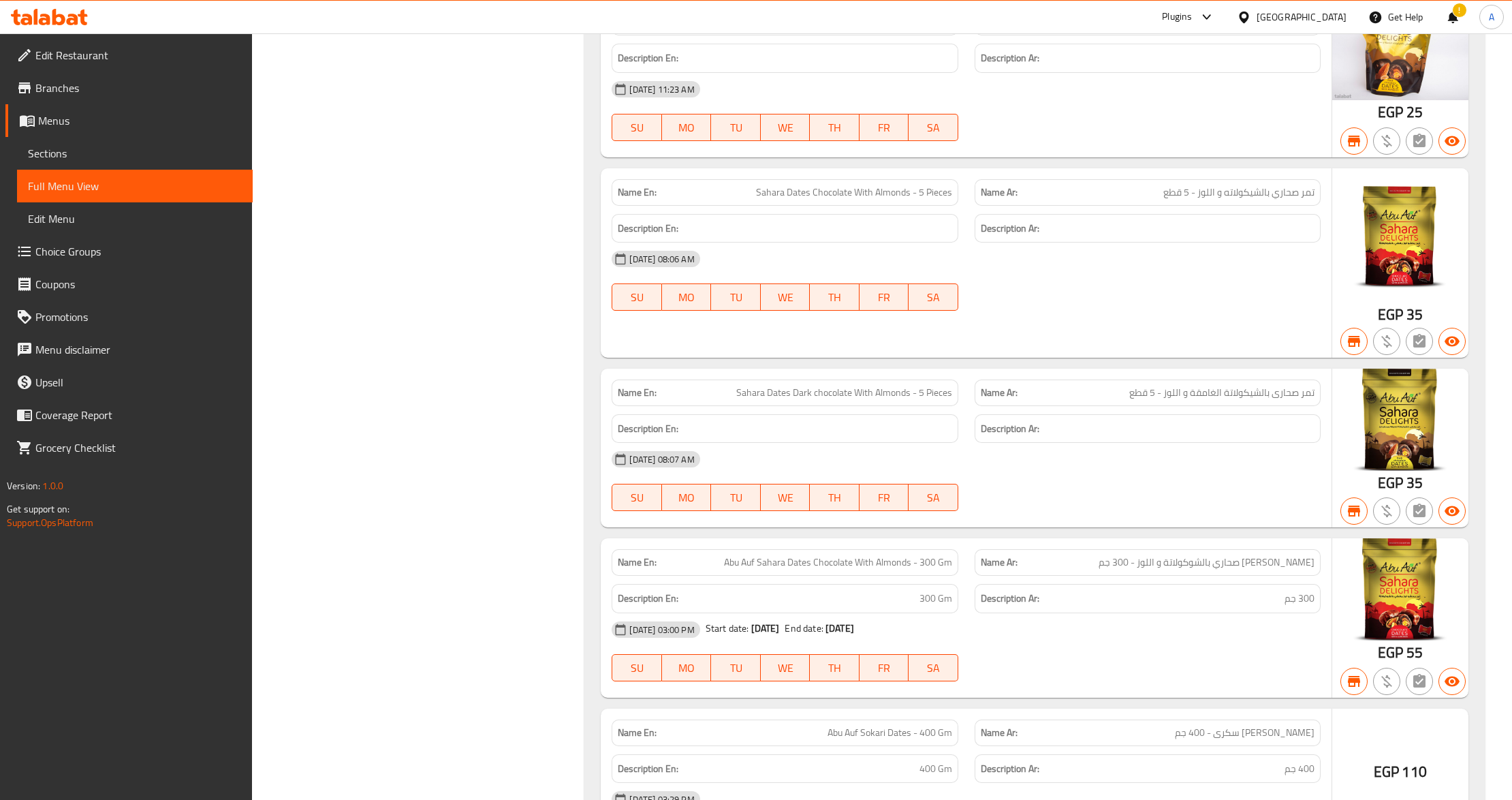
click at [895, 200] on span "Sahara Dates Chocolate With Almonds - 5 Pieces" at bounding box center [854, 192] width 196 height 14
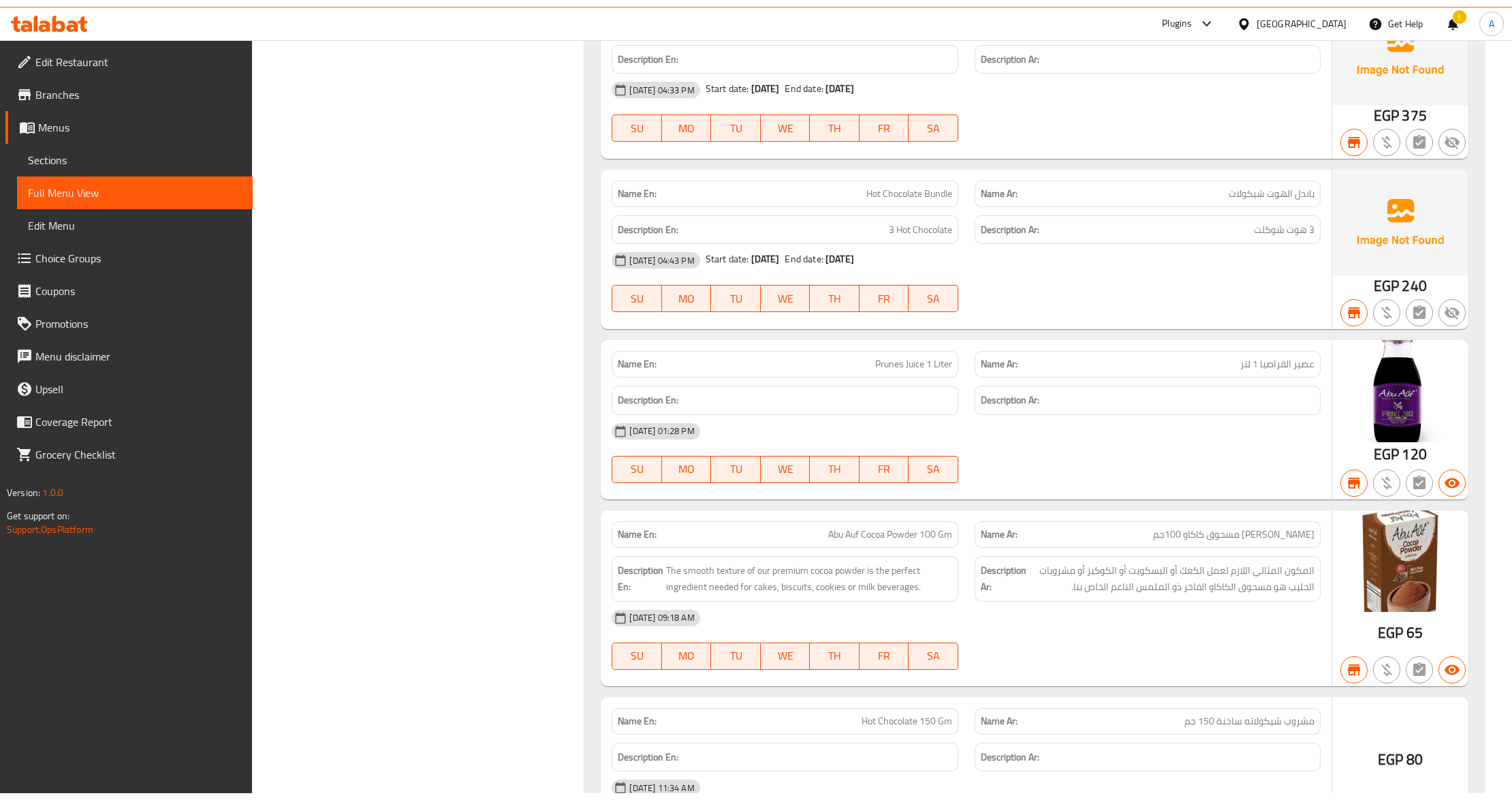
scroll to position [46495, 0]
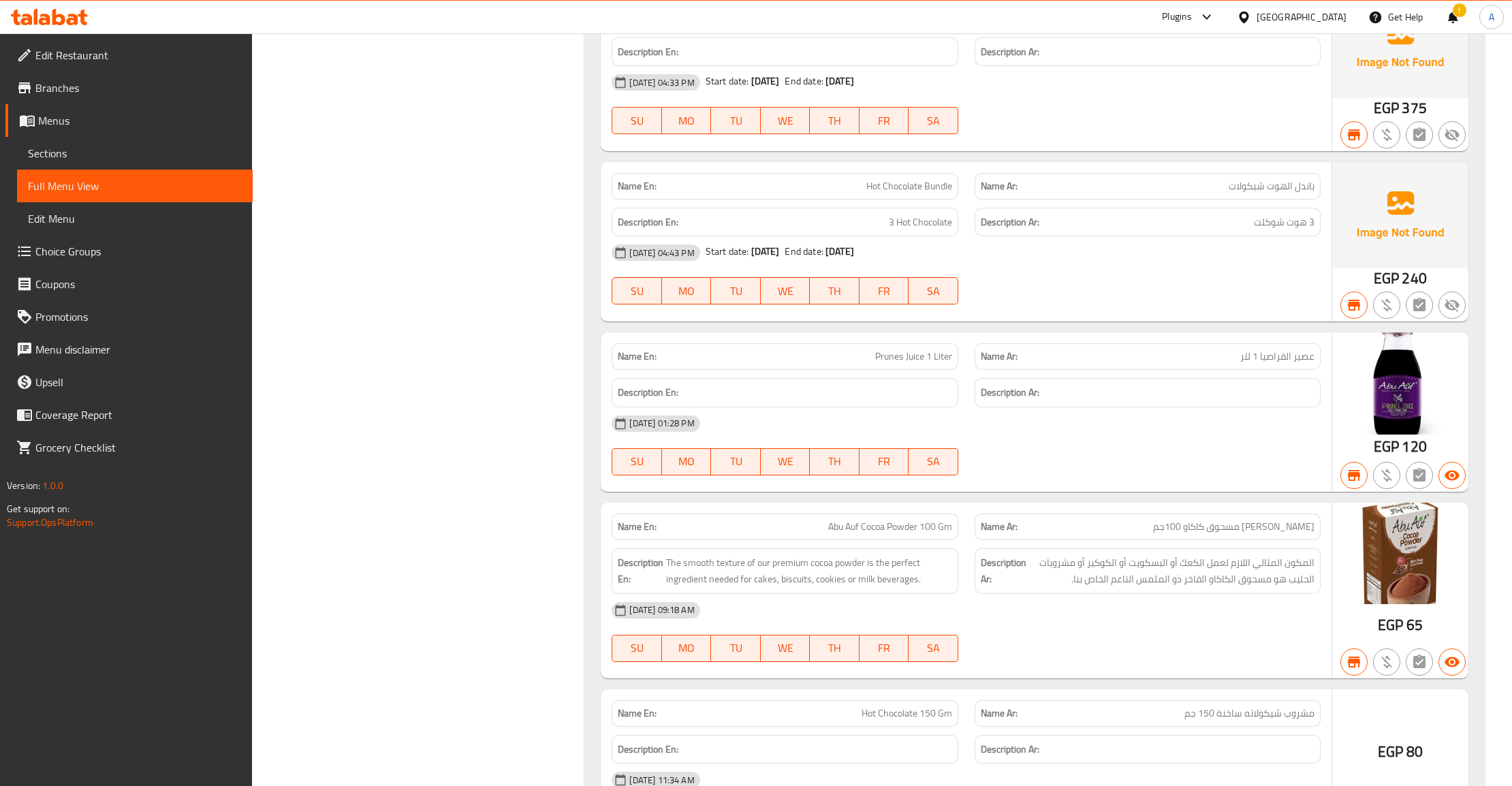
click at [904, 23] on span "Cocoa Drink Bundle" at bounding box center [914, 16] width 78 height 14
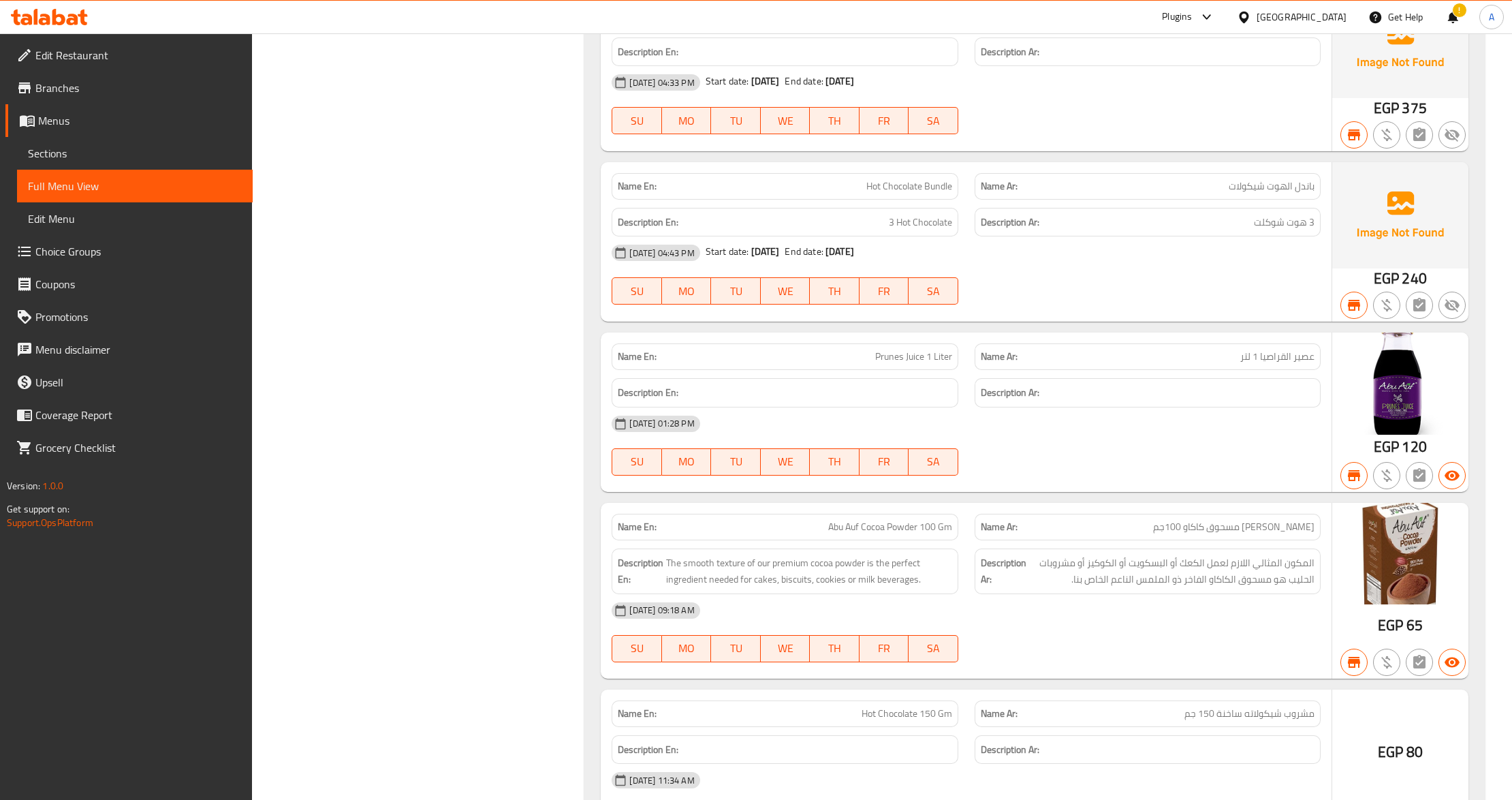
click at [904, 23] on span "Cocoa Drink Bundle" at bounding box center [914, 16] width 78 height 14
copy span "Cocoa Drink Bundle"
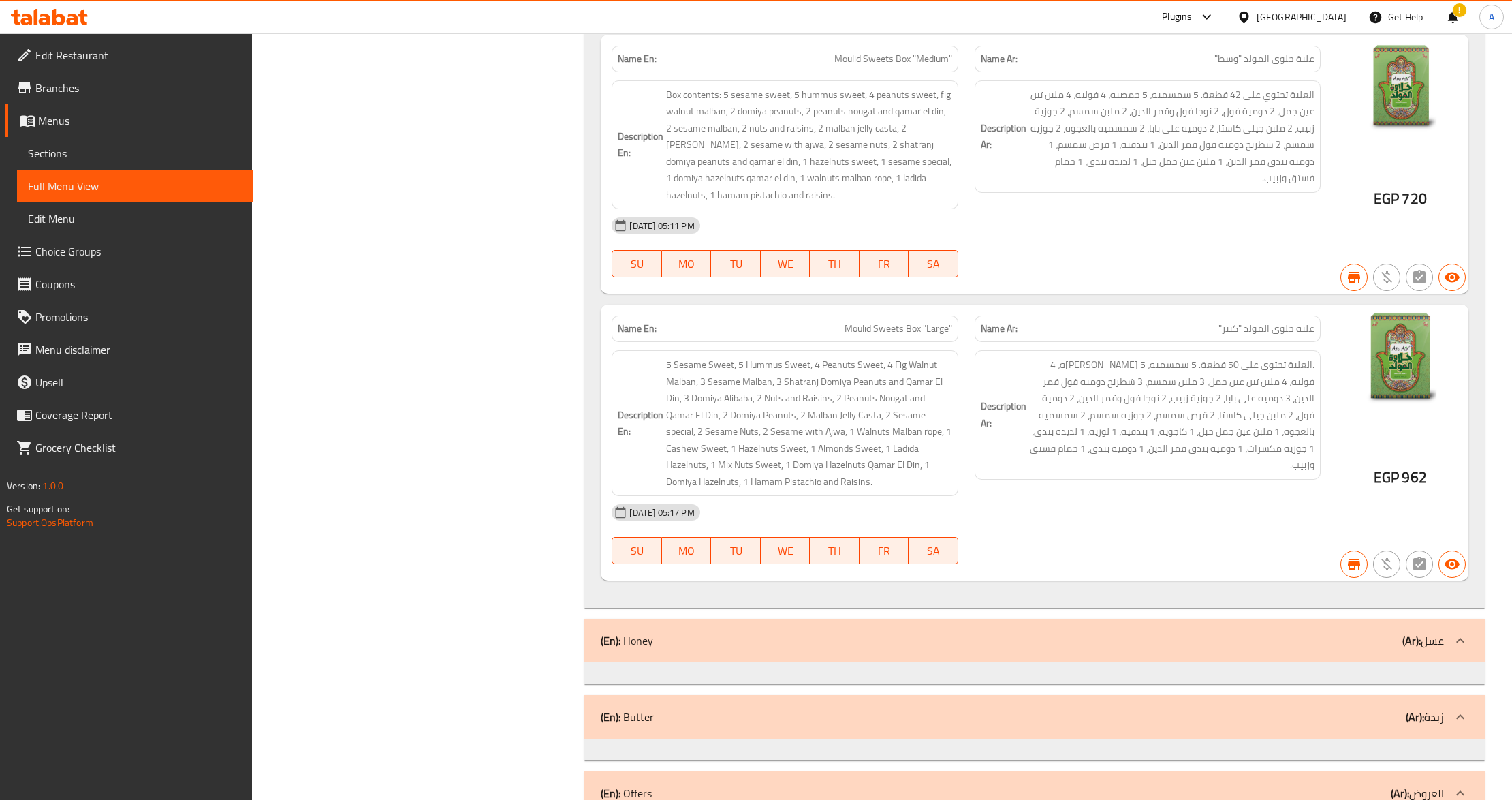
scroll to position [58284, 0]
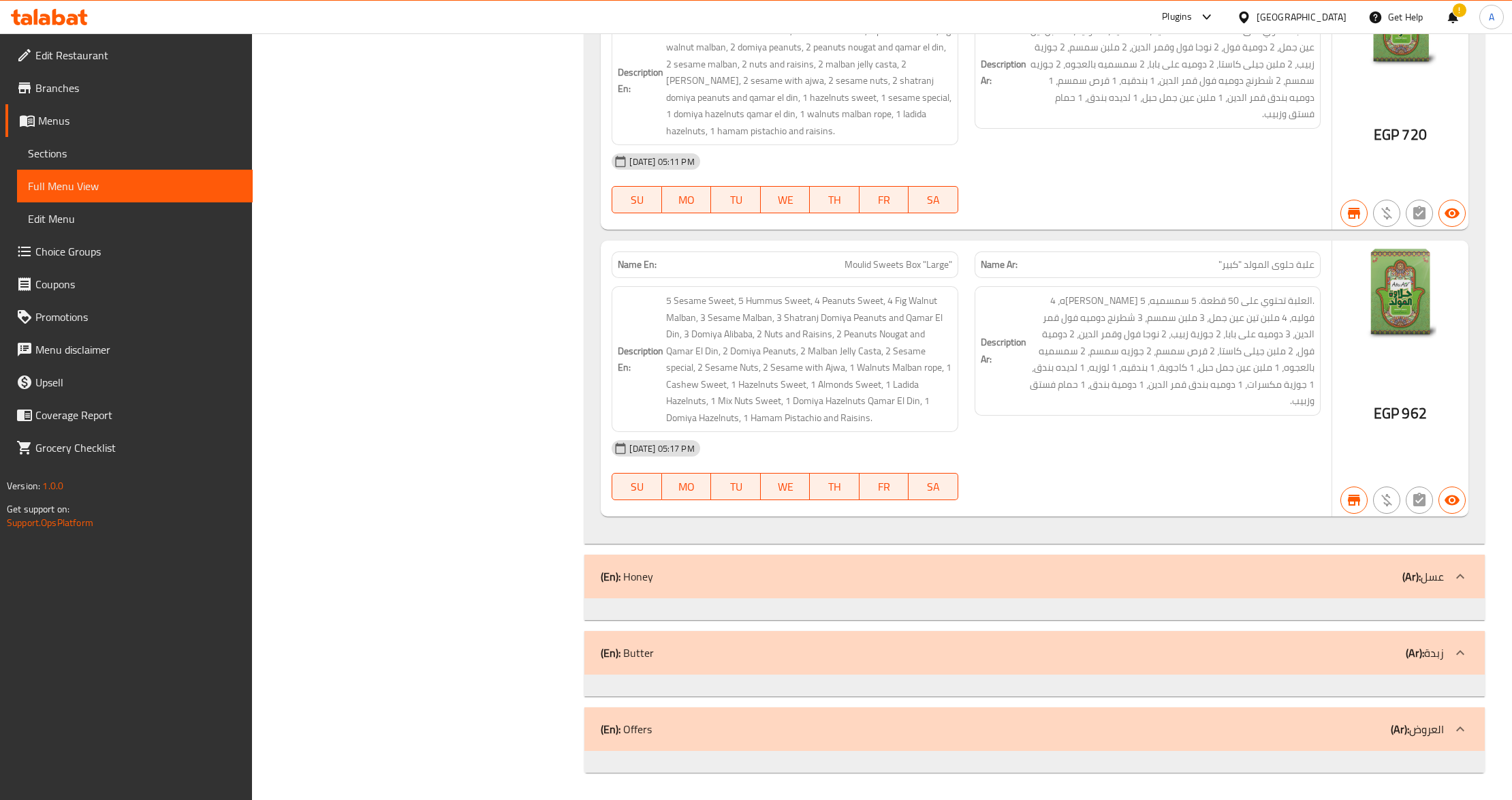
click at [686, 585] on div "(En): Honey (Ar): عسل" at bounding box center [1022, 576] width 842 height 17
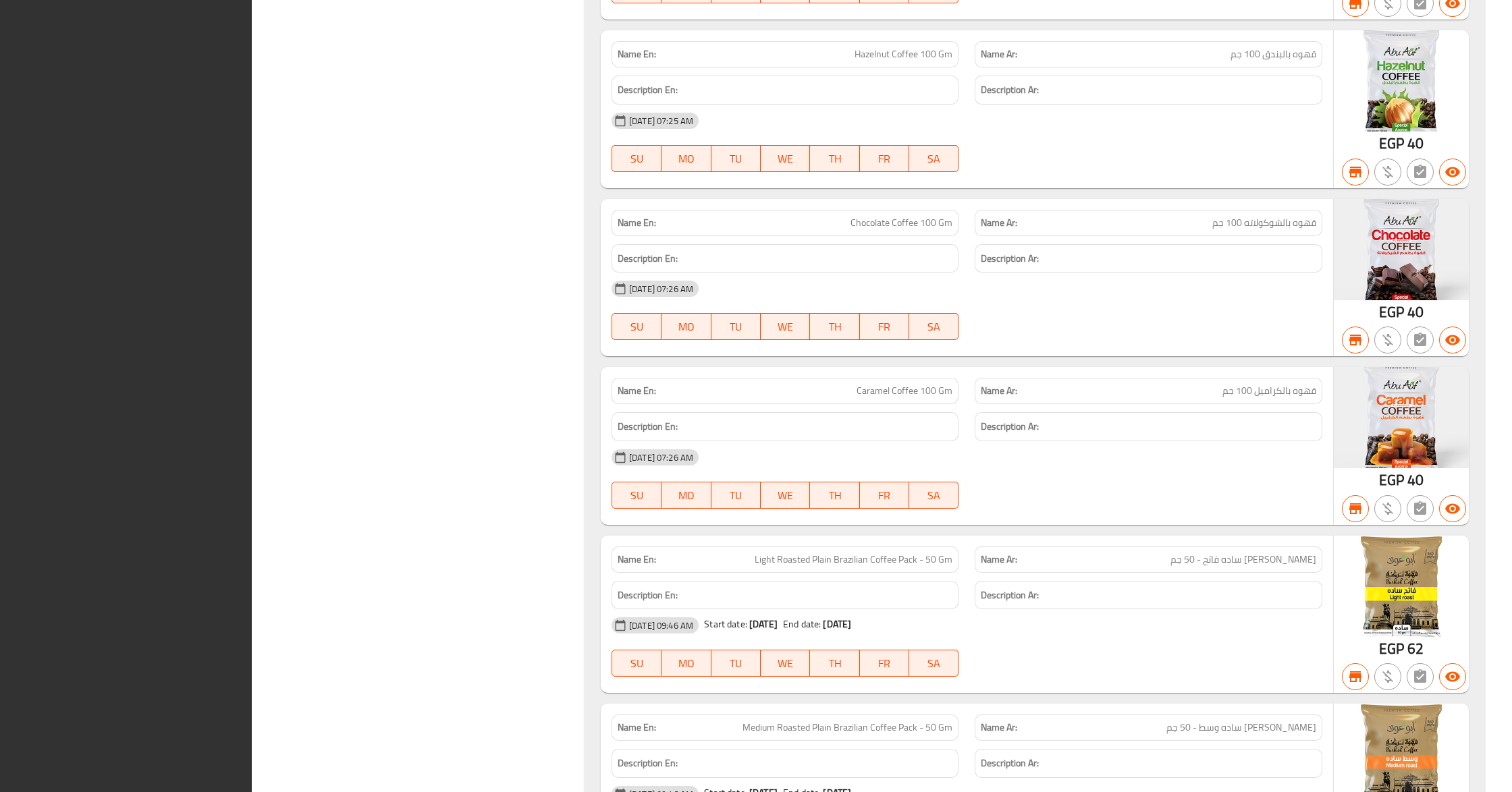
scroll to position [0, 0]
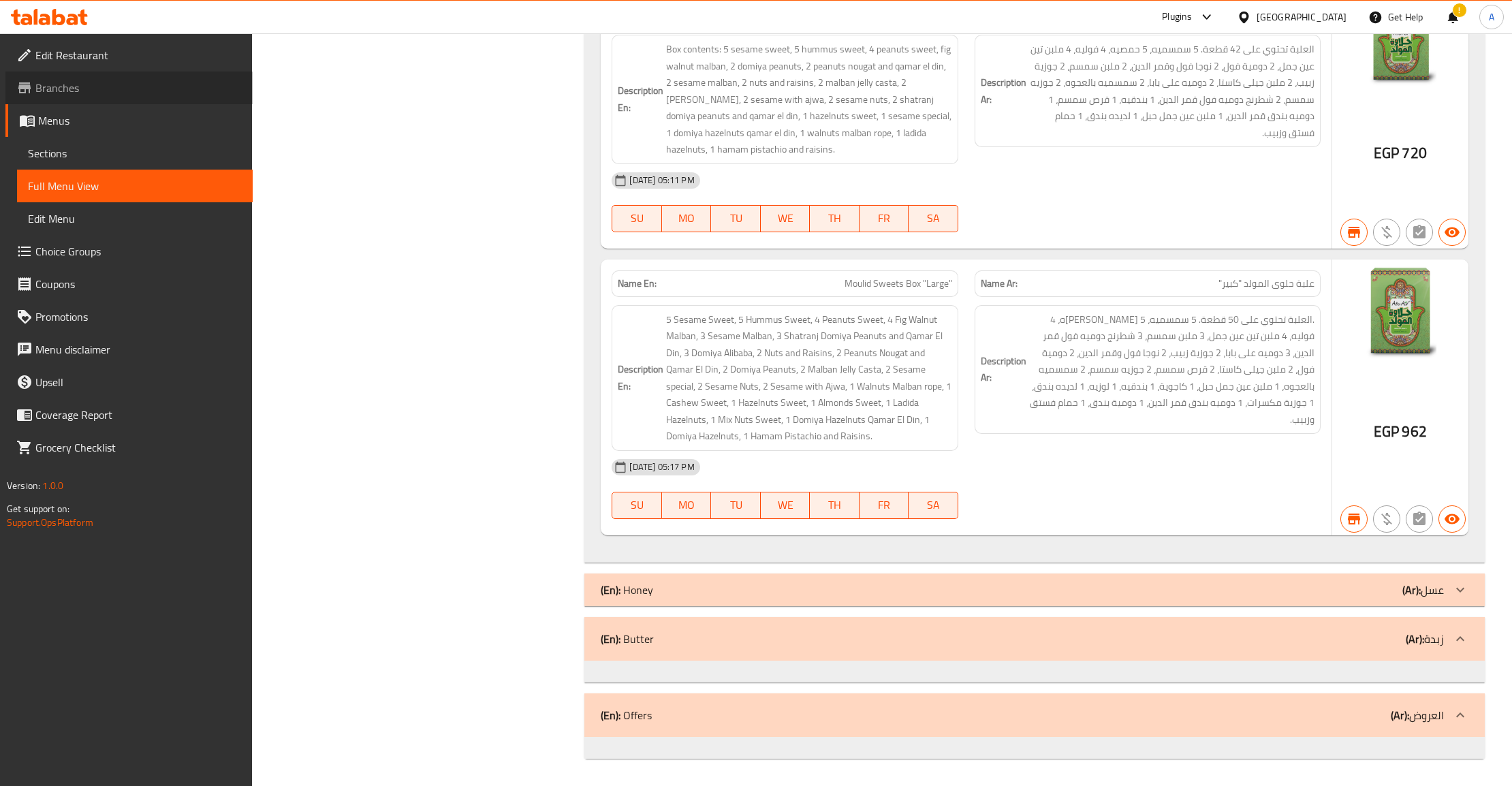
click at [70, 87] on span "Branches" at bounding box center [138, 88] width 206 height 16
